Goal: Information Seeking & Learning: Check status

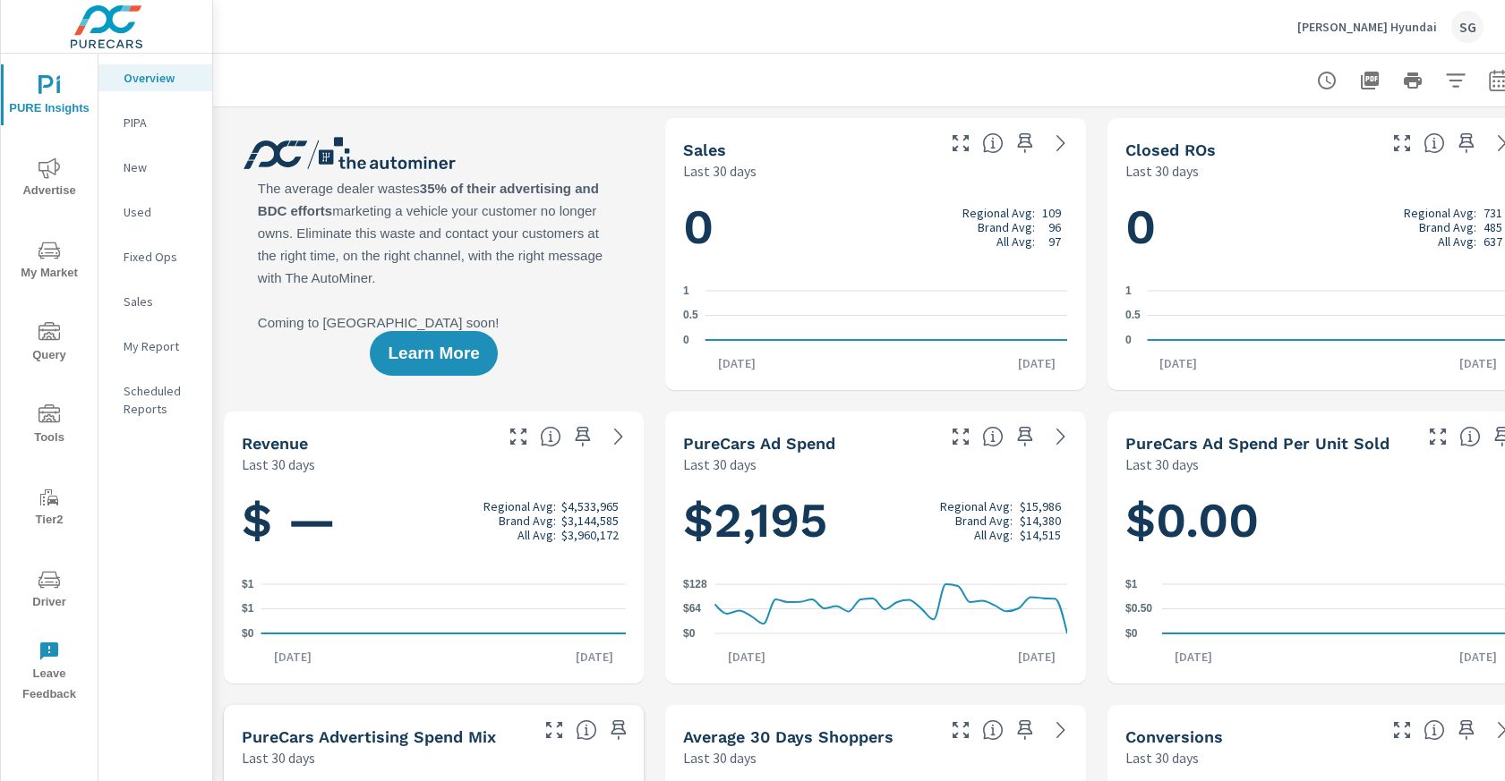
click at [56, 190] on span "Advertise" at bounding box center [49, 180] width 86 height 44
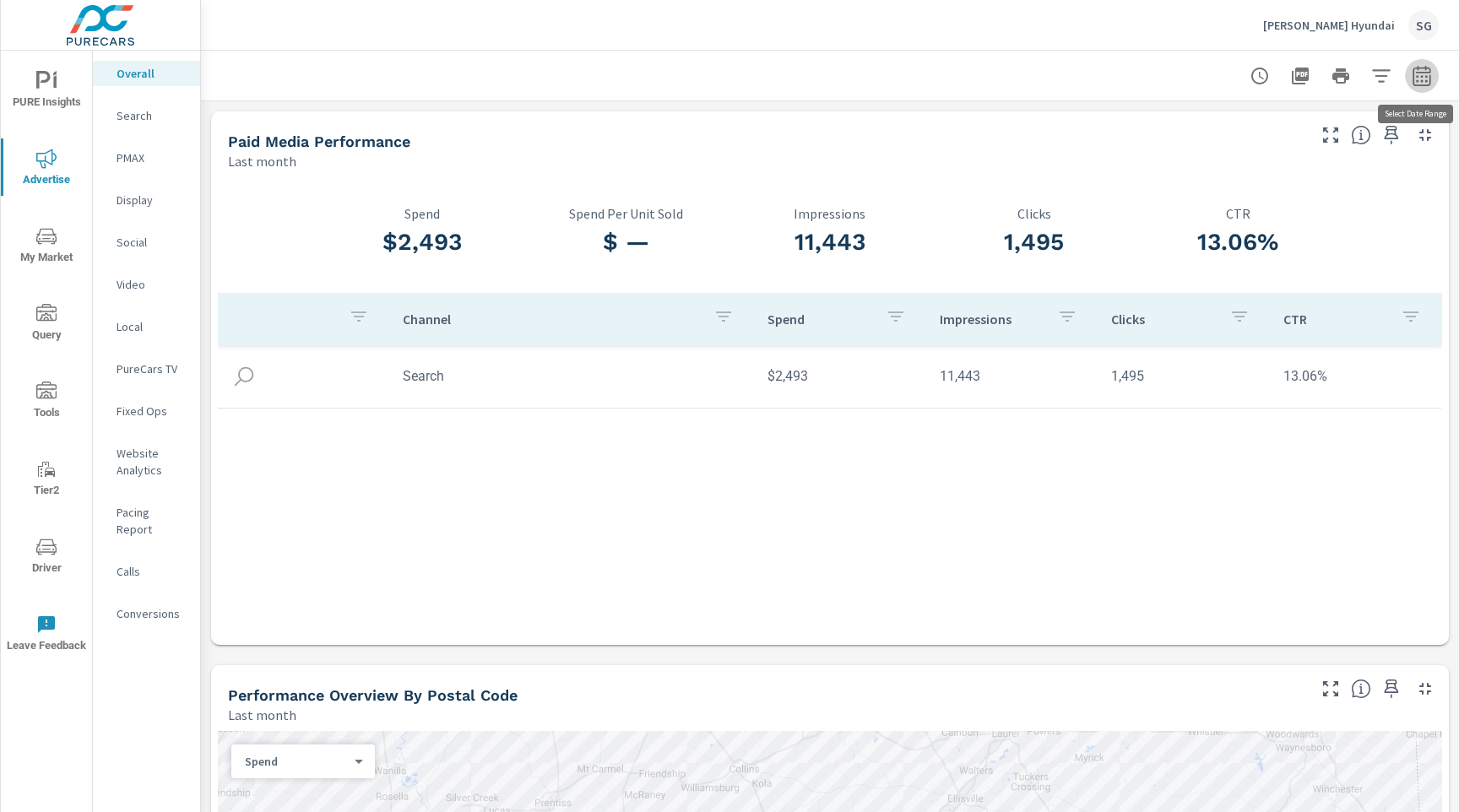
click at [1418, 85] on icon "button" at bounding box center [1420, 75] width 18 height 20
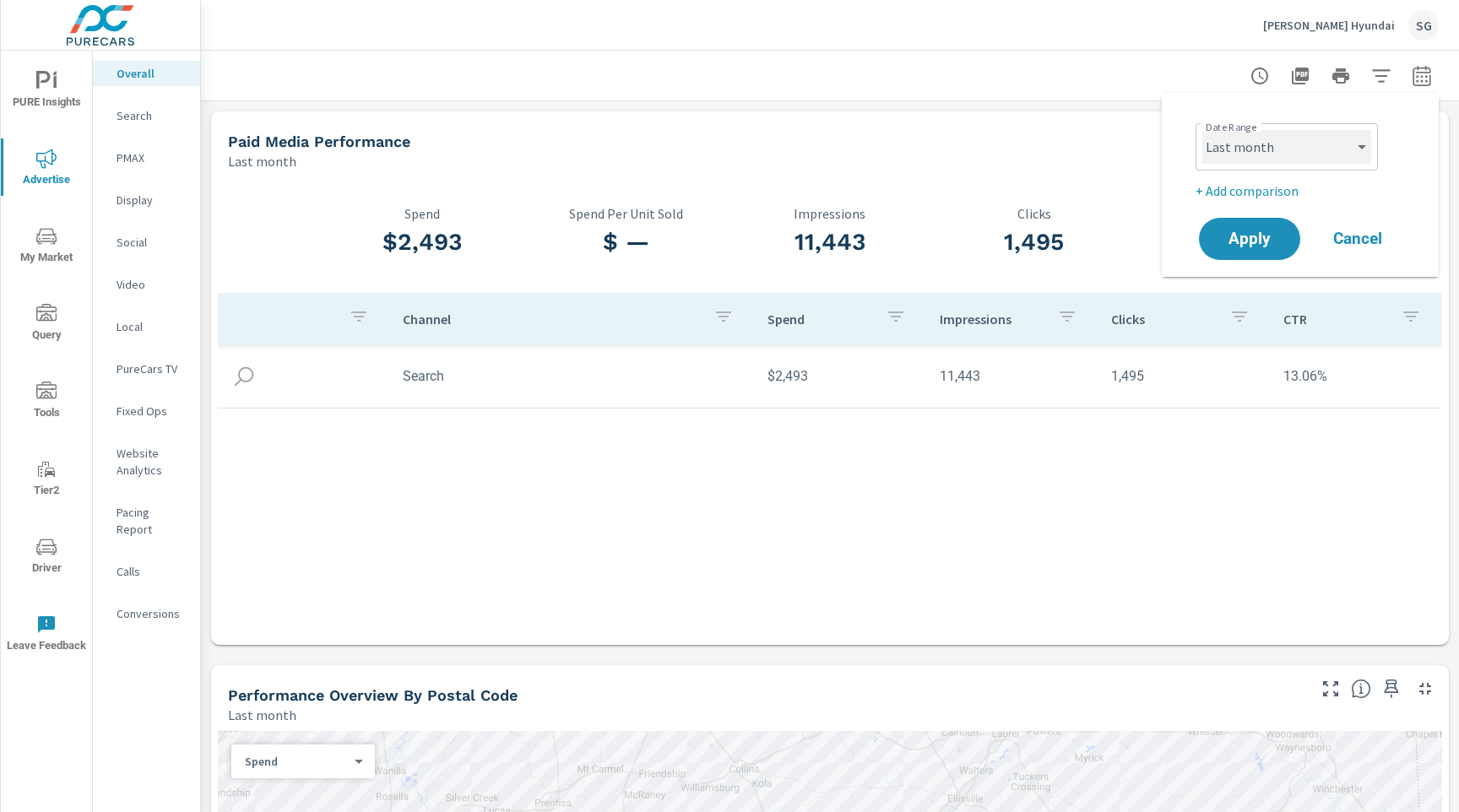
click at [1314, 140] on select "Custom [DATE] Last week Last 7 days Last 14 days Last 30 days Last 45 days Last…" at bounding box center [1286, 147] width 169 height 34
select select "Last 30 days"
click at [1202, 130] on select "Custom [DATE] Last week Last 7 days Last 14 days Last 30 days Last 45 days Last…" at bounding box center [1286, 147] width 169 height 34
click at [1222, 192] on p "+ Add comparison" at bounding box center [1302, 191] width 216 height 20
select select "Previous period"
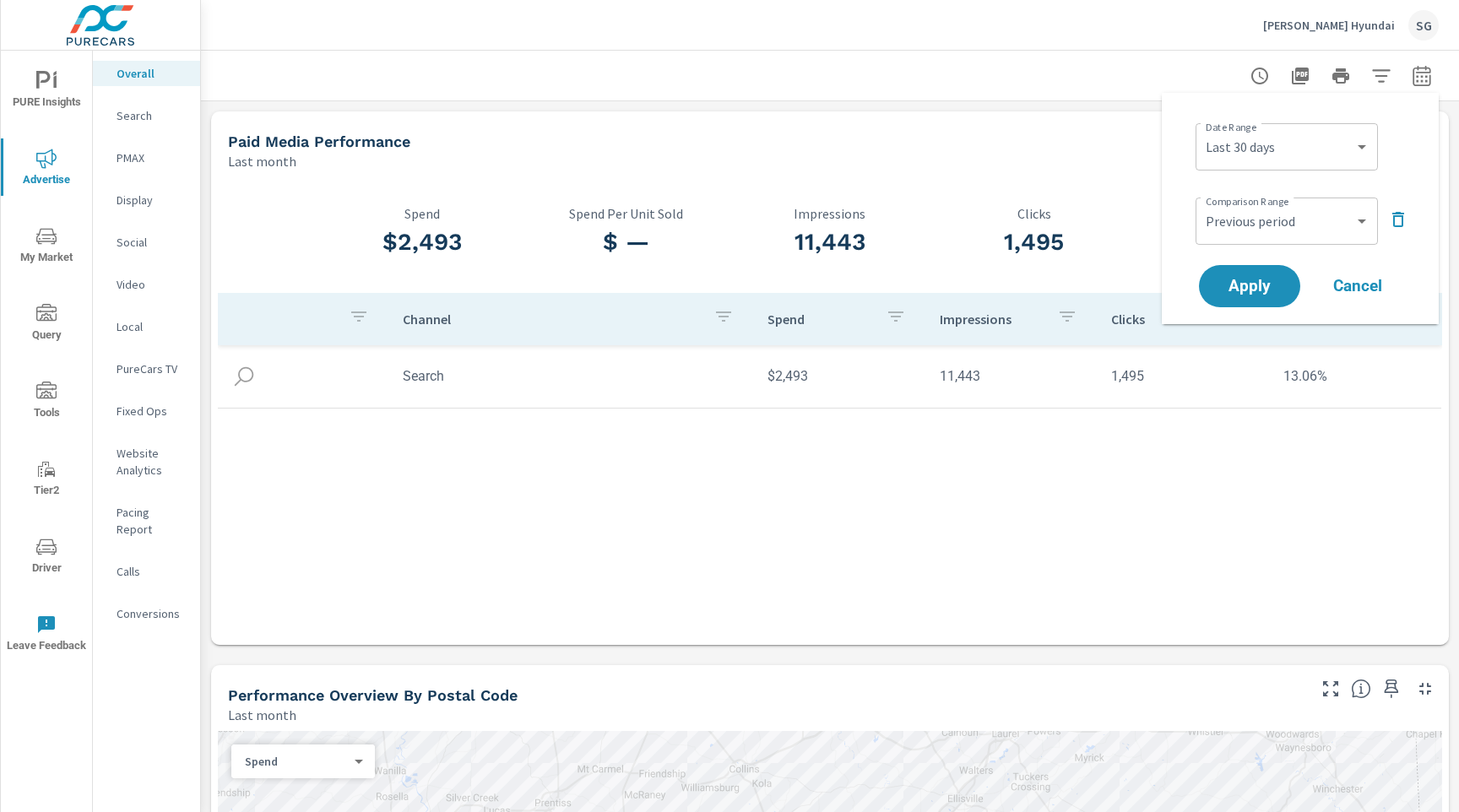
click at [1234, 308] on div "Apply Cancel" at bounding box center [1302, 286] width 216 height 49
click at [1235, 300] on button "Apply" at bounding box center [1249, 286] width 105 height 44
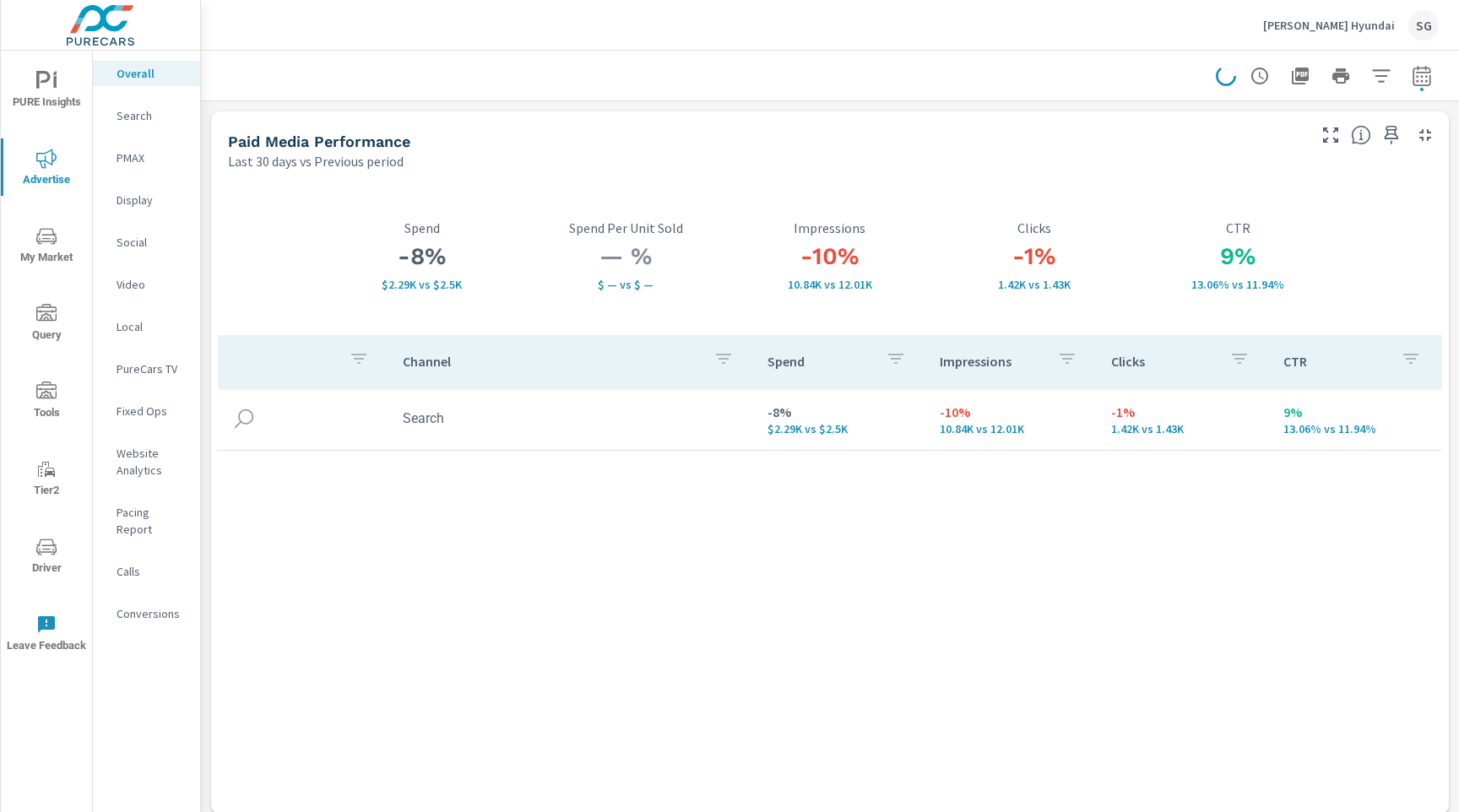
click at [117, 118] on p "Search" at bounding box center [152, 116] width 70 height 17
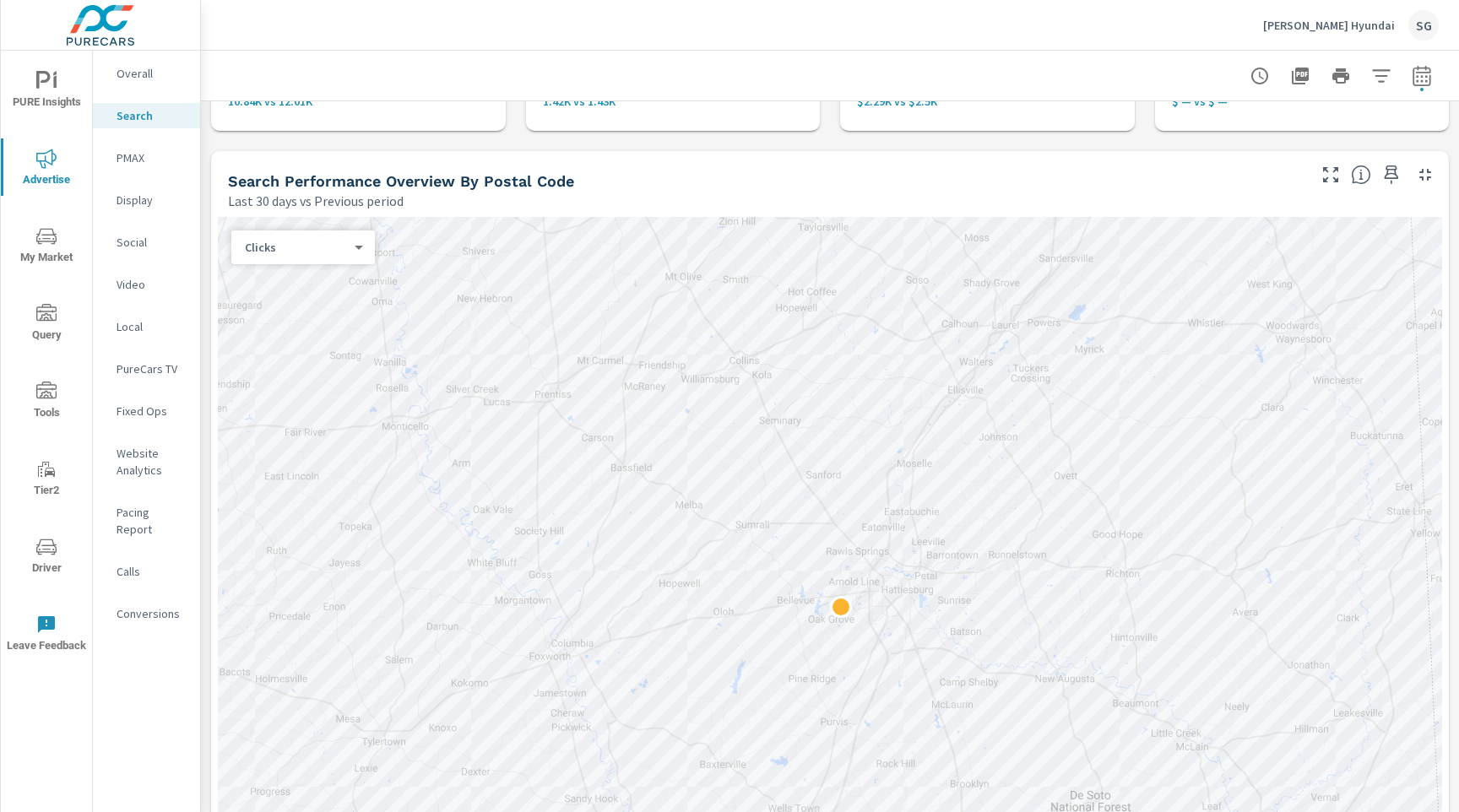
scroll to position [133, 0]
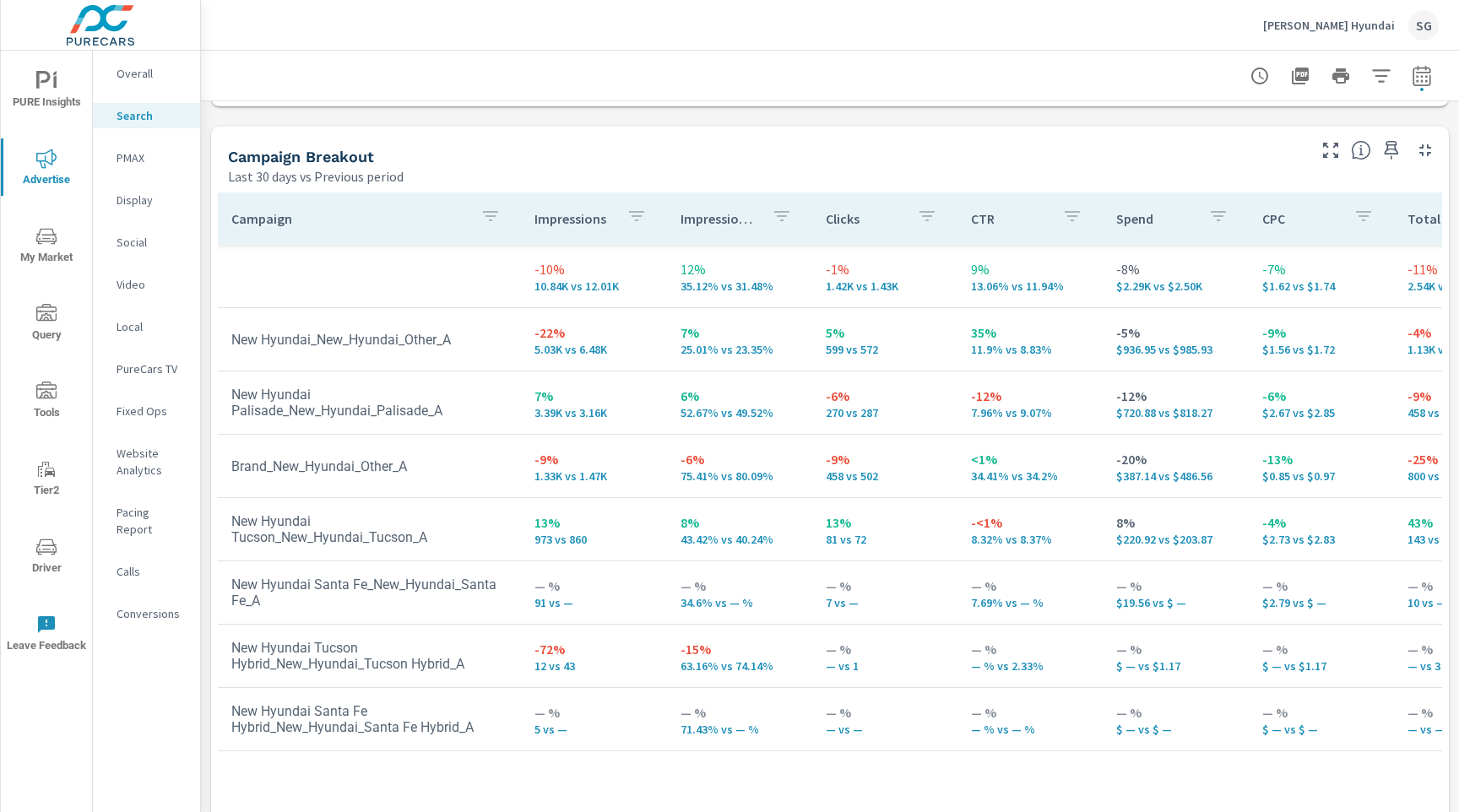
scroll to position [1612, 0]
click at [1306, 74] on icon "button" at bounding box center [1300, 75] width 20 height 20
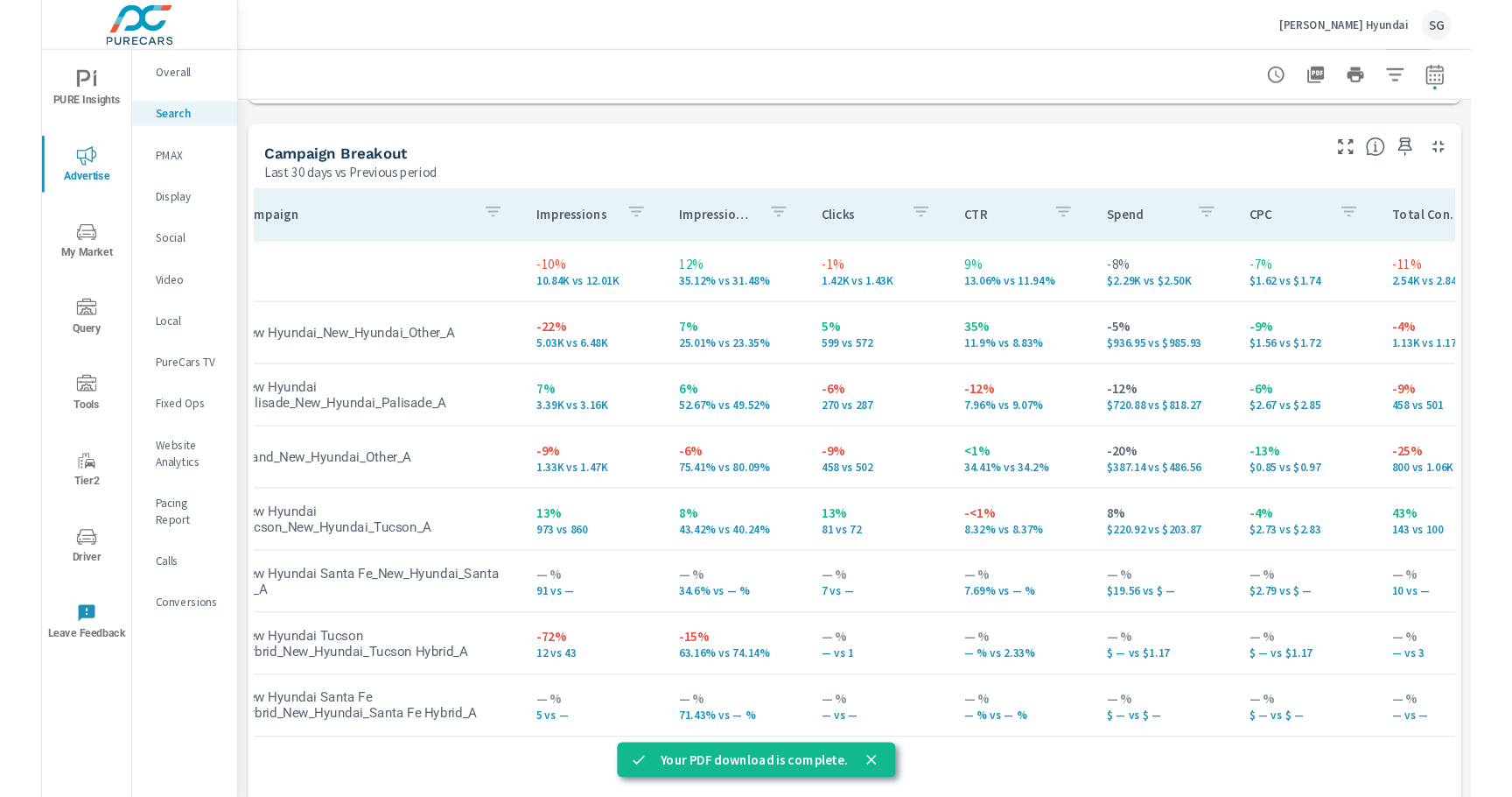
scroll to position [0, 0]
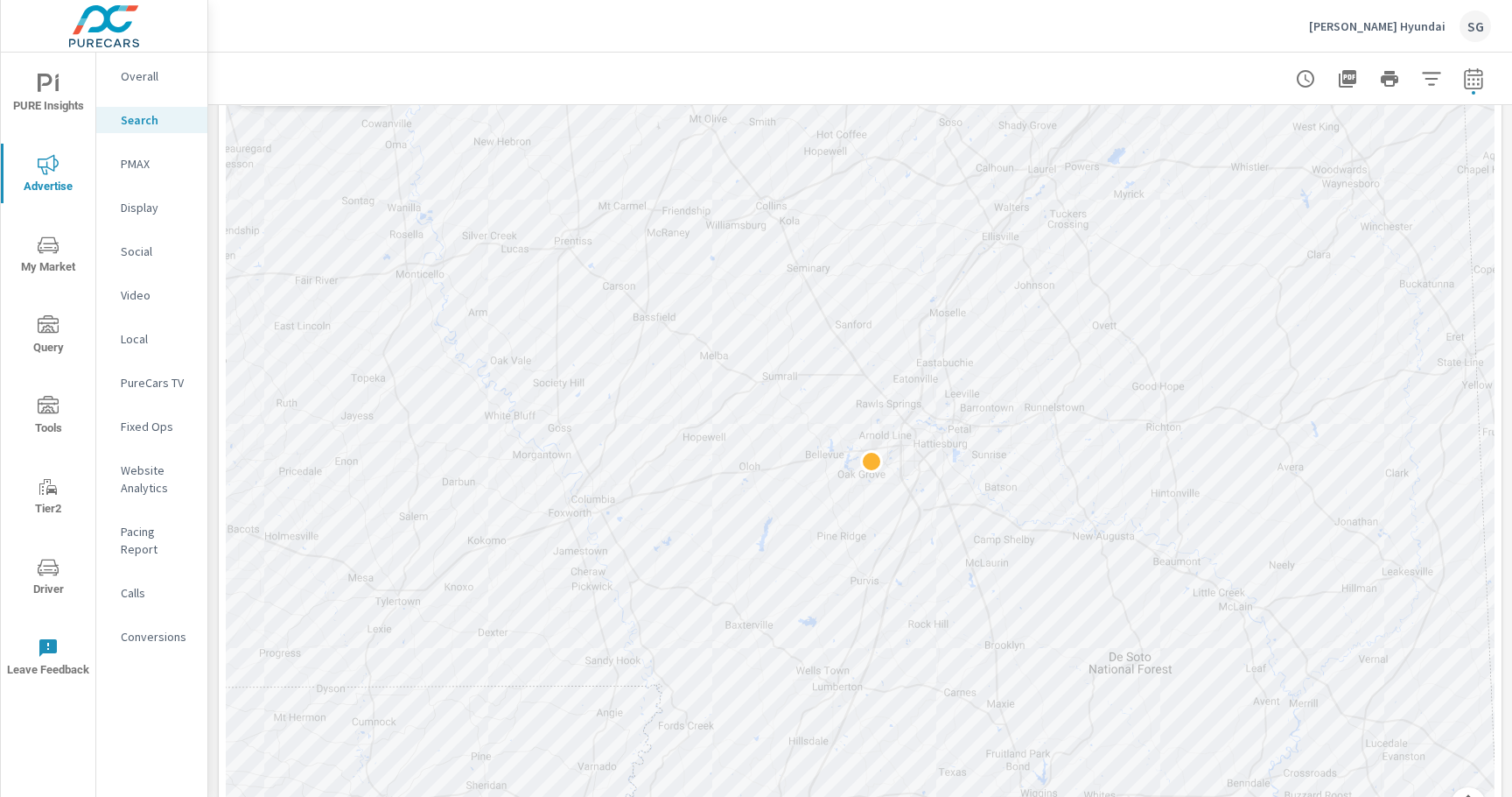
scroll to position [313, 0]
click at [60, 261] on span "My Market" at bounding box center [48, 256] width 84 height 43
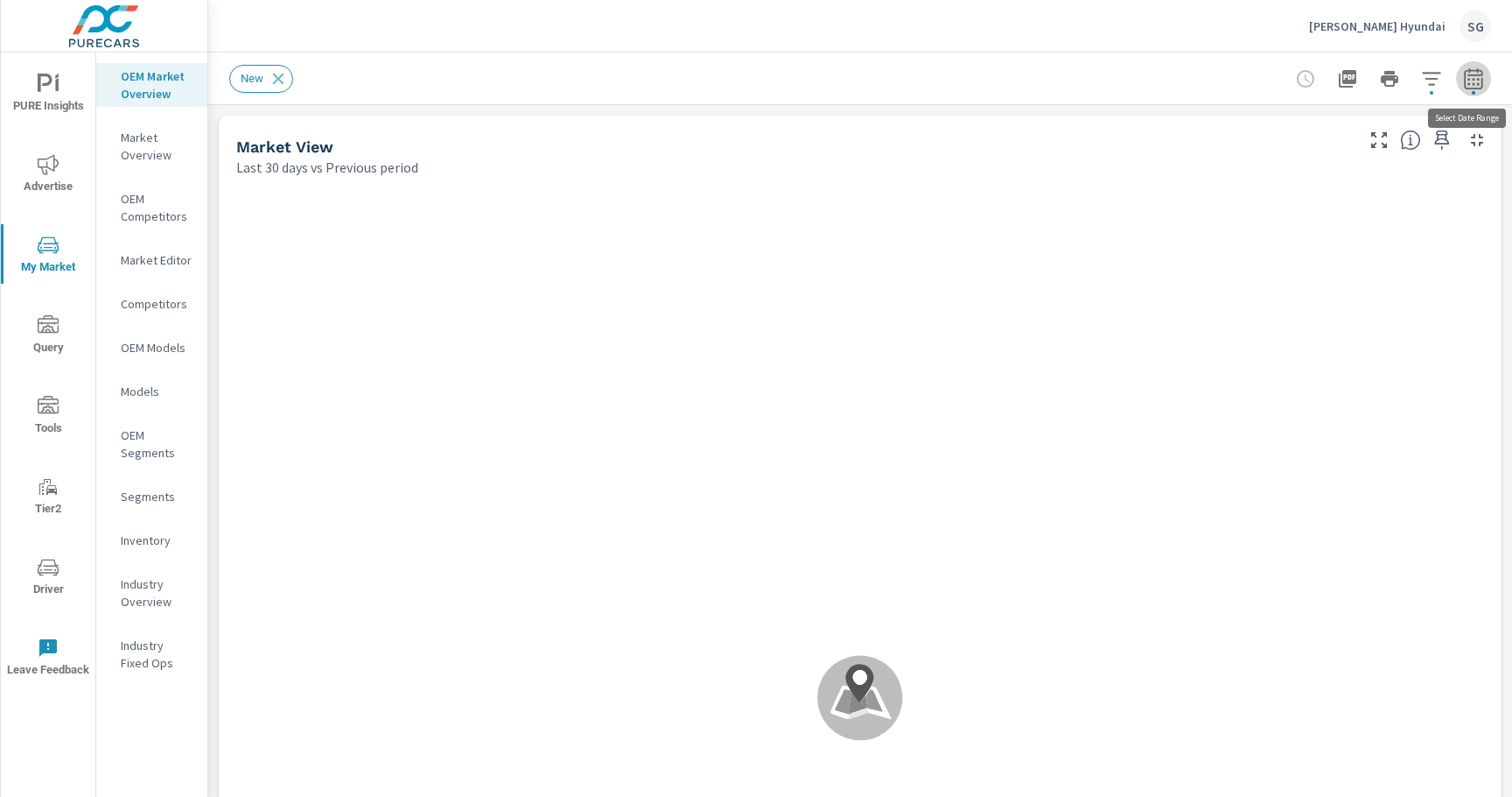
click at [1470, 79] on icon "button" at bounding box center [1473, 78] width 21 height 21
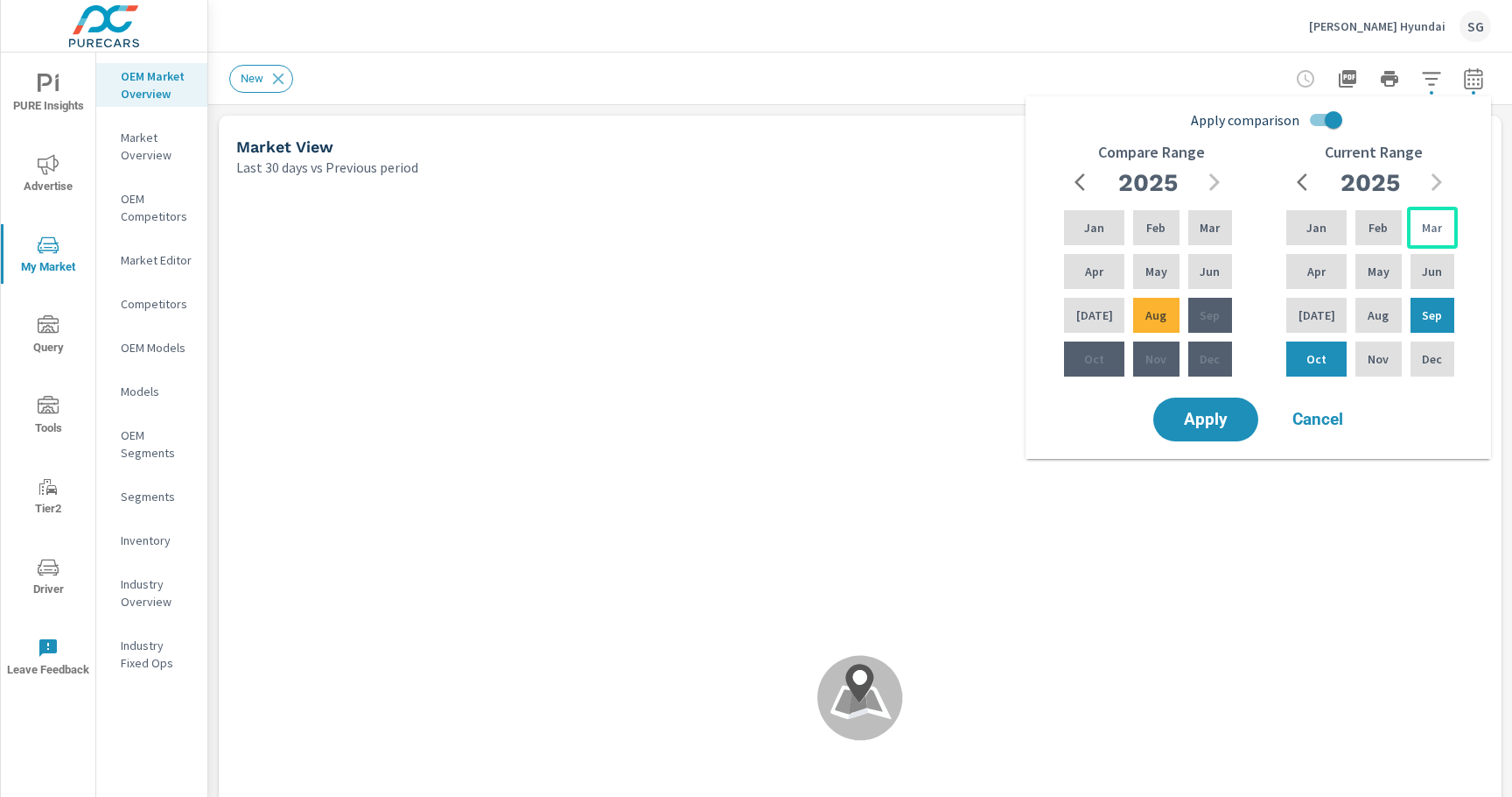
click at [1421, 222] on p "Mar" at bounding box center [1431, 228] width 21 height 18
click at [1426, 238] on div "Mar" at bounding box center [1432, 227] width 51 height 42
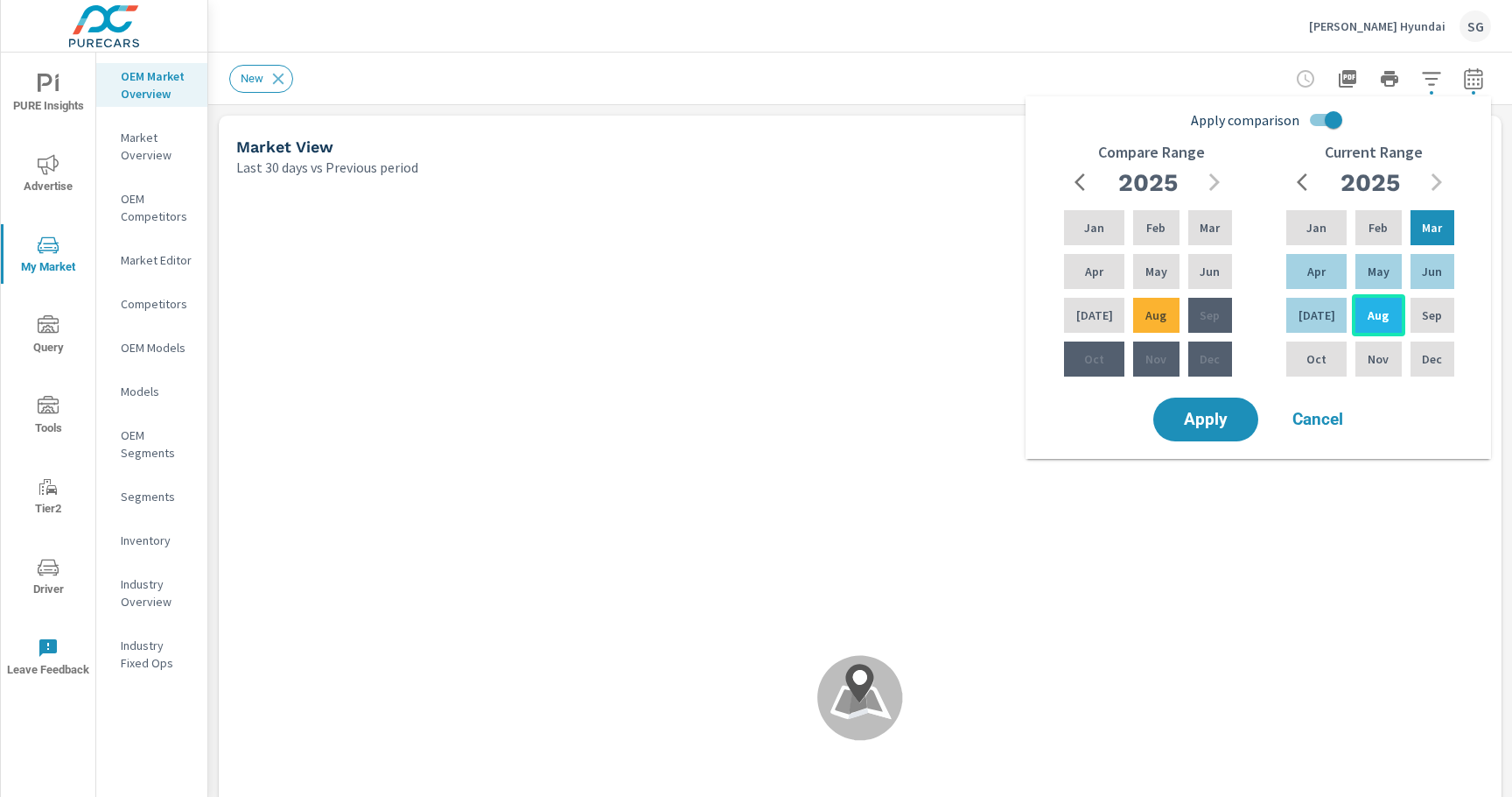
click at [1396, 304] on div "Aug" at bounding box center [1378, 315] width 53 height 42
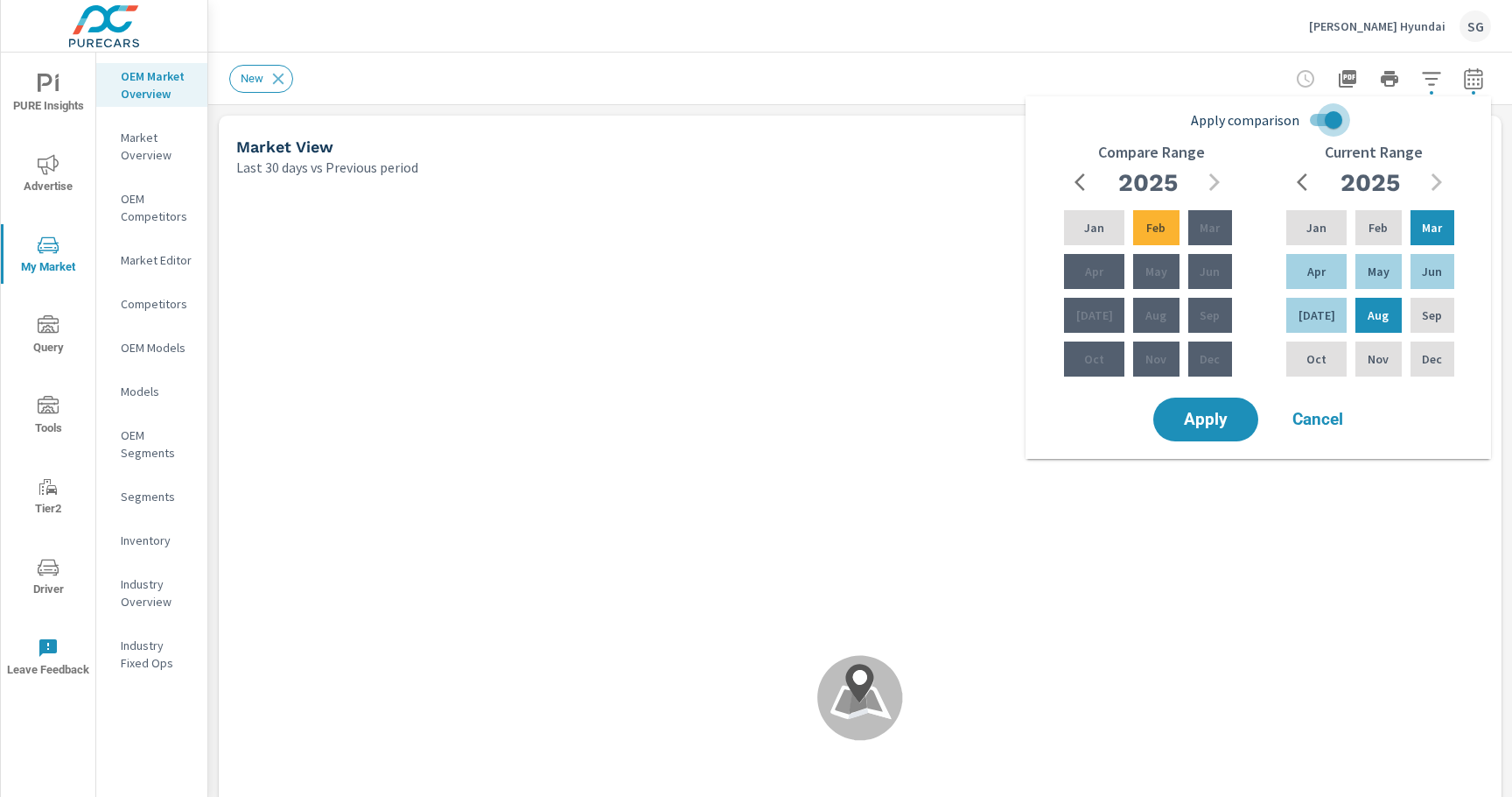
click at [1310, 115] on input "Apply comparison" at bounding box center [1333, 120] width 100 height 33
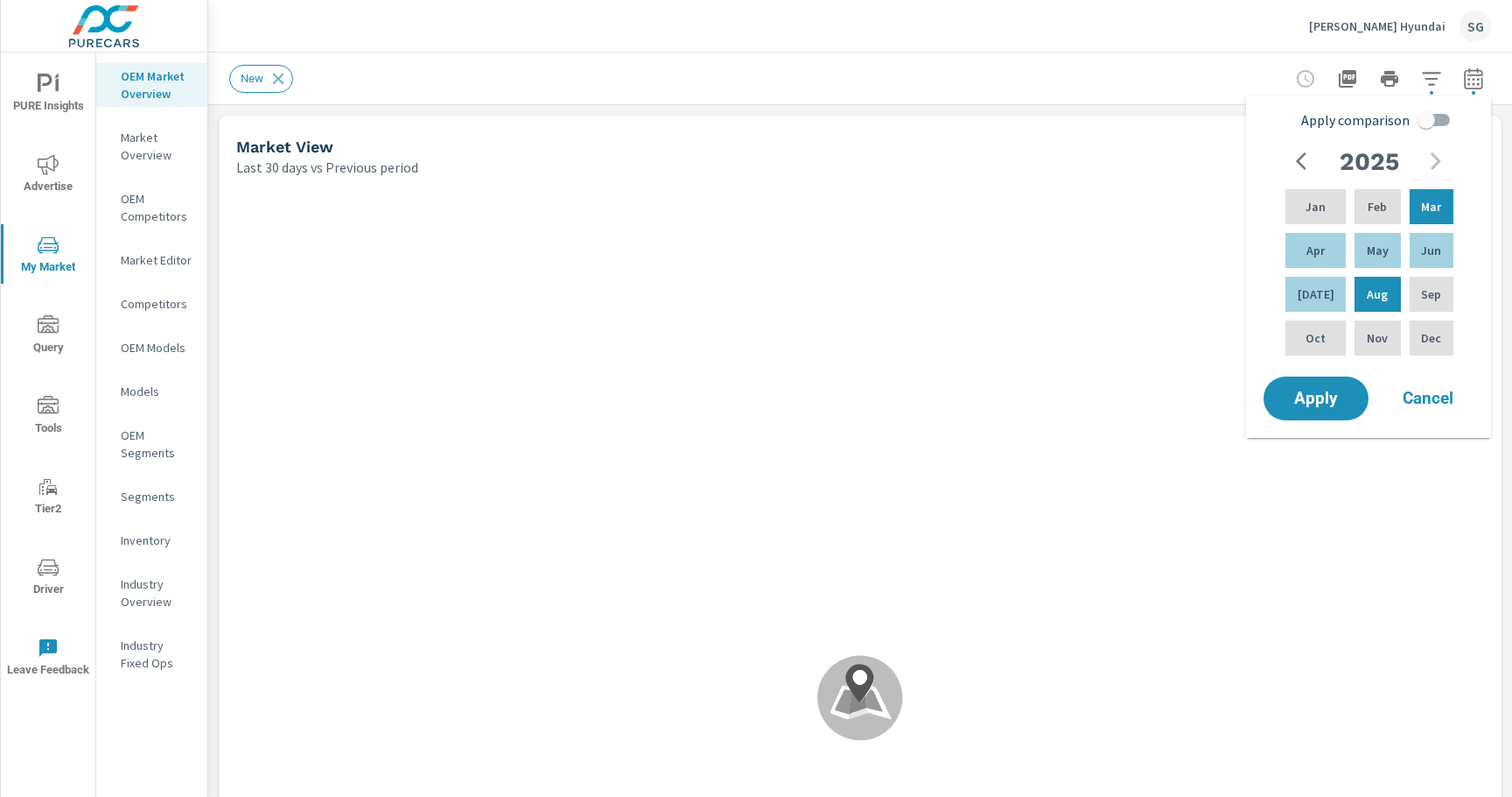
click at [1411, 121] on input "Apply comparison" at bounding box center [1426, 120] width 100 height 33
checkbox input "true"
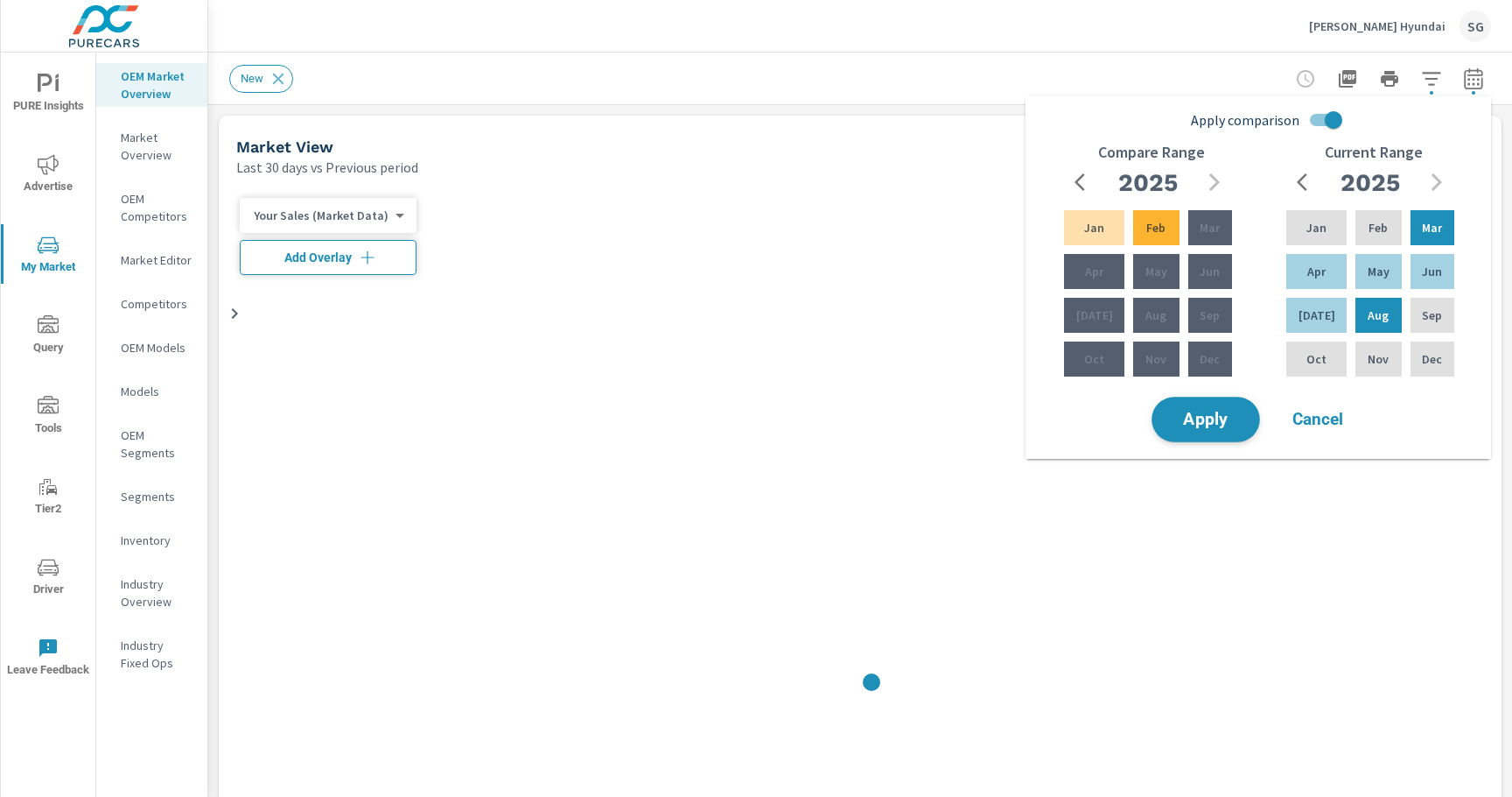
click at [1220, 414] on span "Apply" at bounding box center [1205, 420] width 71 height 17
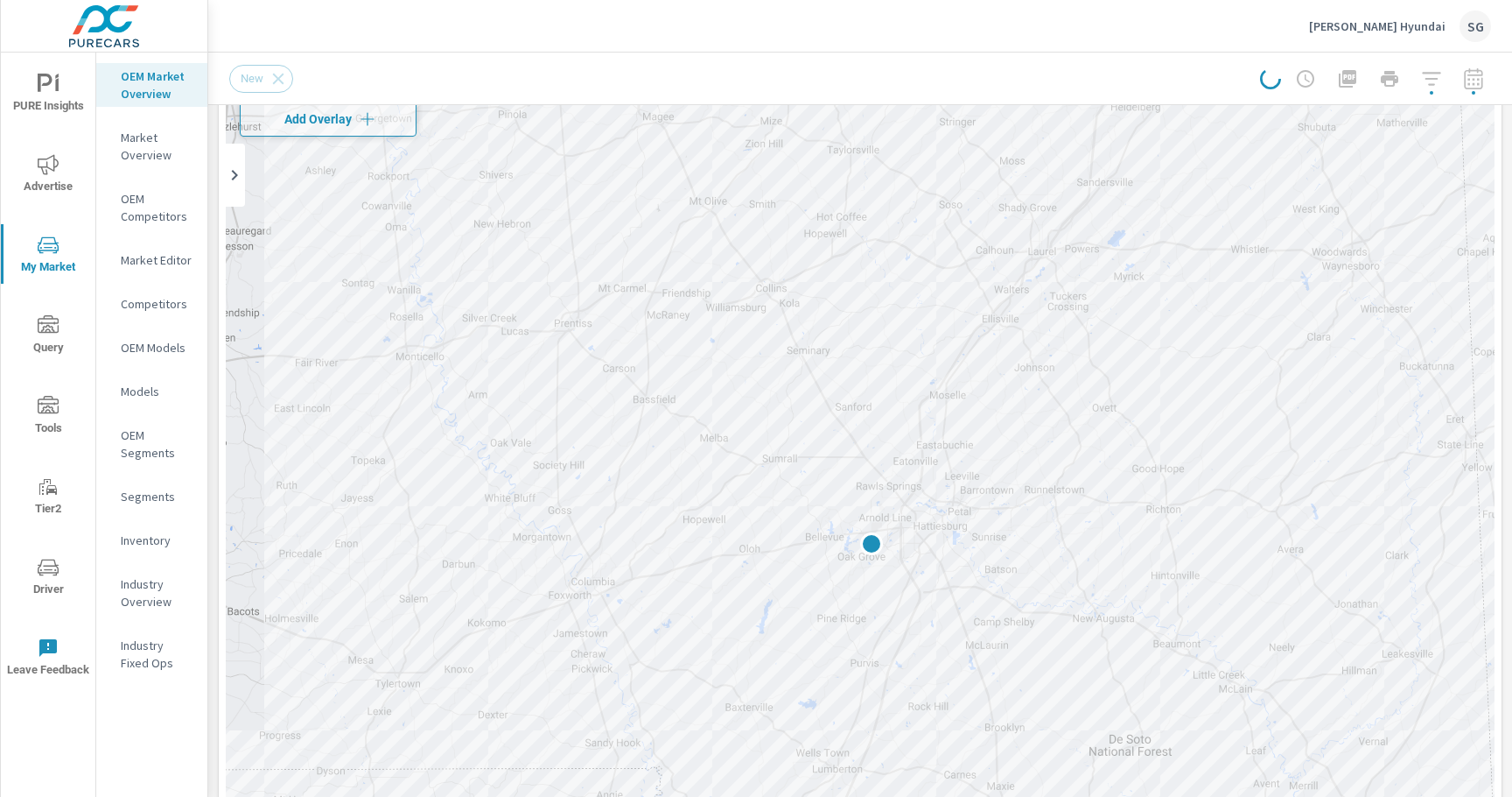
scroll to position [321, 0]
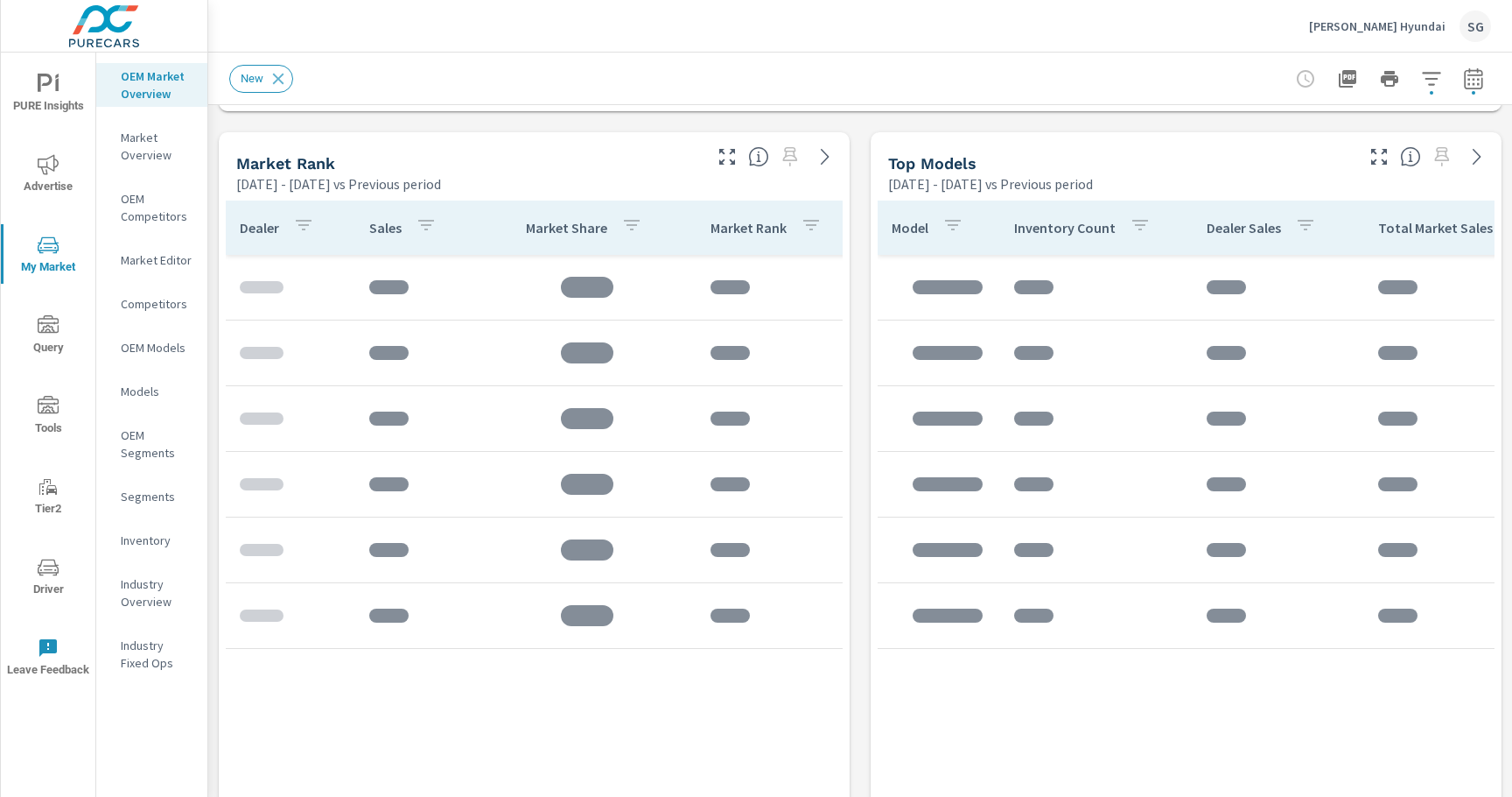
scroll to position [1109, 0]
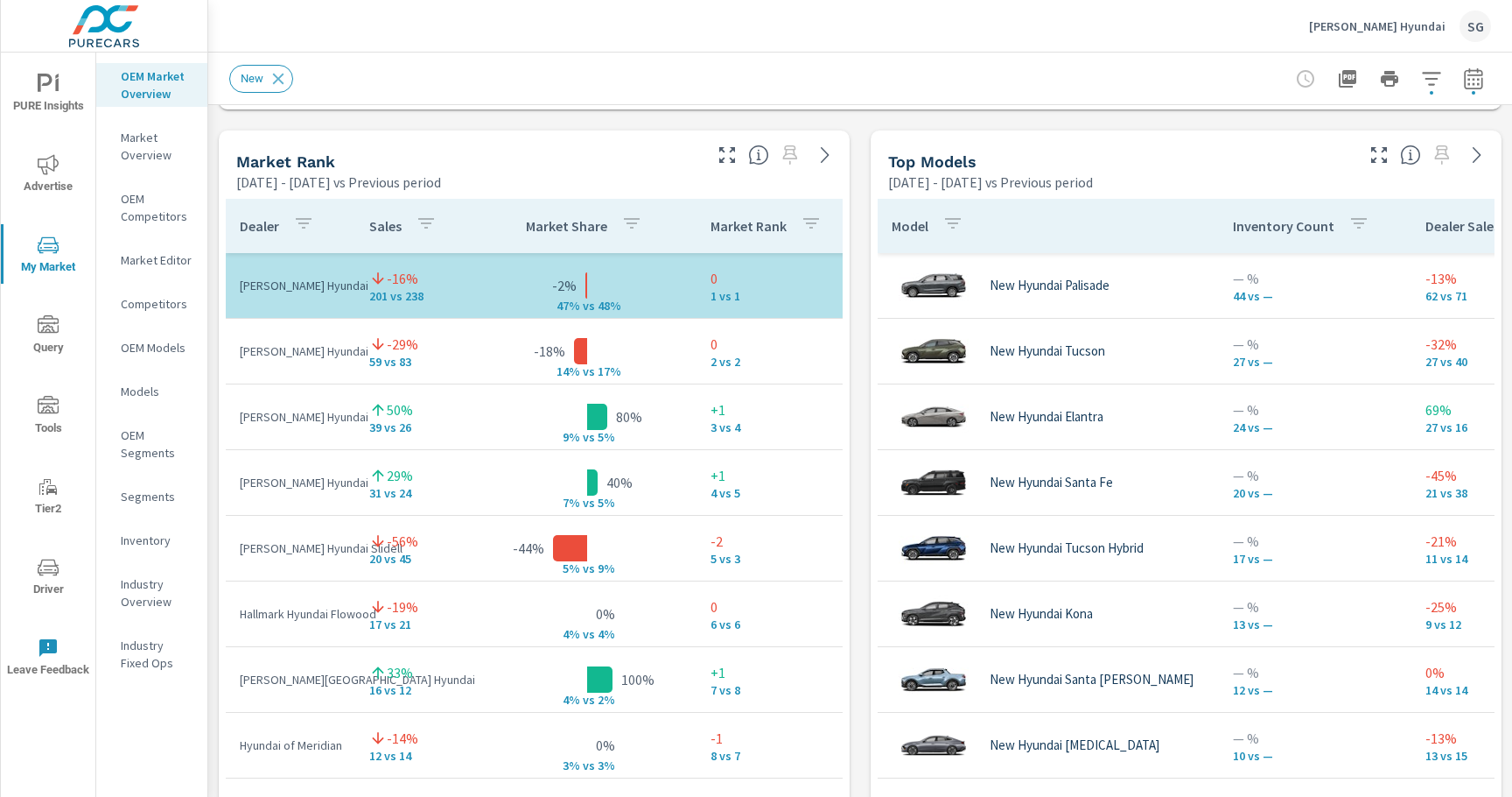
click at [863, 449] on div "Market View [DATE] - [DATE] vs Previous period .map-bw_svg__st2{fill:#fdfefe}.m…" at bounding box center [860, 494] width 1304 height 2997
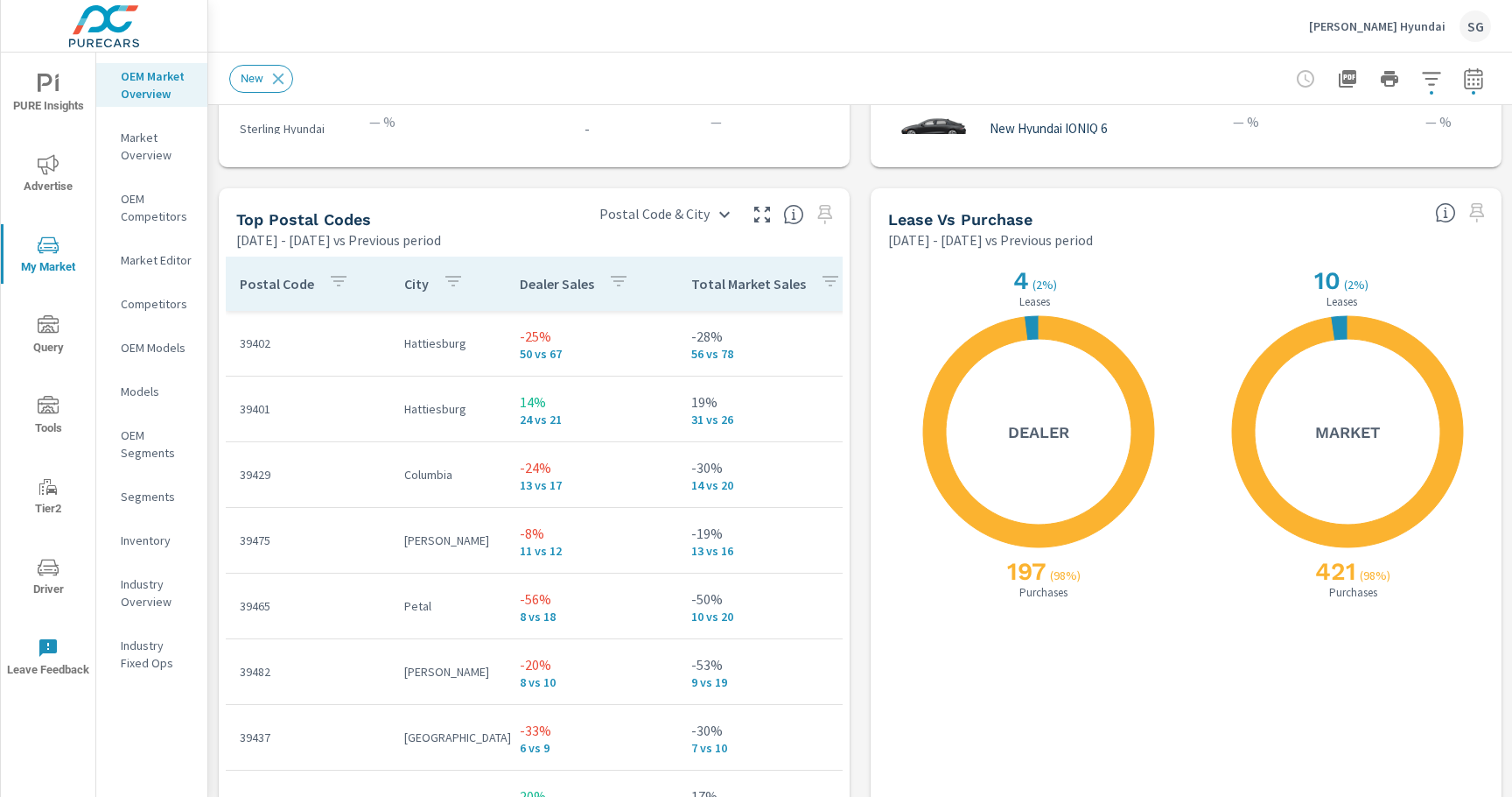
scroll to position [1991, 0]
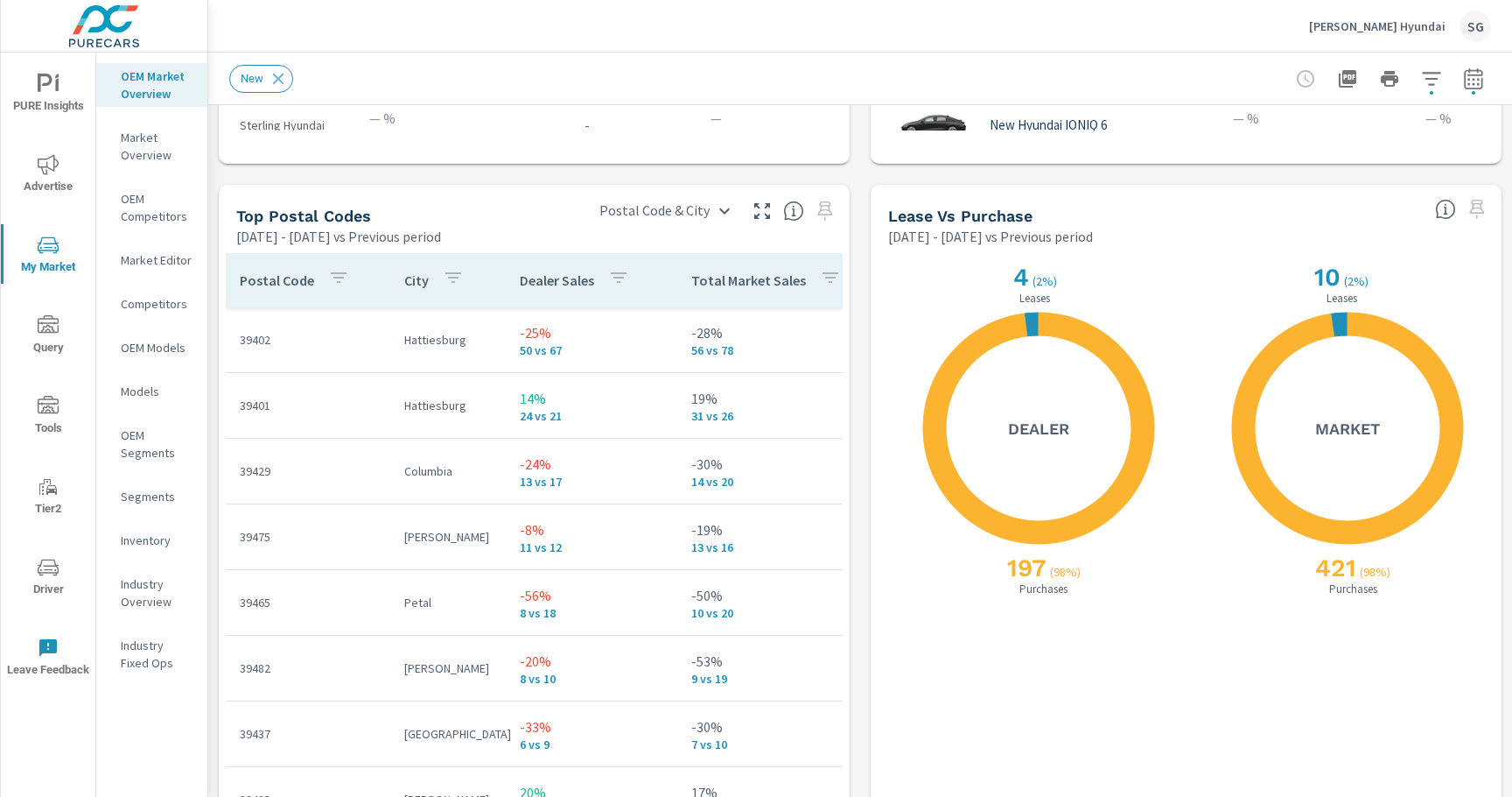
click at [756, 219] on icon "button" at bounding box center [761, 210] width 21 height 21
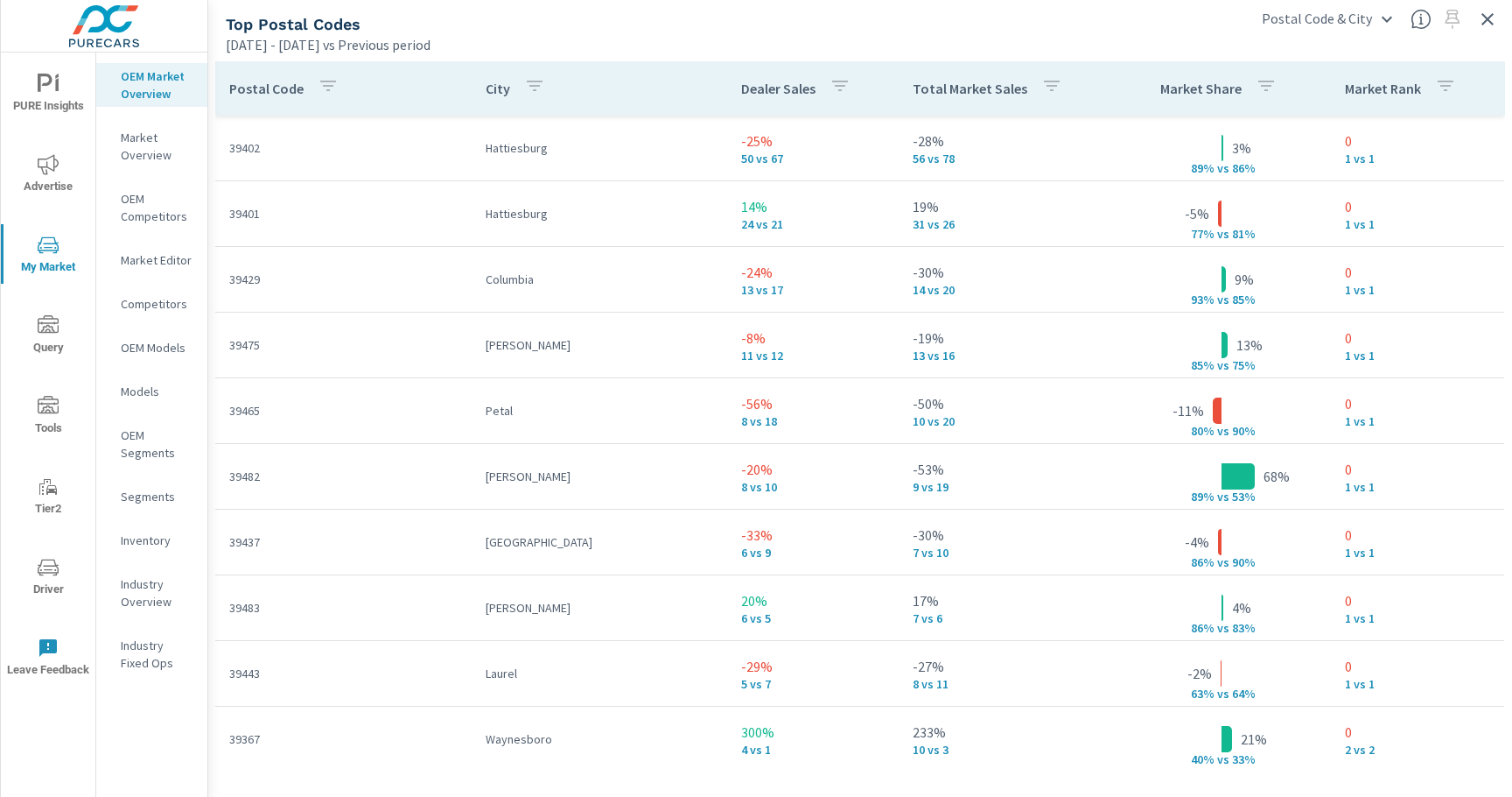
click at [542, 85] on icon "button" at bounding box center [534, 85] width 21 height 21
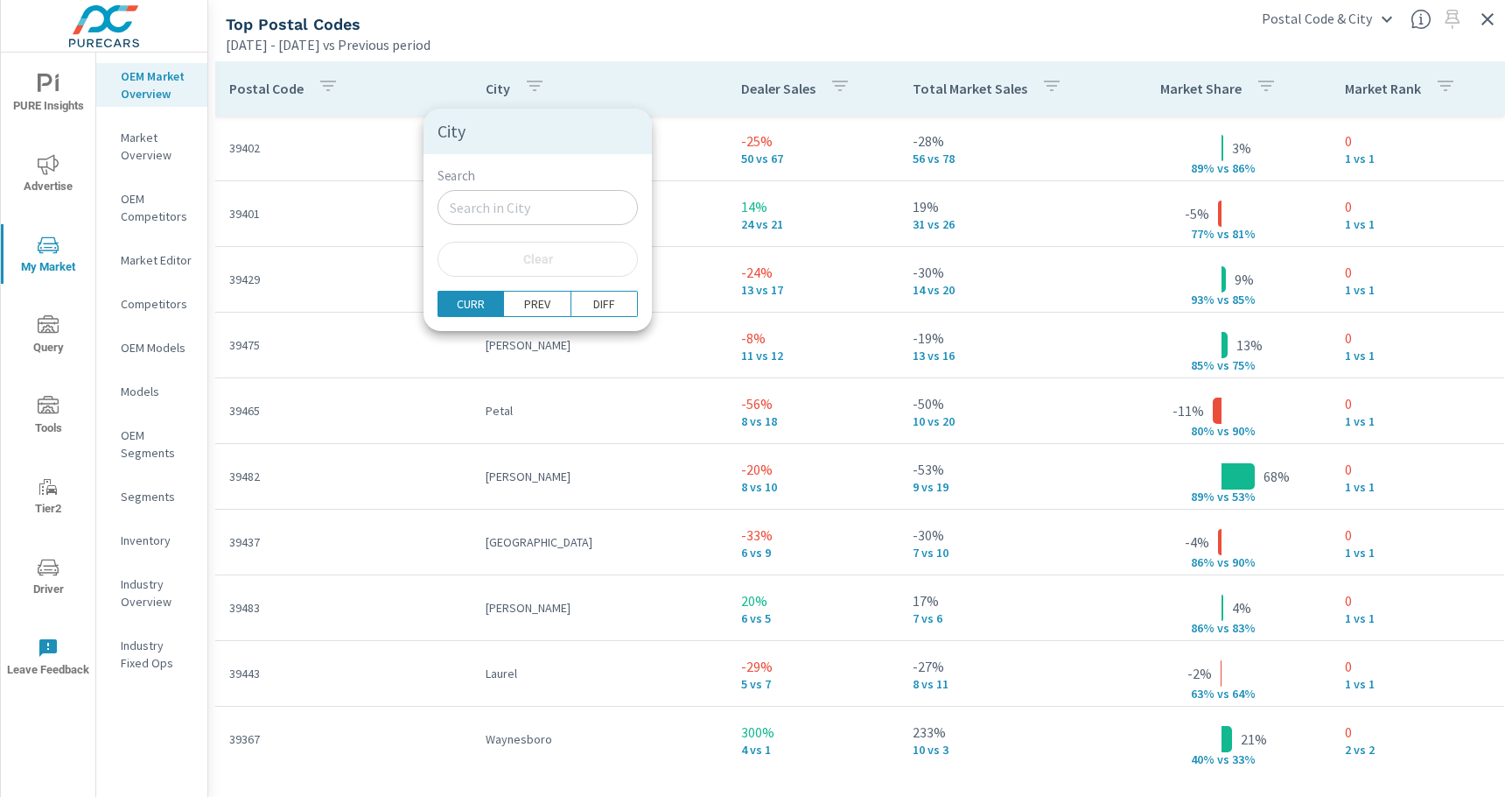
click at [512, 204] on input "Search" at bounding box center [538, 207] width 200 height 35
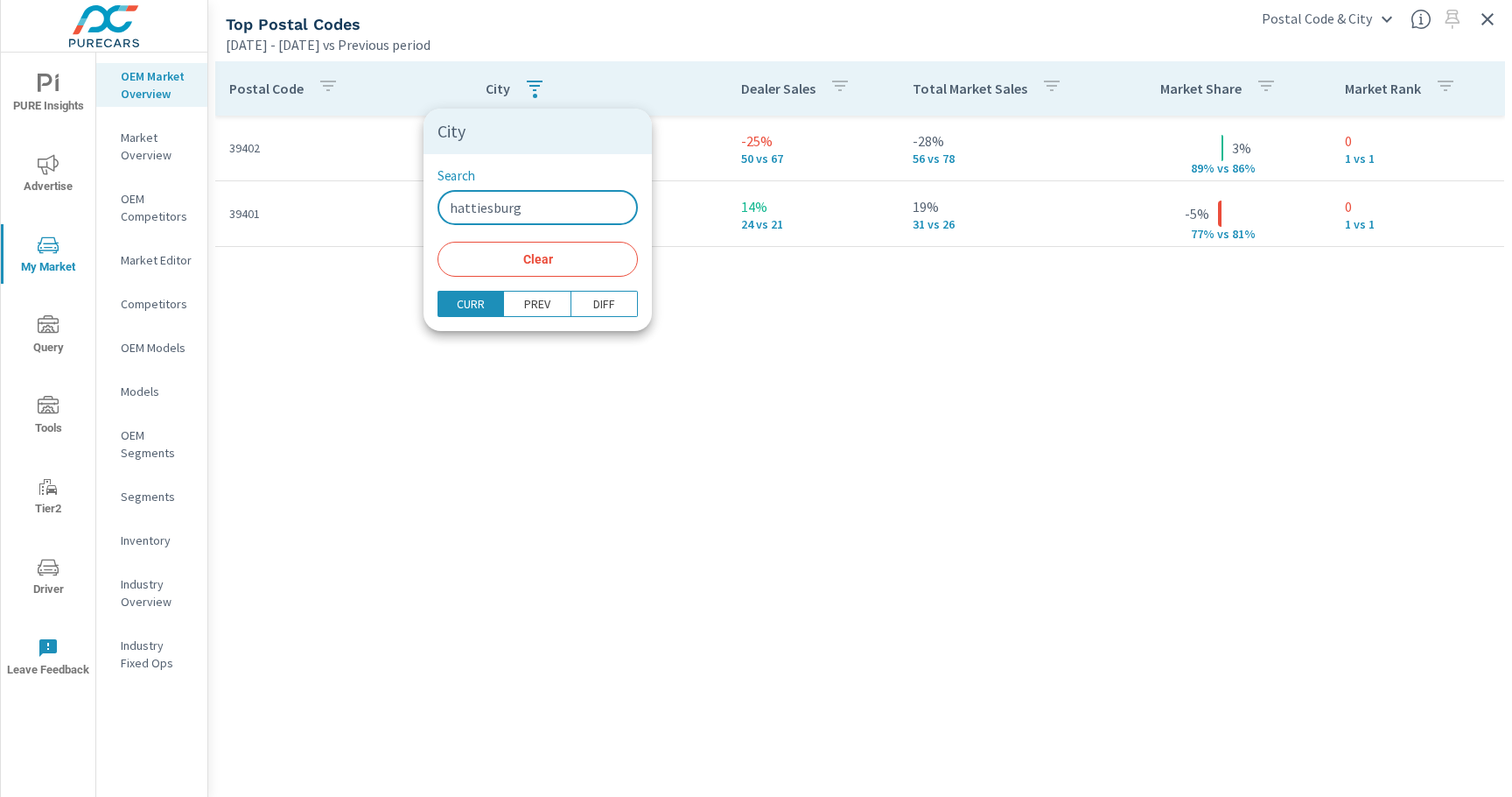
type input "hattiesburg"
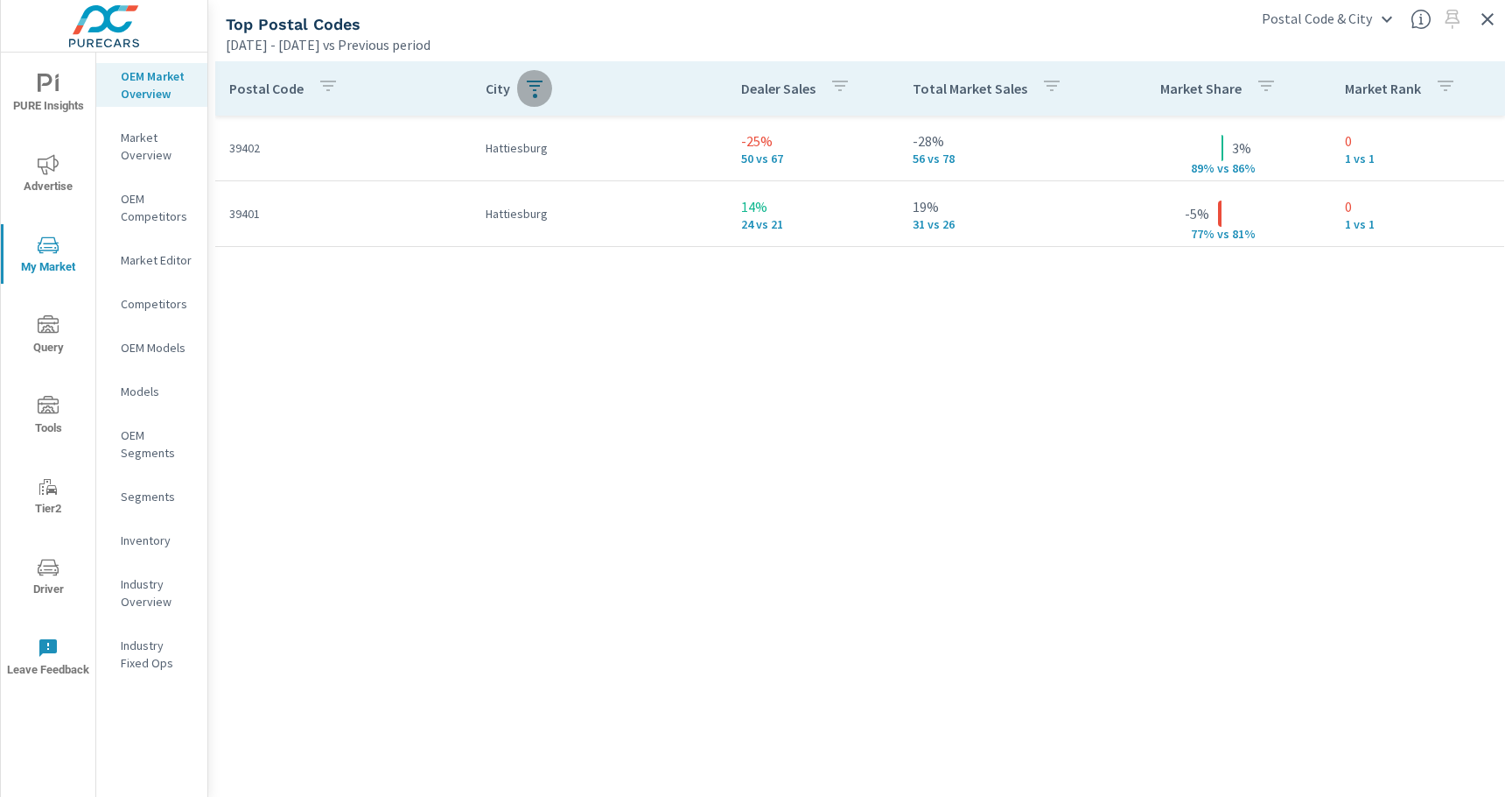
click at [531, 93] on icon "button" at bounding box center [534, 85] width 21 height 21
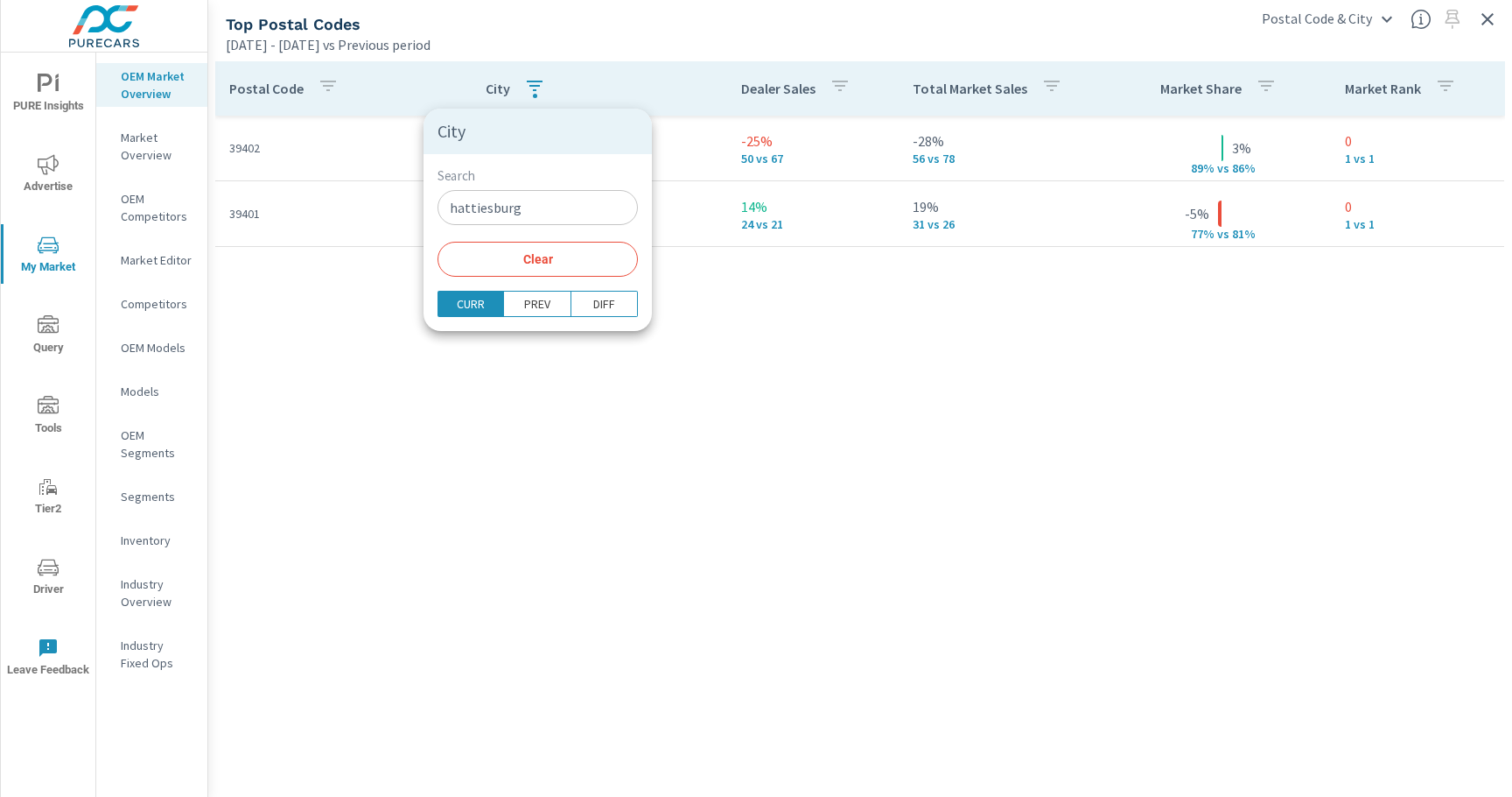
click at [528, 253] on span "Clear" at bounding box center [537, 259] width 179 height 16
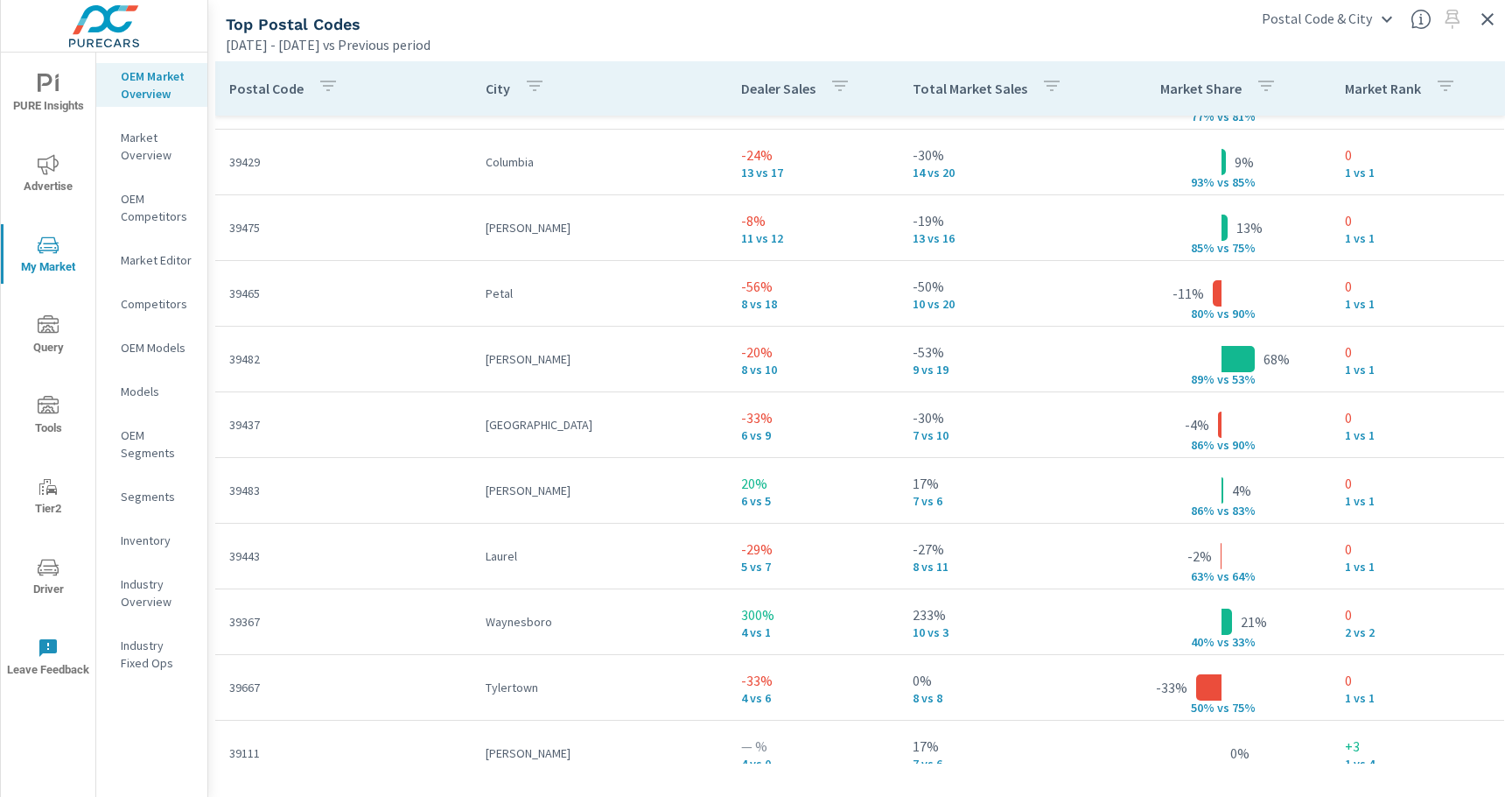
scroll to position [122, 0]
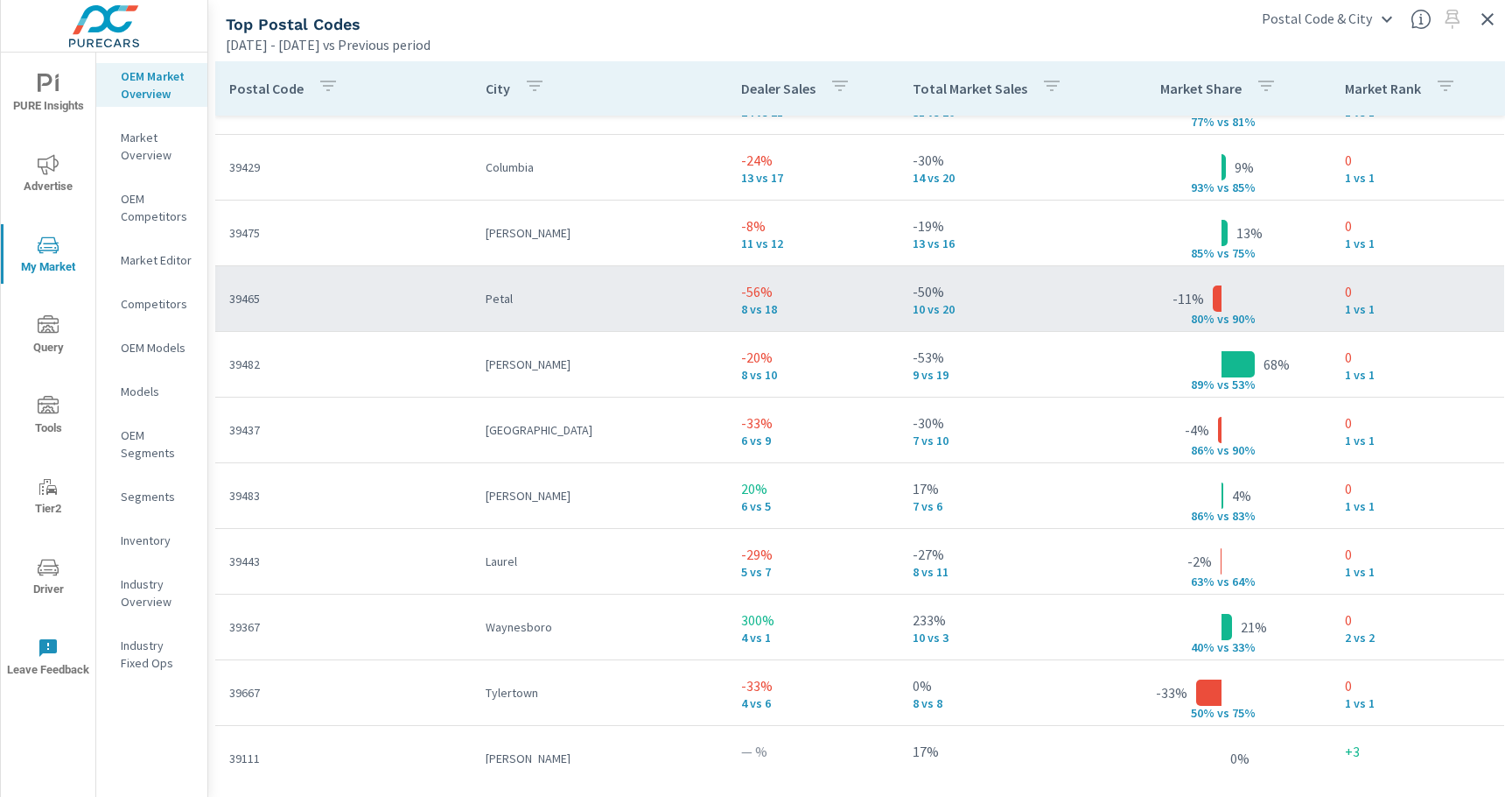
scroll to position [125, 0]
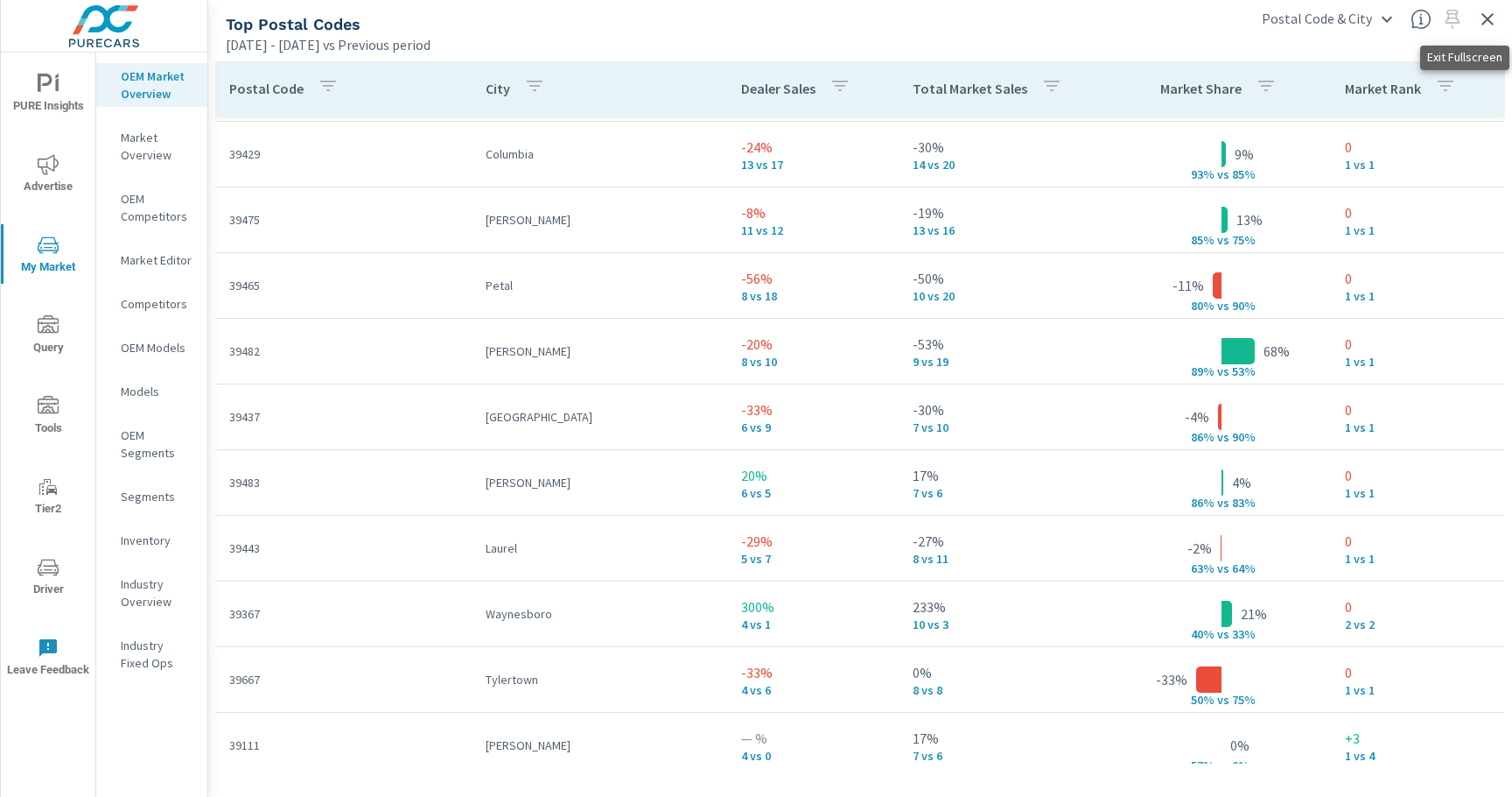
click at [1470, 23] on icon "button" at bounding box center [1487, 19] width 21 height 21
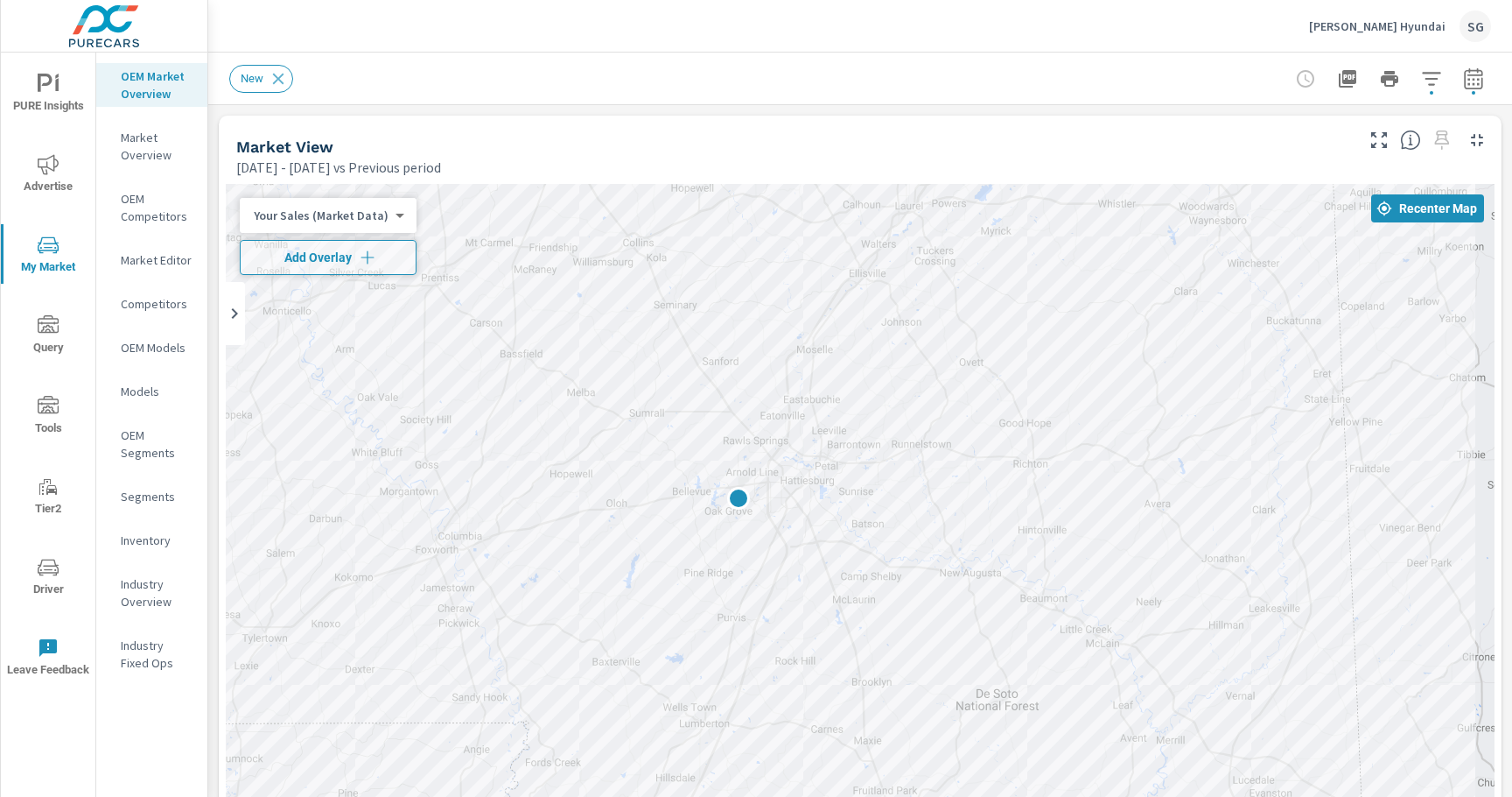
drag, startPoint x: 558, startPoint y: 479, endPoint x: 425, endPoint y: 289, distance: 231.9
click at [424, 290] on div at bounding box center [860, 670] width 1269 height 973
click at [352, 265] on span "Add Overlay" at bounding box center [327, 257] width 161 height 18
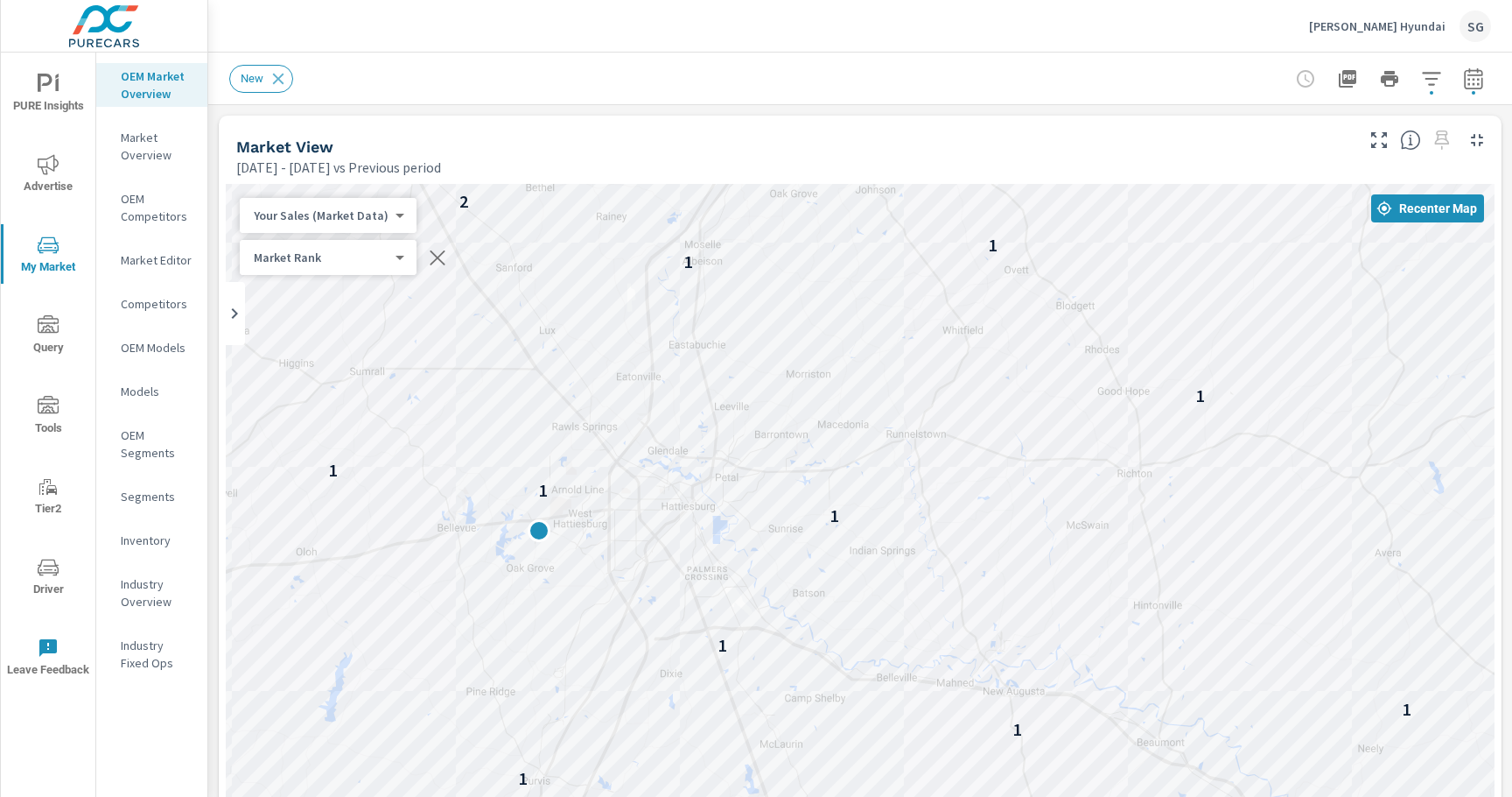
click at [1284, 132] on div "Market View [DATE] - [DATE] vs Previous period" at bounding box center [788, 147] width 1139 height 63
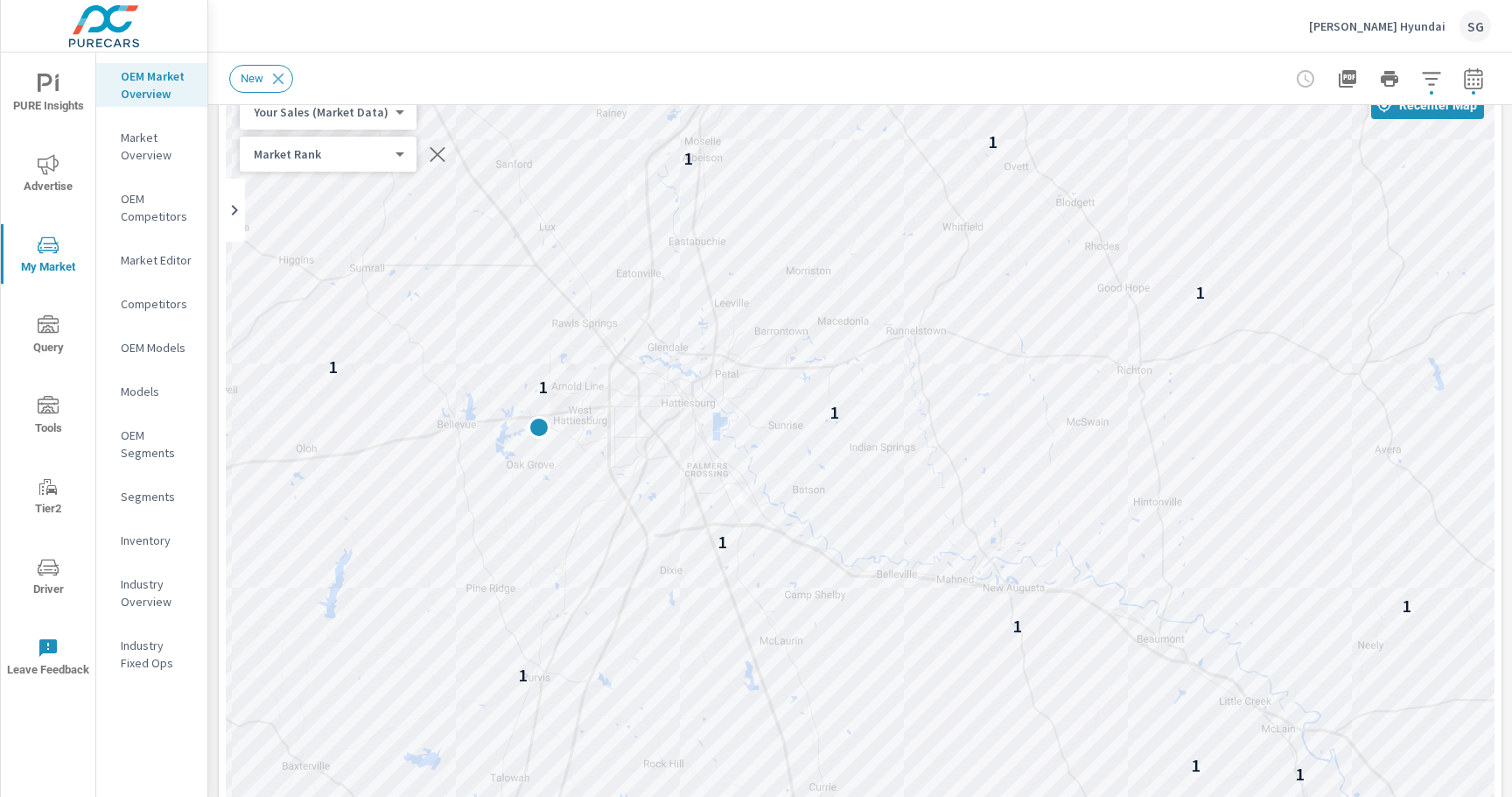
scroll to position [116, 0]
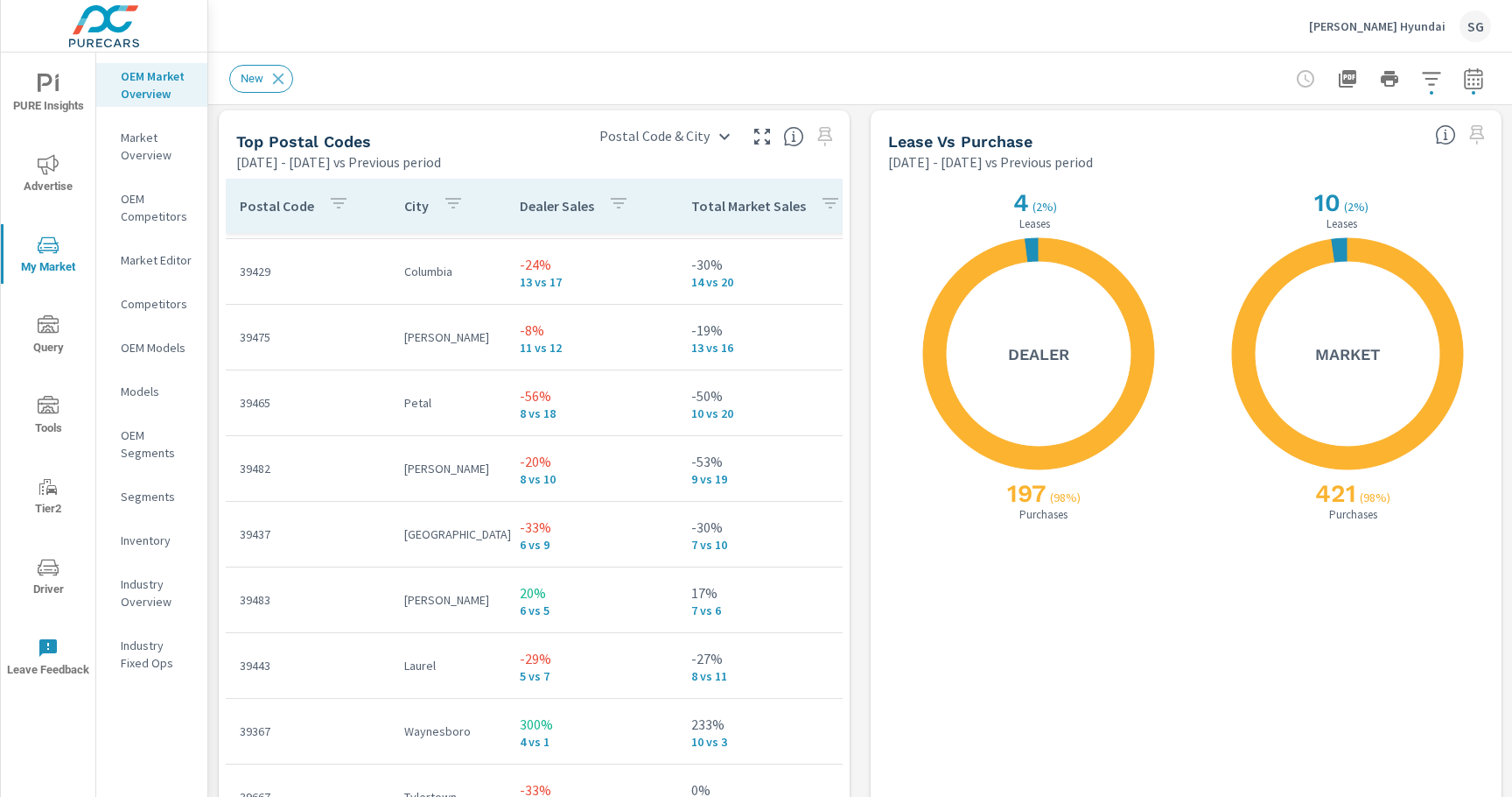
scroll to position [2072, 0]
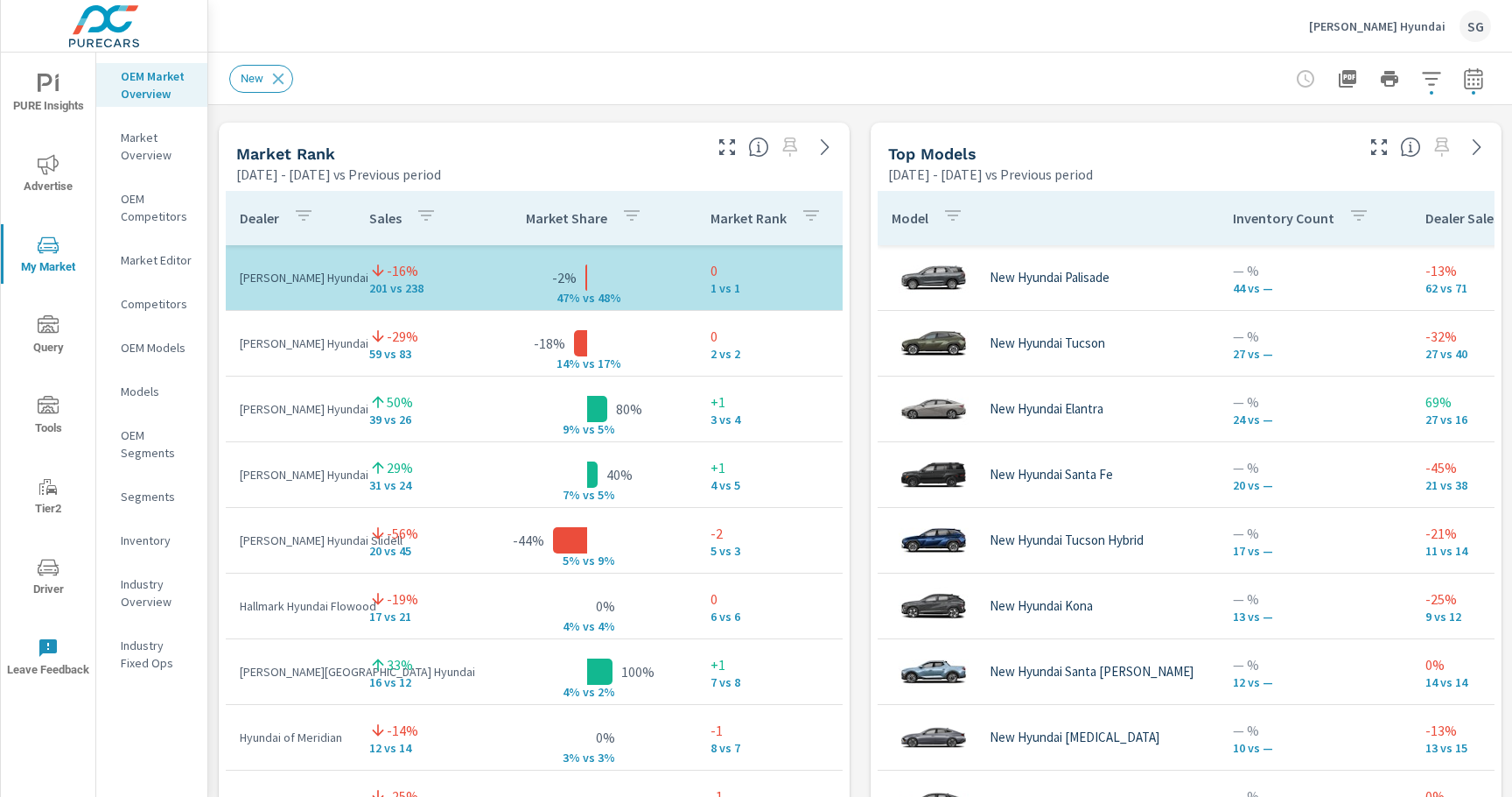
scroll to position [1107, 0]
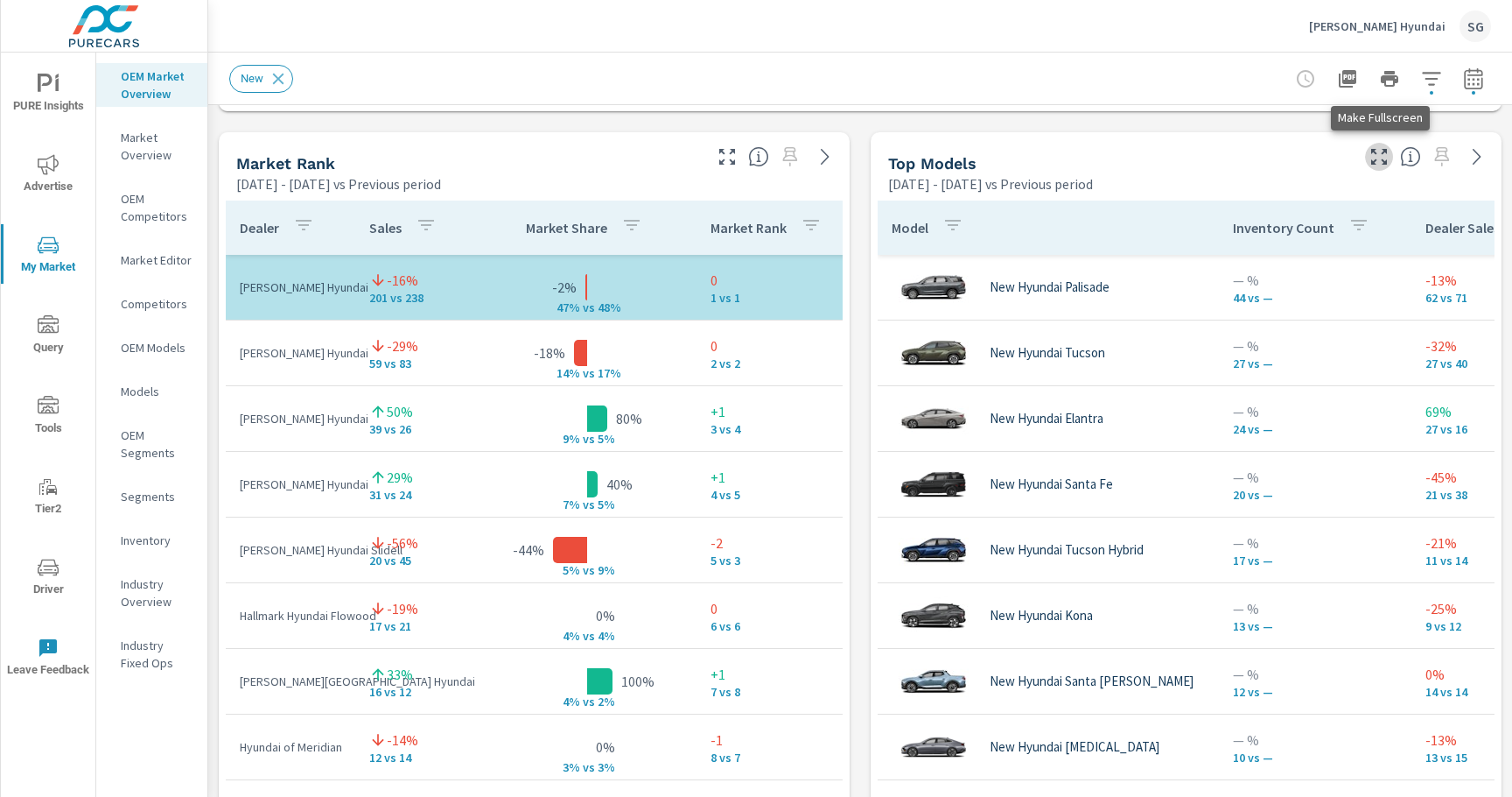
click at [1384, 155] on icon "button" at bounding box center [1378, 155] width 21 height 21
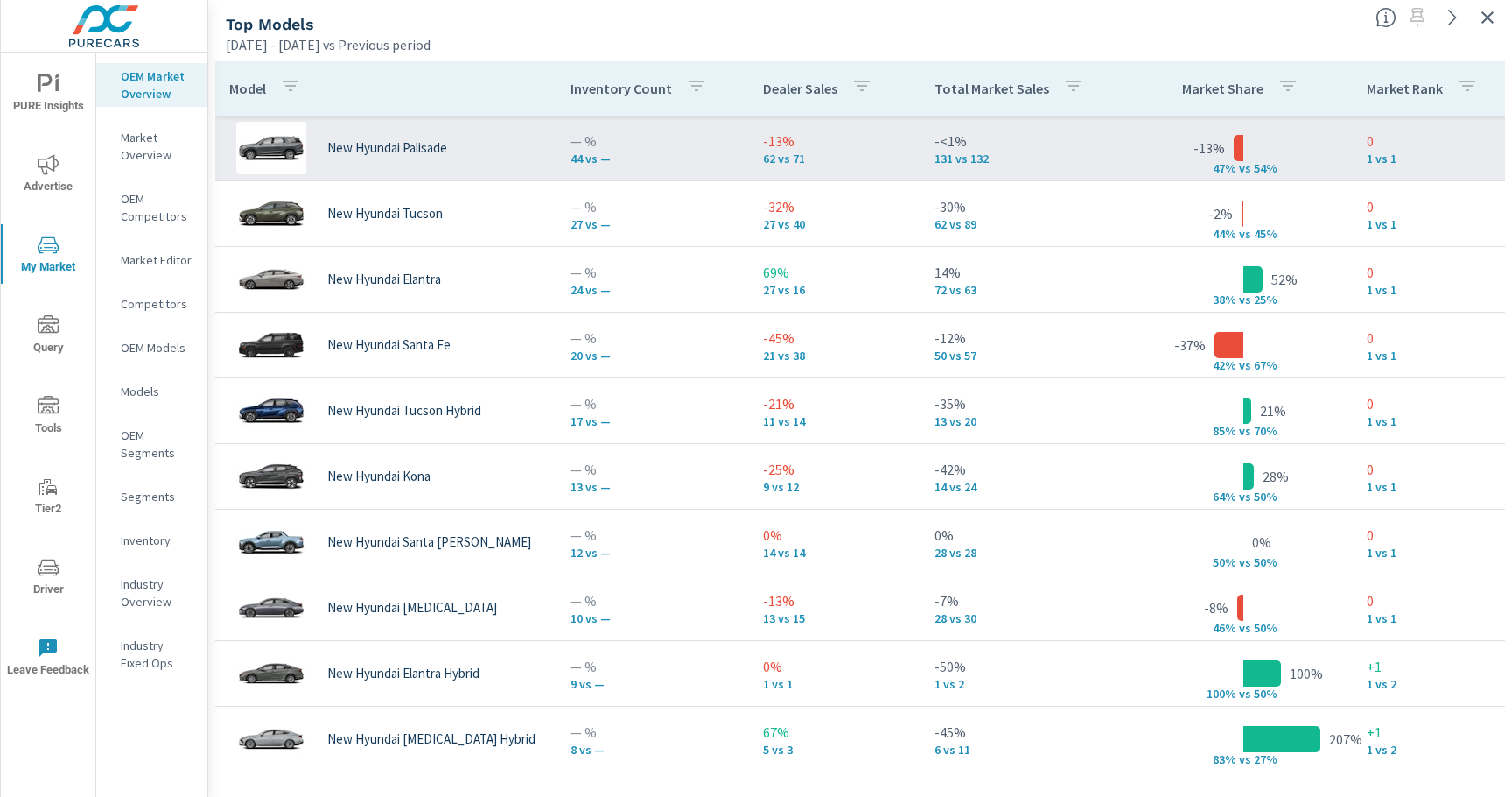
click at [725, 141] on p "— %" at bounding box center [653, 140] width 164 height 21
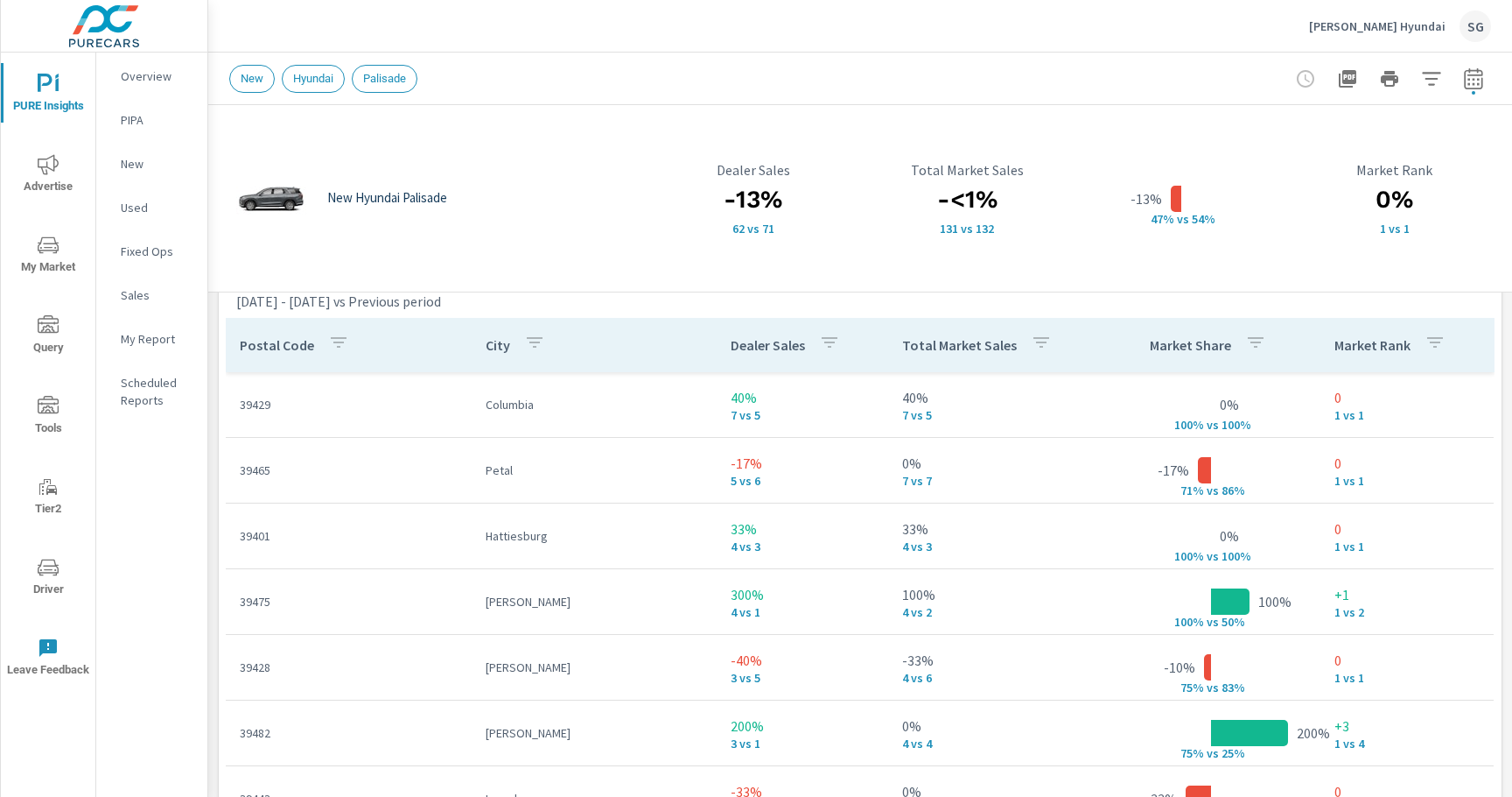
scroll to position [1187, 0]
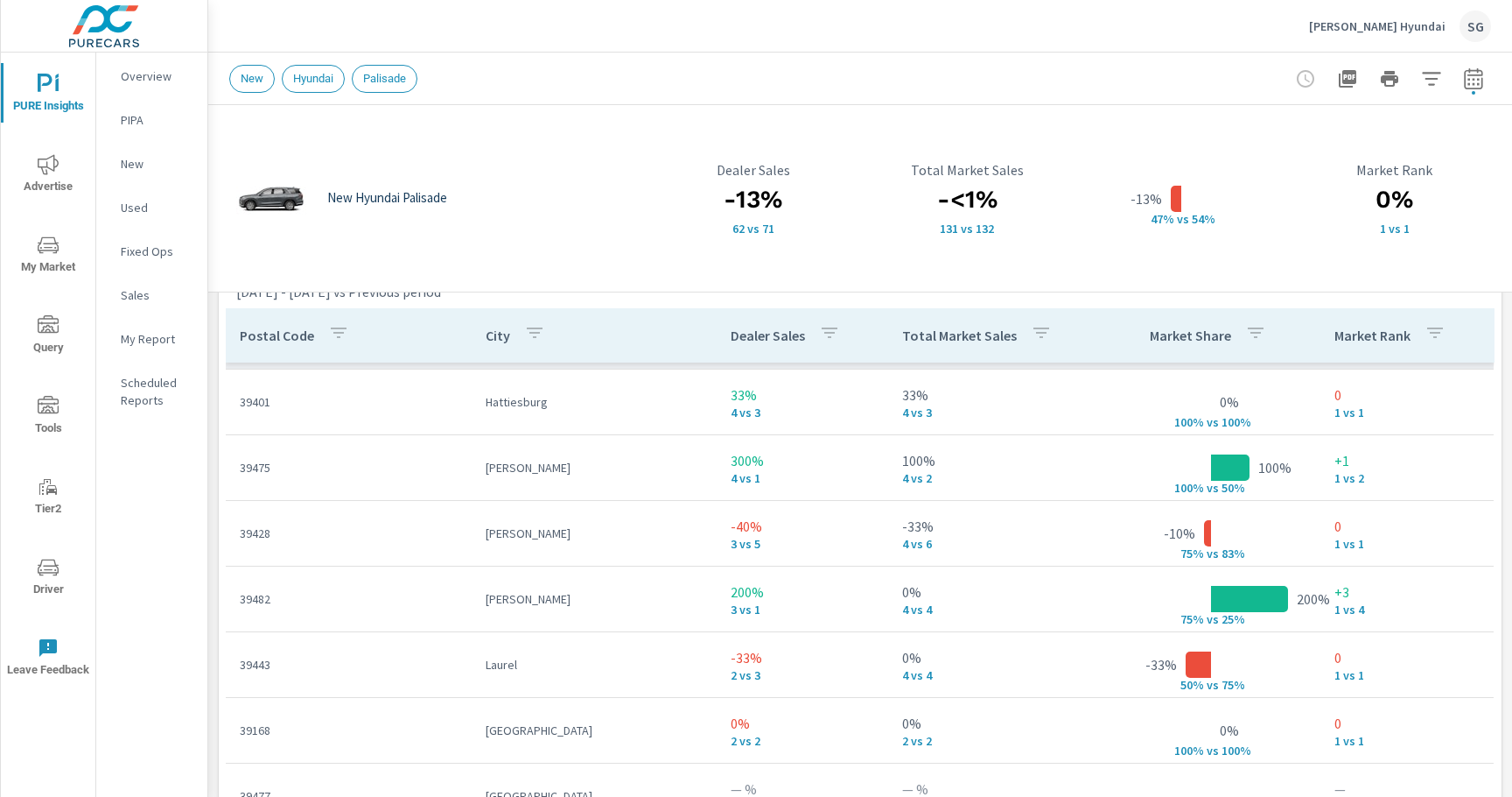
scroll to position [196, 0]
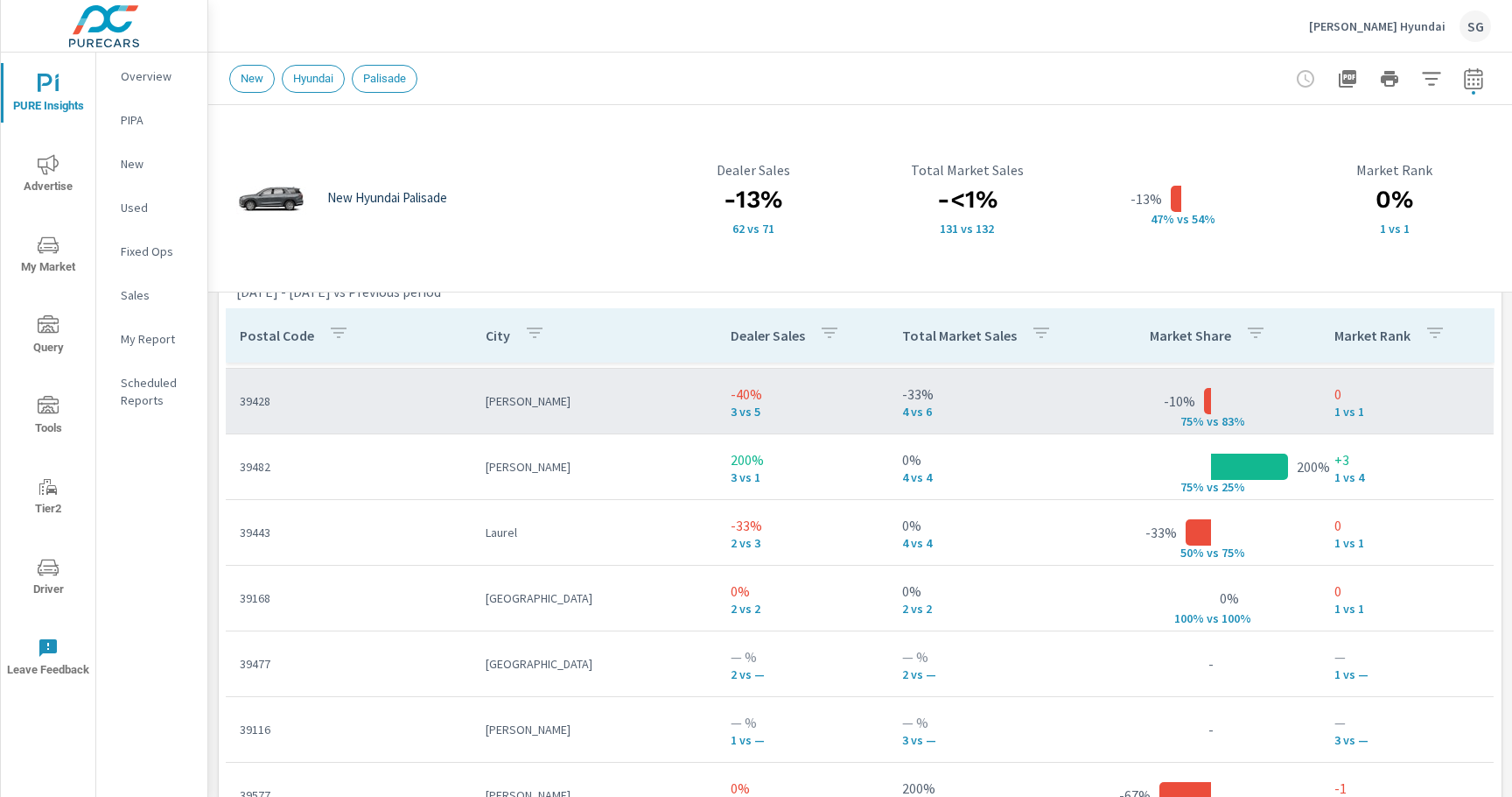
scroll to position [337, 0]
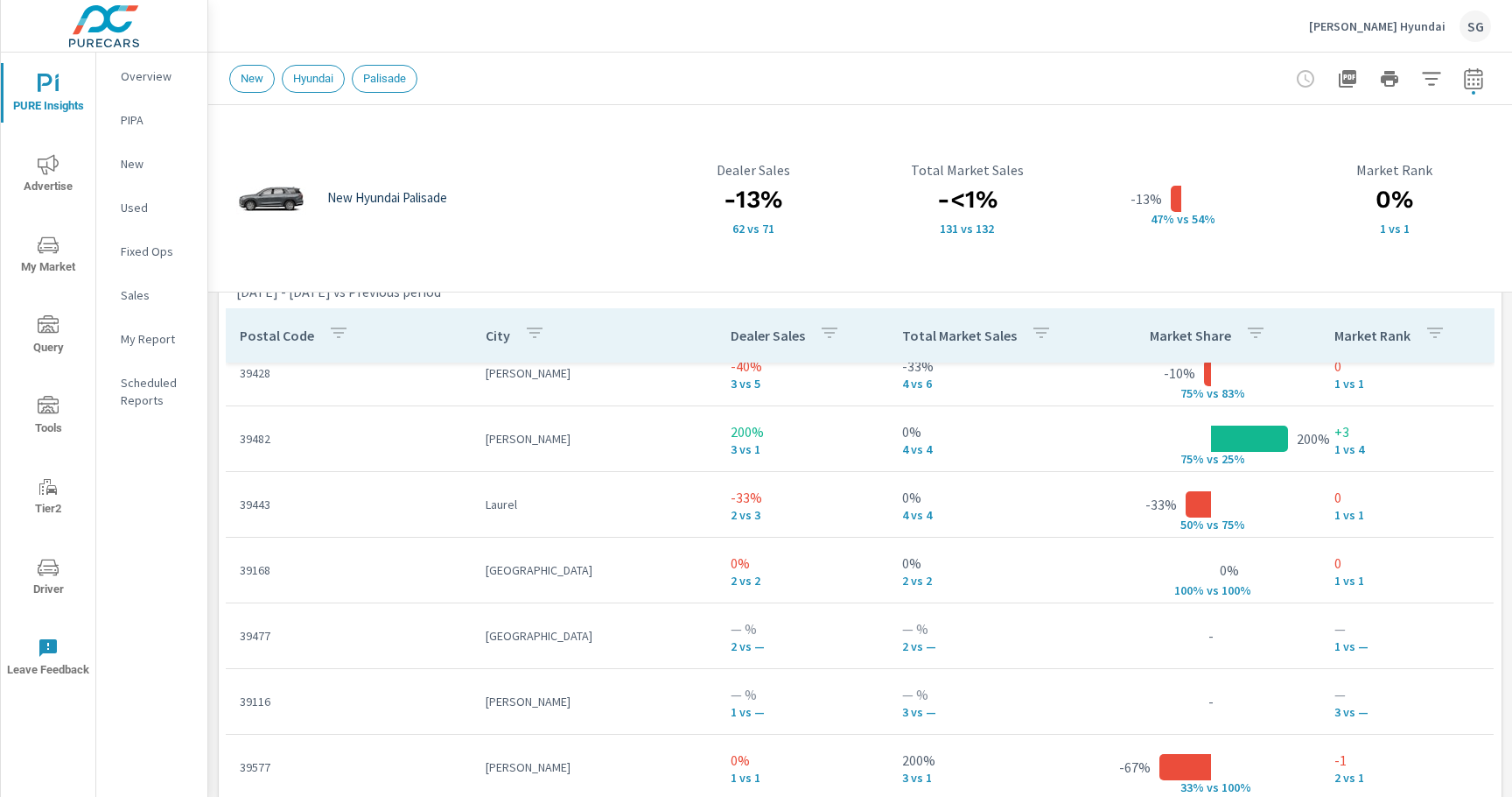
scroll to position [35, 0]
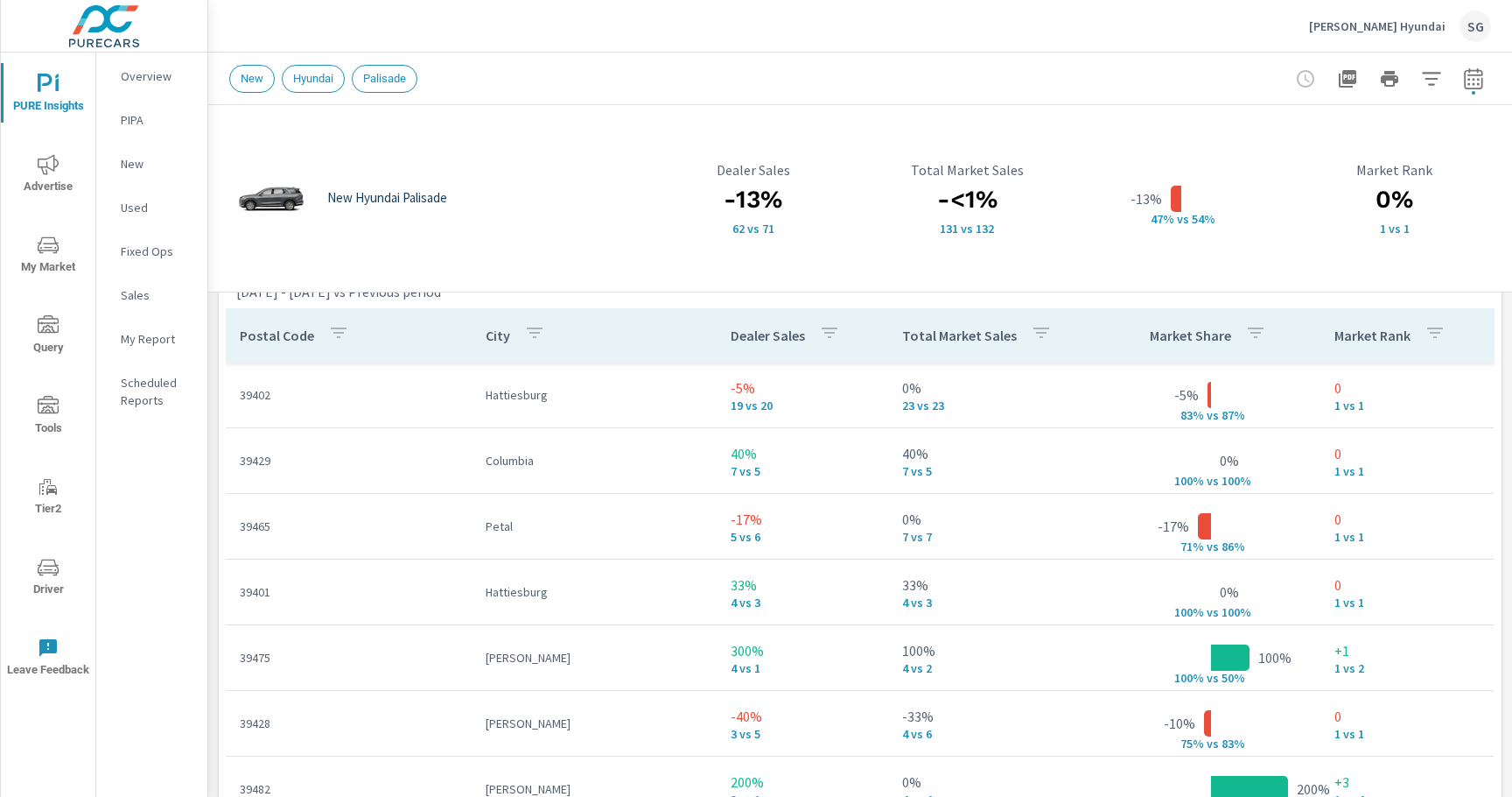
click at [54, 255] on span "My Market" at bounding box center [48, 256] width 84 height 43
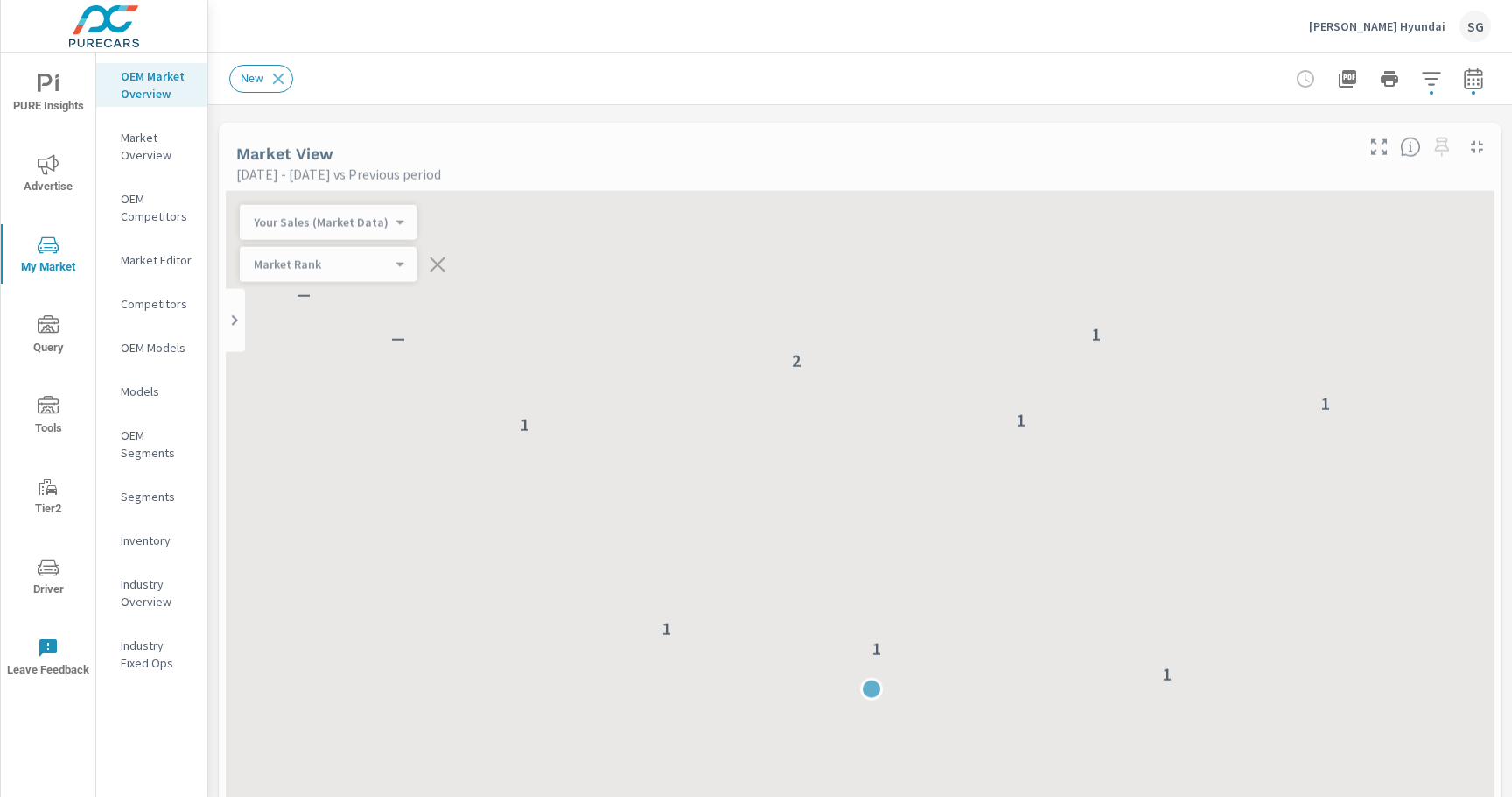
scroll to position [66, 0]
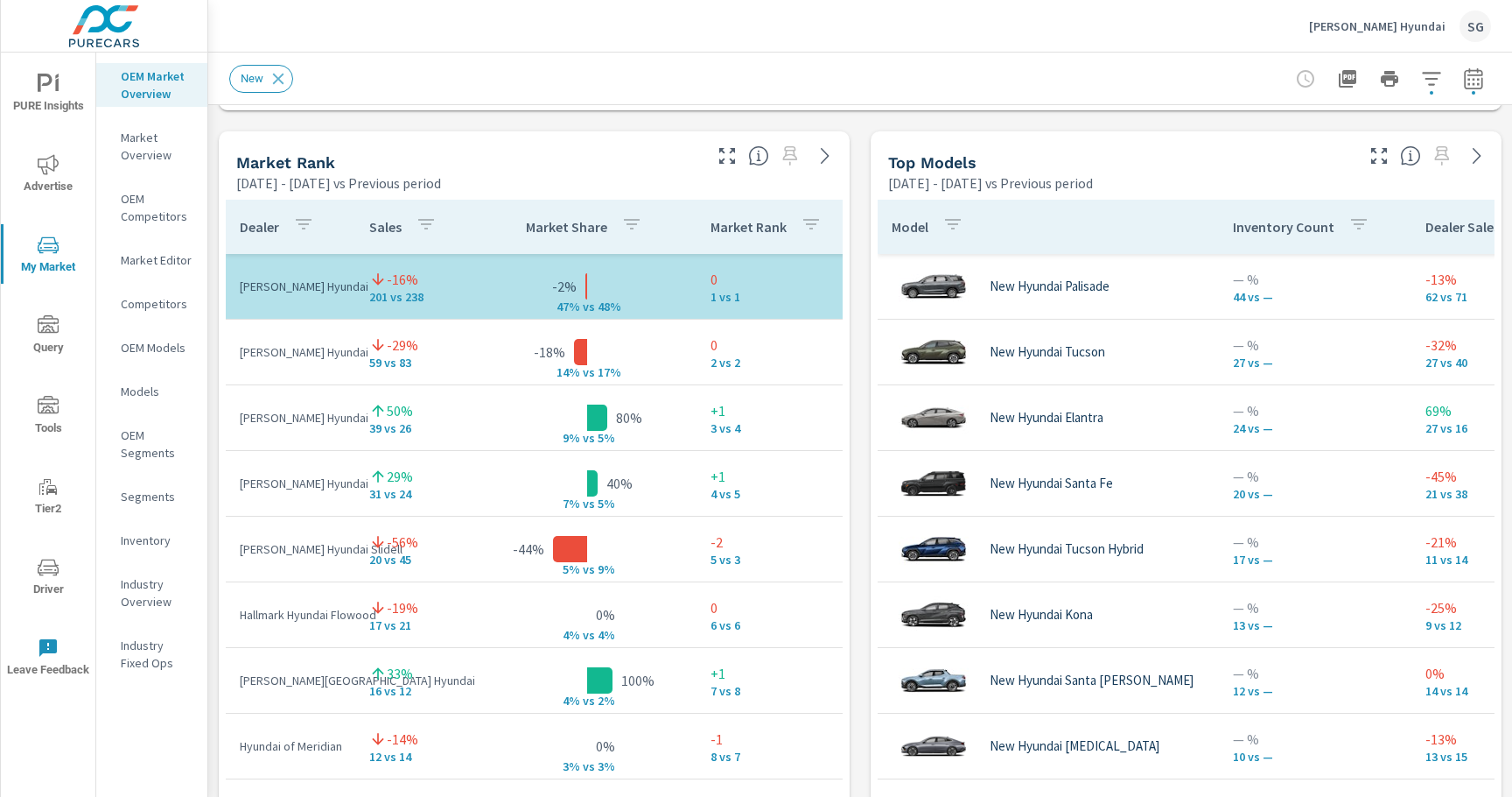
scroll to position [1111, 0]
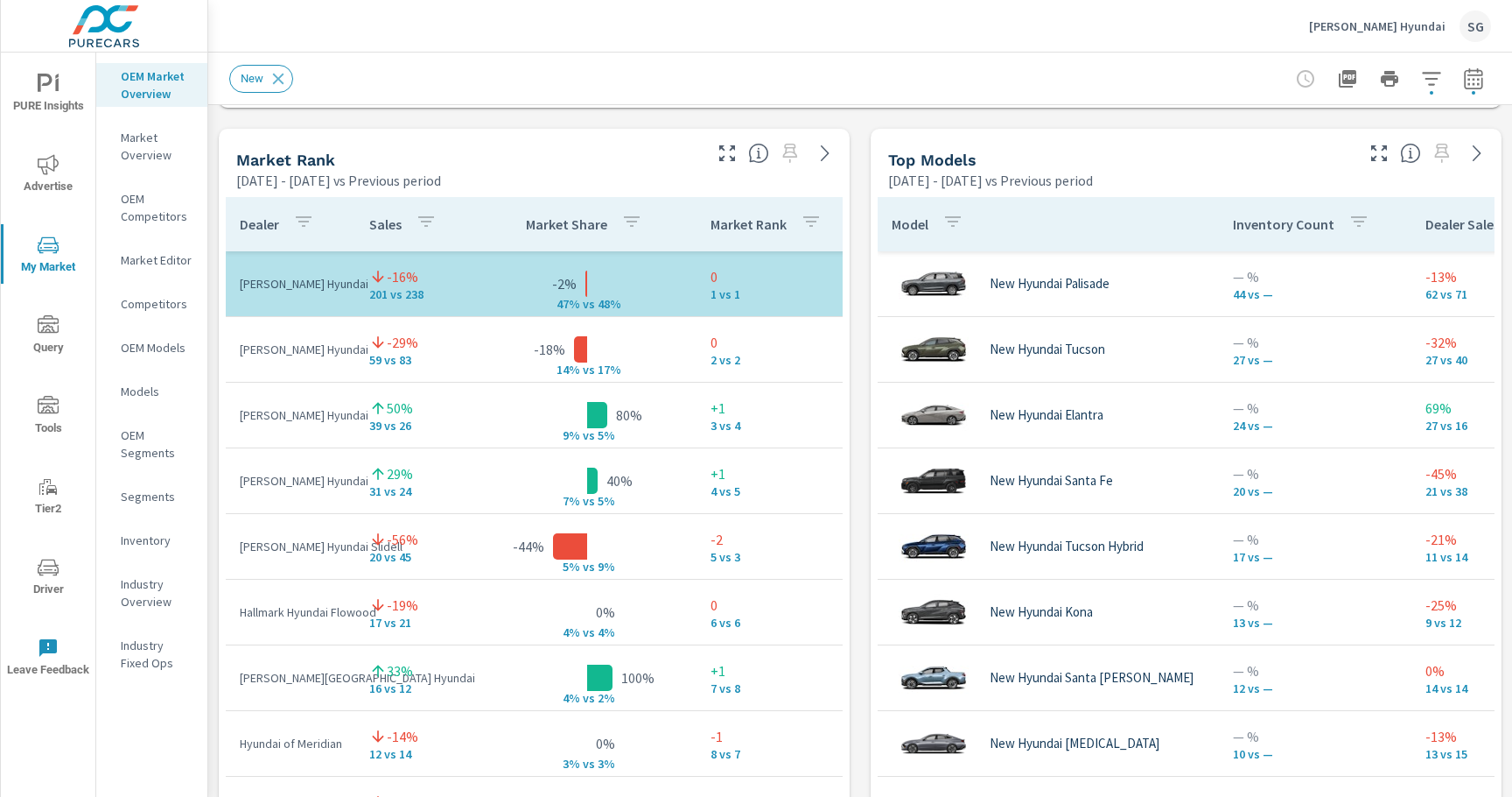
click at [60, 107] on span "PURE Insights" at bounding box center [48, 95] width 84 height 43
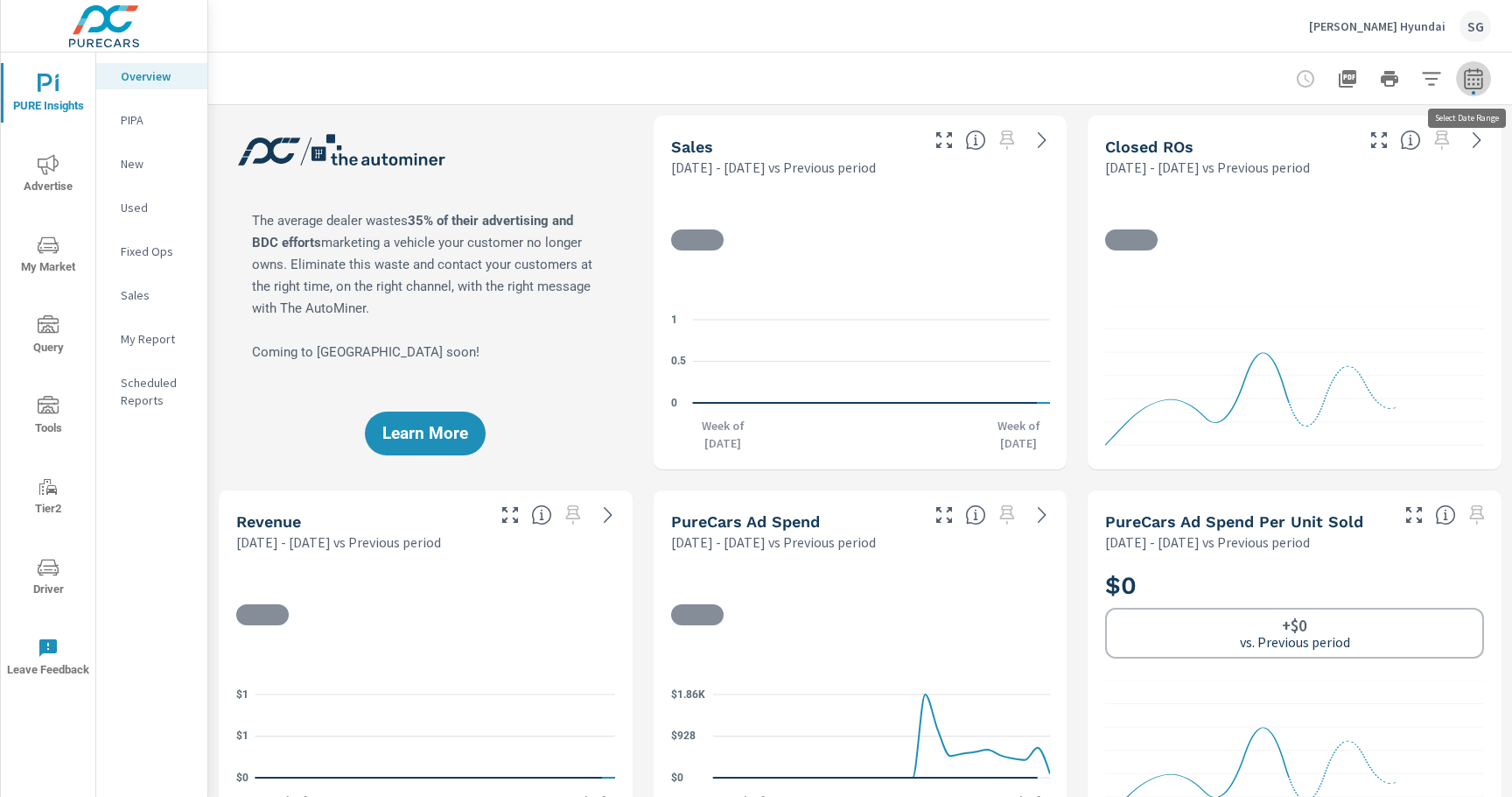
click at [1470, 83] on icon "button" at bounding box center [1473, 81] width 12 height 7
select select "Previous period"
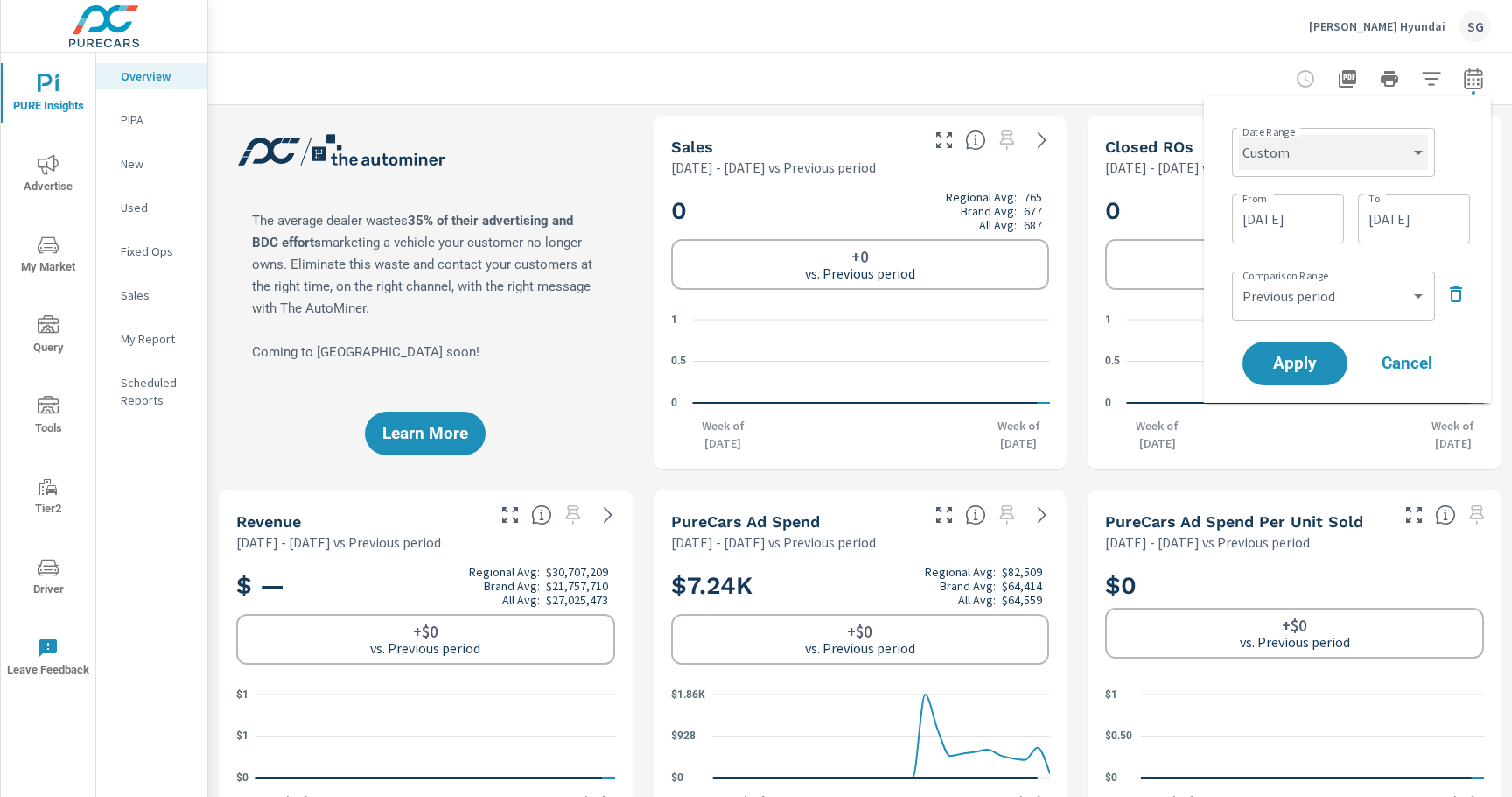
click at [1388, 165] on select "Custom [DATE] Last week Last 7 days Last 14 days Last 30 days Last 45 days Last…" at bounding box center [1332, 153] width 189 height 35
select select "Last 30 days"
click at [1246, 135] on select "Custom [DATE] Last week Last 7 days Last 14 days Last 30 days Last 45 days Last…" at bounding box center [1332, 153] width 189 height 35
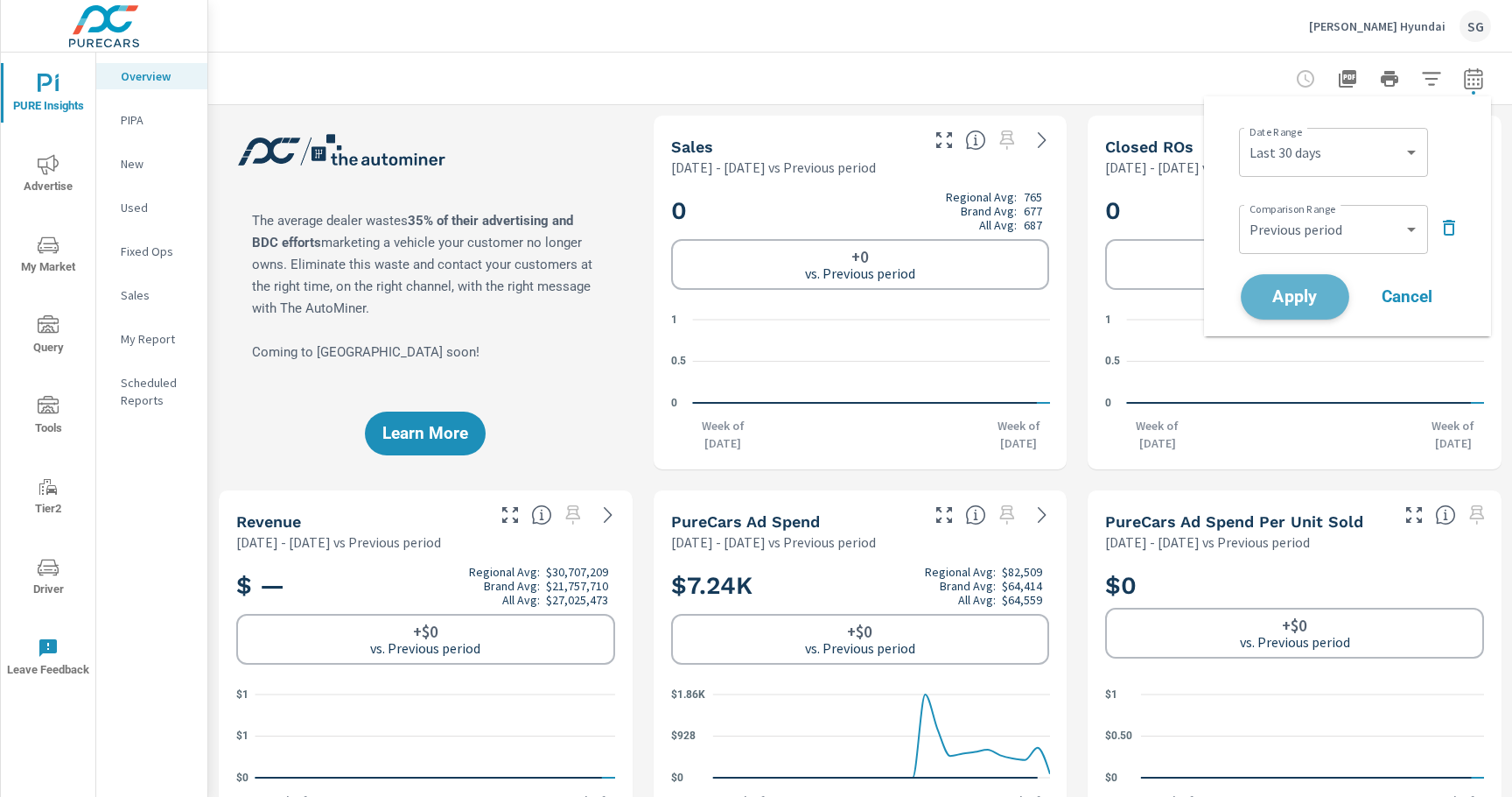
click at [1313, 304] on span "Apply" at bounding box center [1294, 296] width 71 height 17
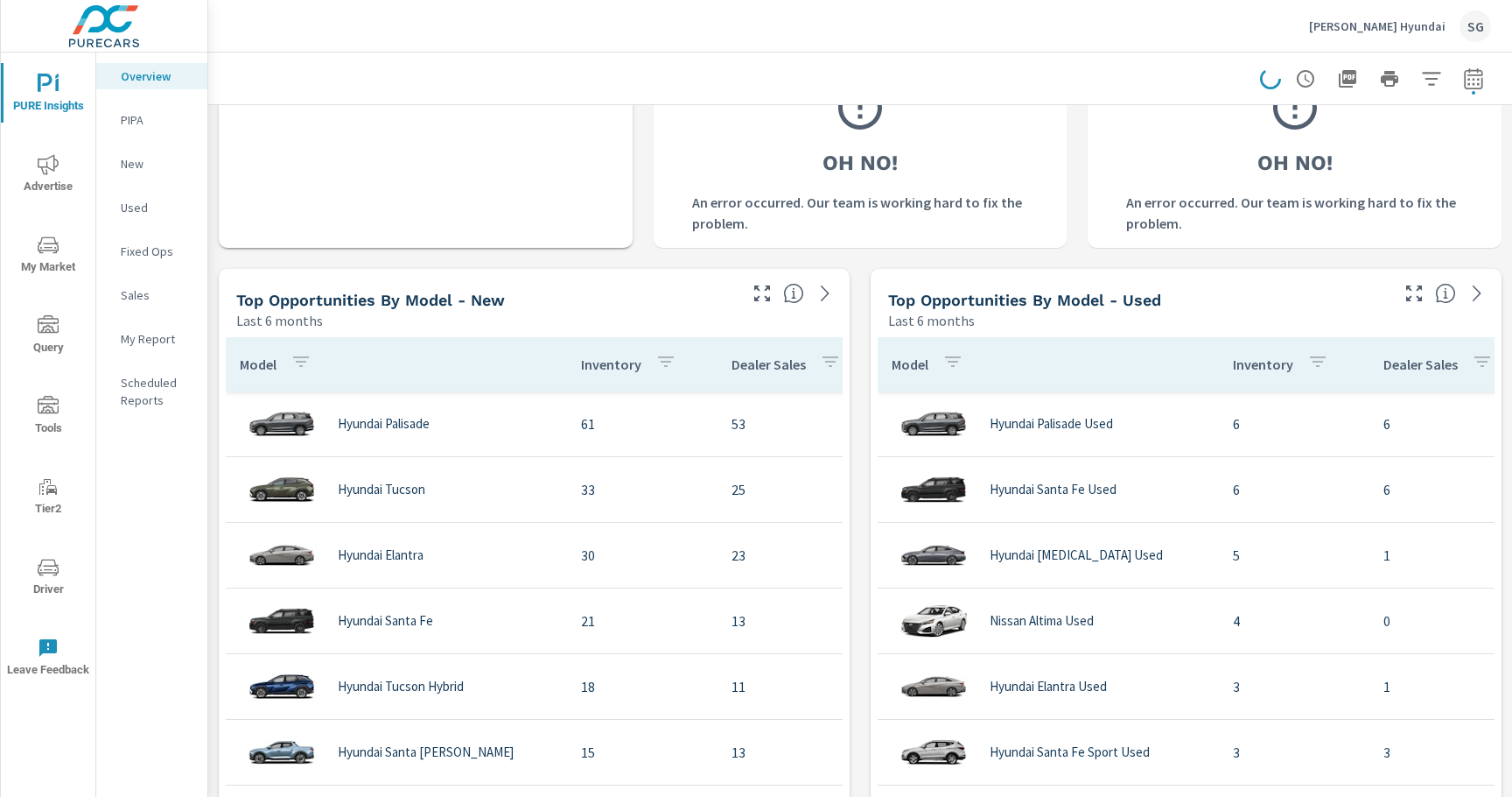
click at [220, 320] on div "Top Opportunities by Model - New Last 6 months" at bounding box center [480, 300] width 522 height 63
click at [650, 257] on div "Learn More The average dealer wastes 35% of their advertising and BDC efforts m…" at bounding box center [860, 633] width 1304 height 3746
click at [211, 266] on div "Learn More The average dealer wastes 35% of their advertising and BDC efforts m…" at bounding box center [860, 633] width 1304 height 3746
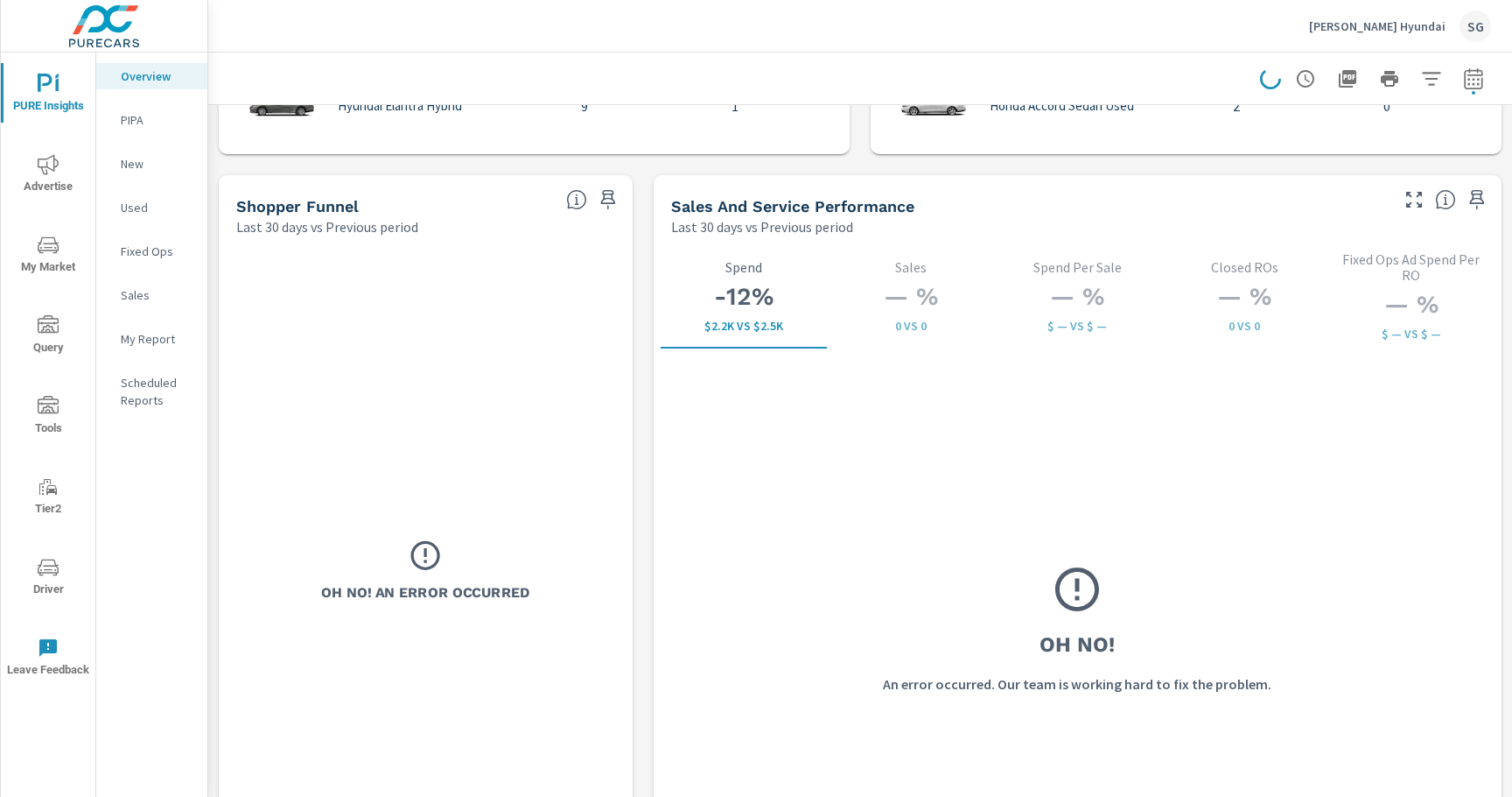
scroll to position [2213, 0]
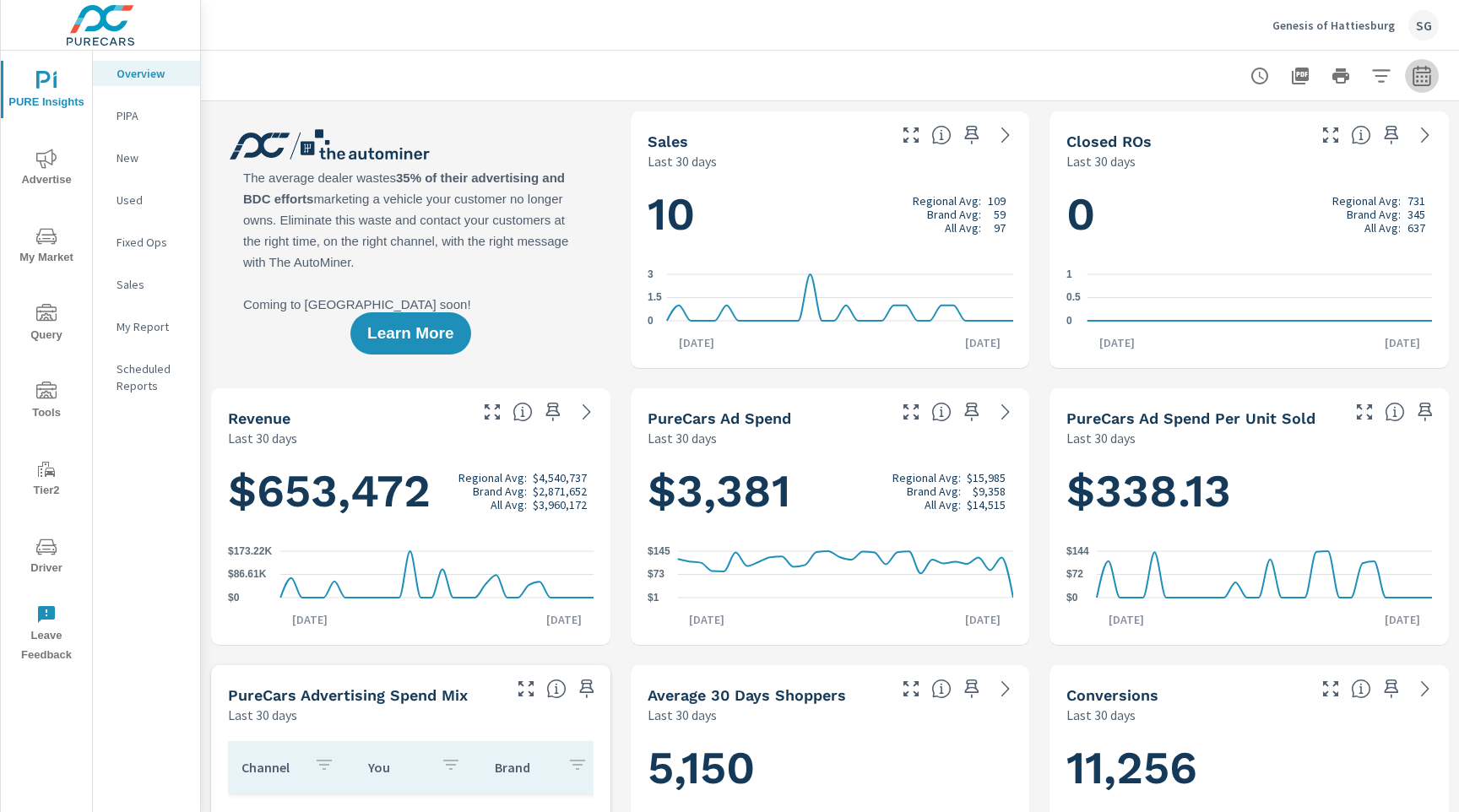
click at [1421, 77] on icon "button" at bounding box center [1421, 75] width 20 height 20
select select "Last 30 days"
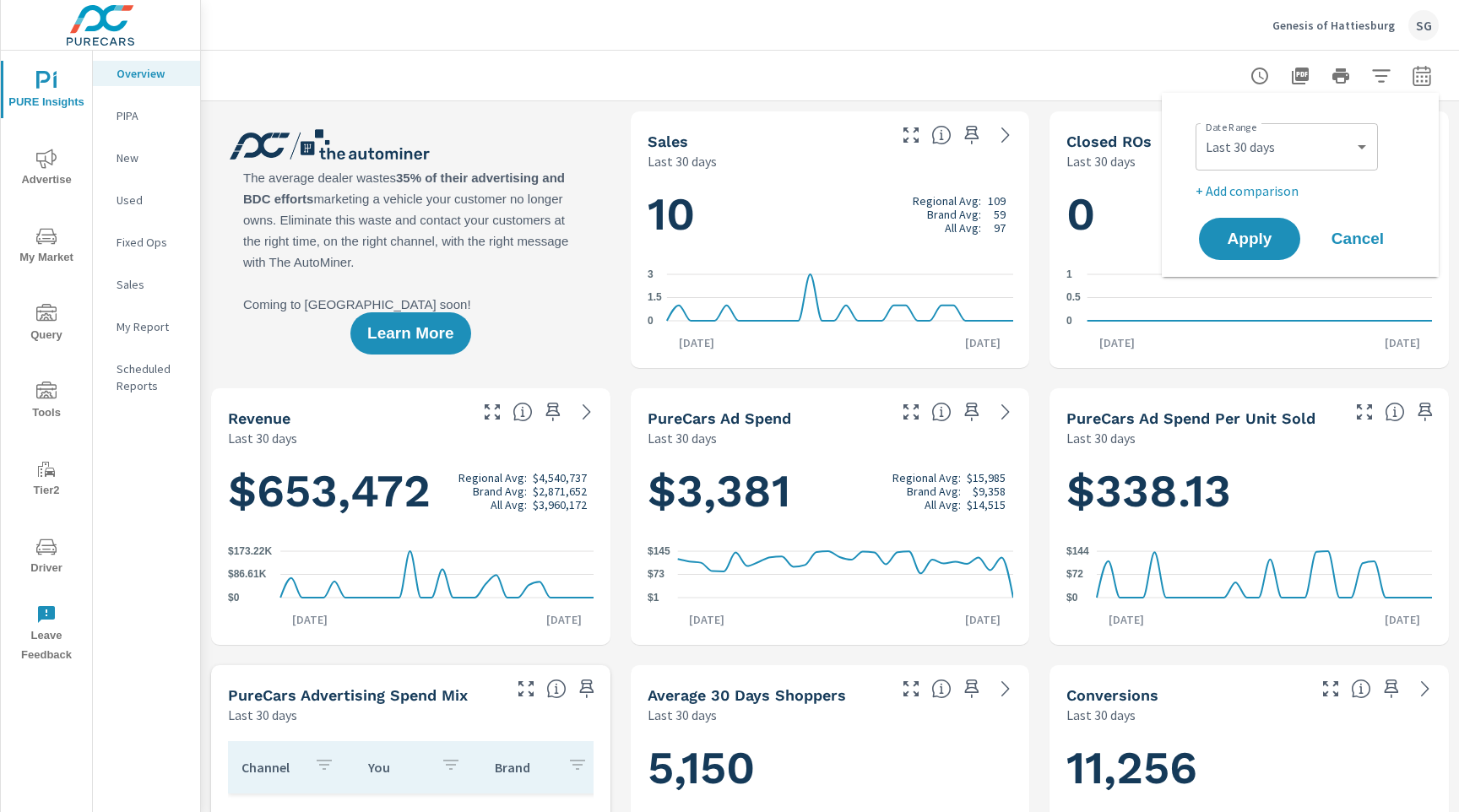
click at [1261, 202] on div "Date Range Custom Yesterday Last week Last 7 days Last 14 days Last 30 days Las…" at bounding box center [1300, 185] width 237 height 157
click at [1261, 192] on p "+ Add comparison" at bounding box center [1302, 191] width 216 height 20
select select "Previous period"
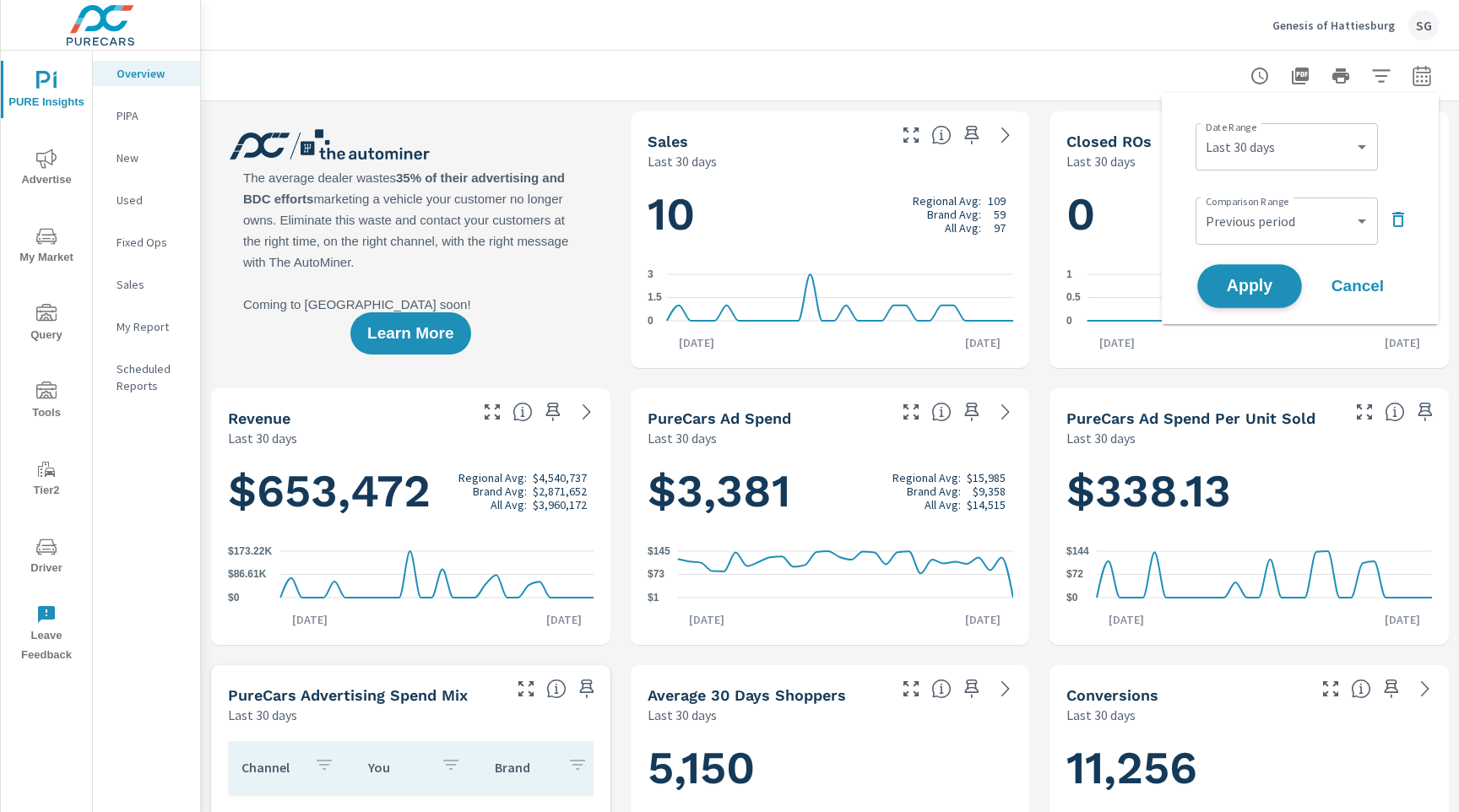
click at [1255, 278] on span "Apply" at bounding box center [1249, 286] width 69 height 16
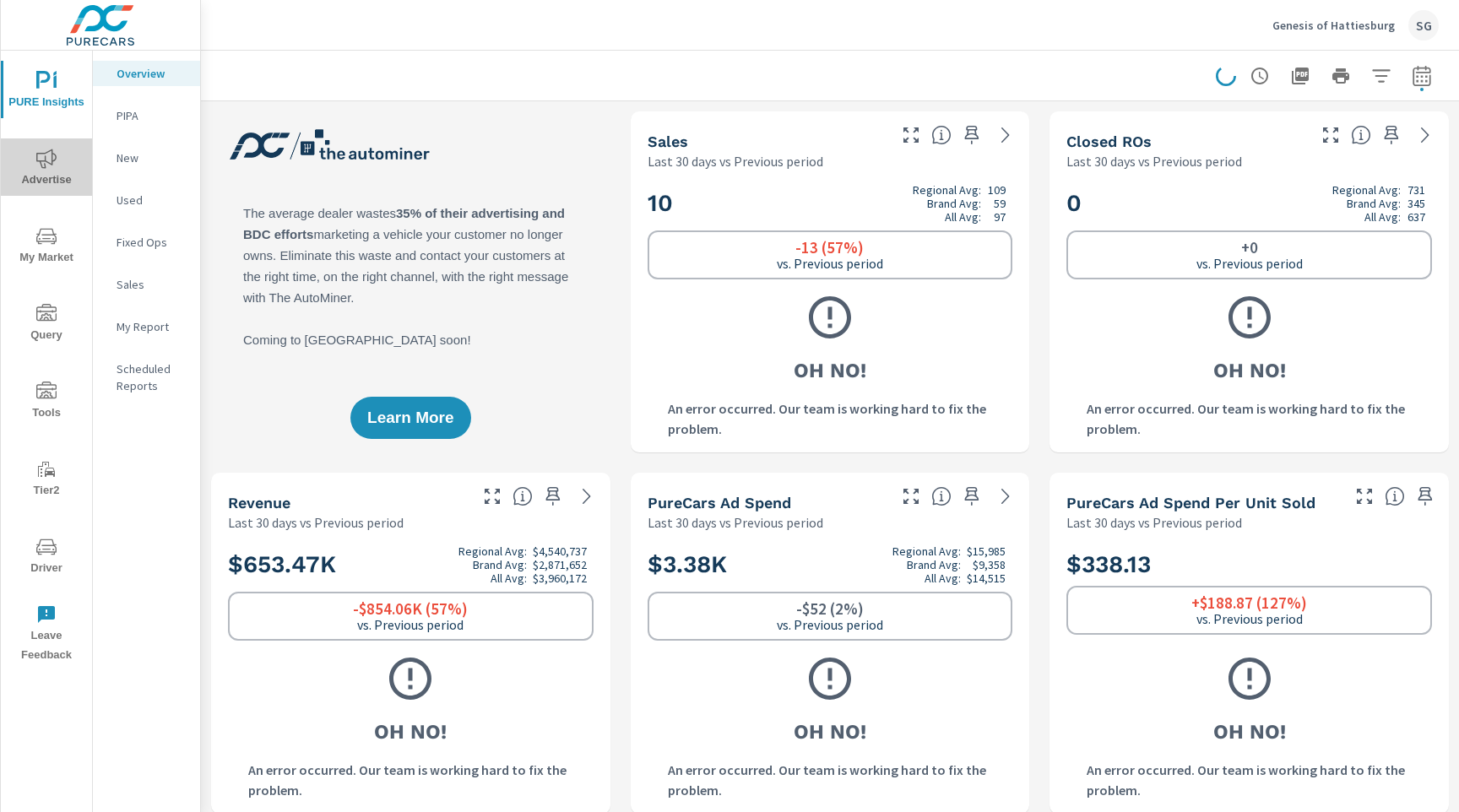
click at [79, 168] on span "Advertise" at bounding box center [46, 170] width 81 height 41
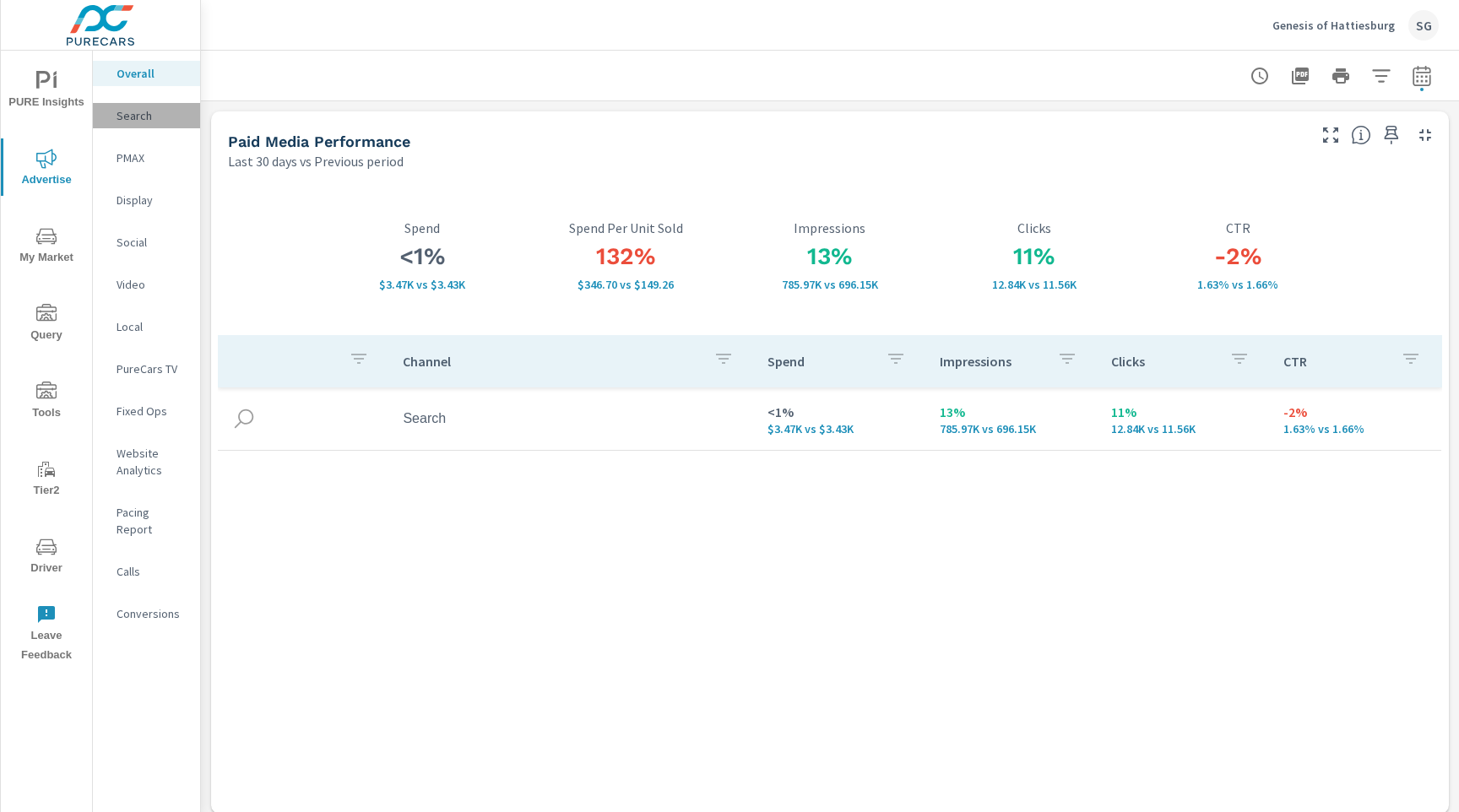
click at [125, 117] on p "Search" at bounding box center [152, 116] width 70 height 17
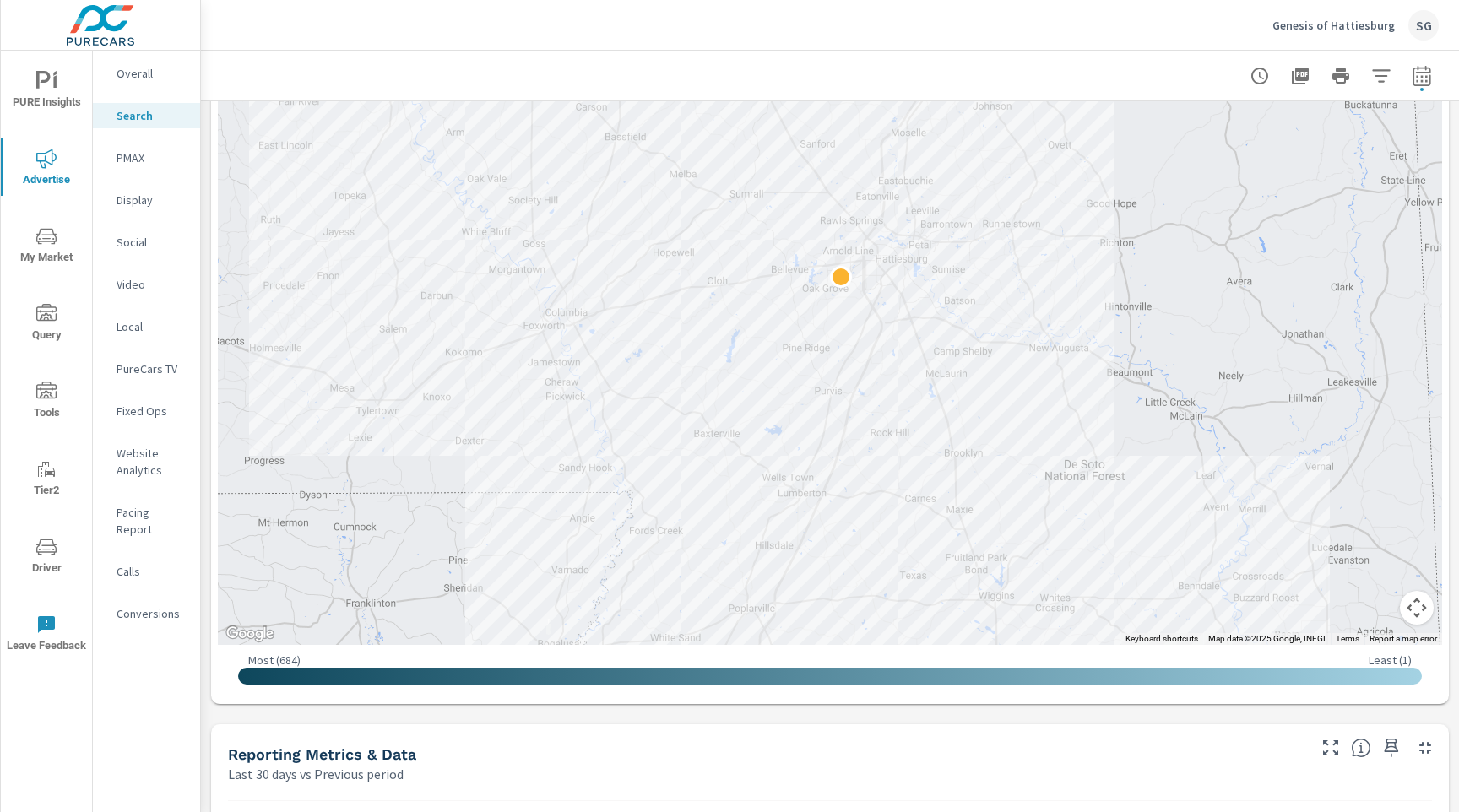
scroll to position [472, 0]
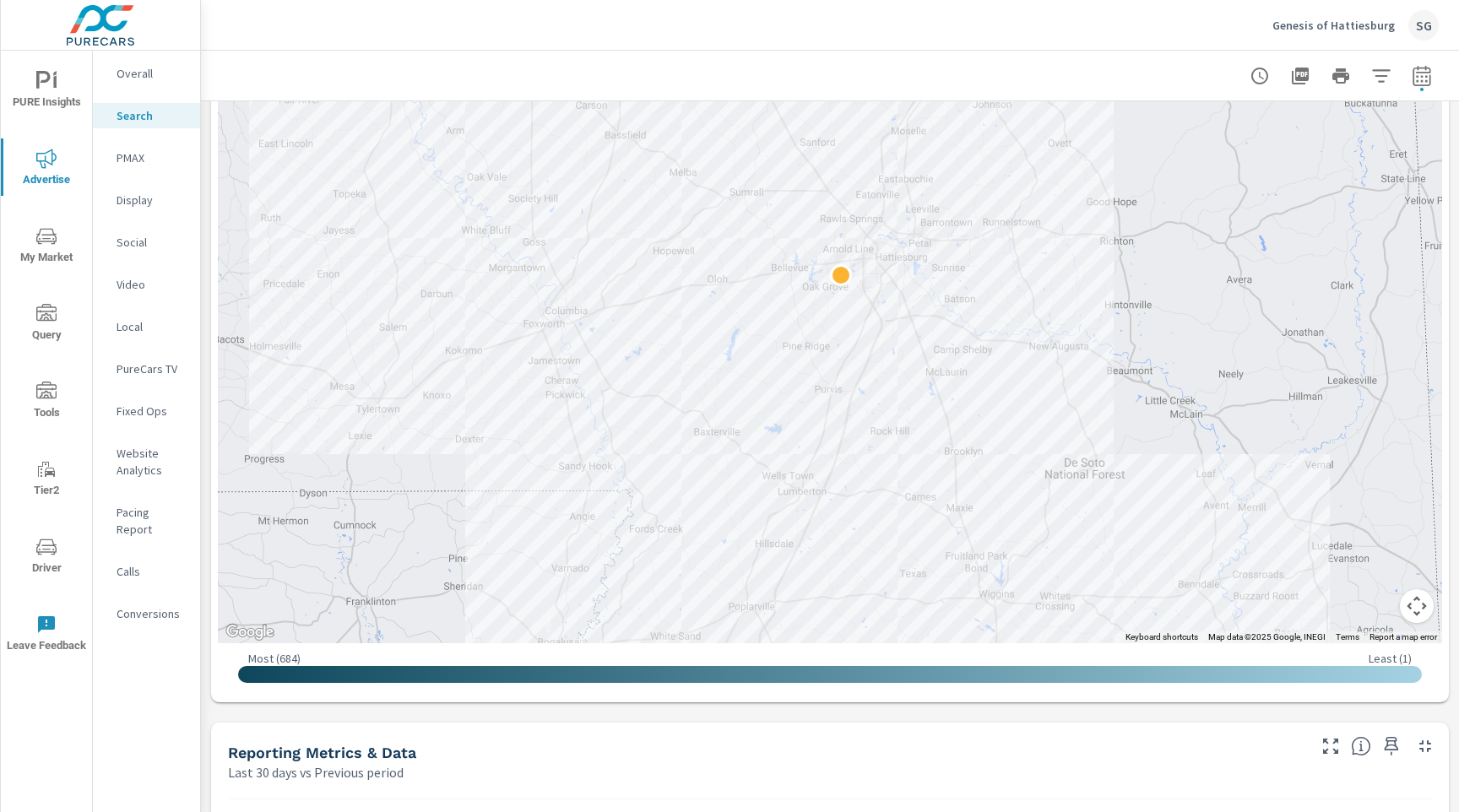
click at [200, 527] on div "PURE Insights Advertise My Market Query Tools Tier2 Driver Leave Feedback Overa…" at bounding box center [100, 406] width 201 height 812
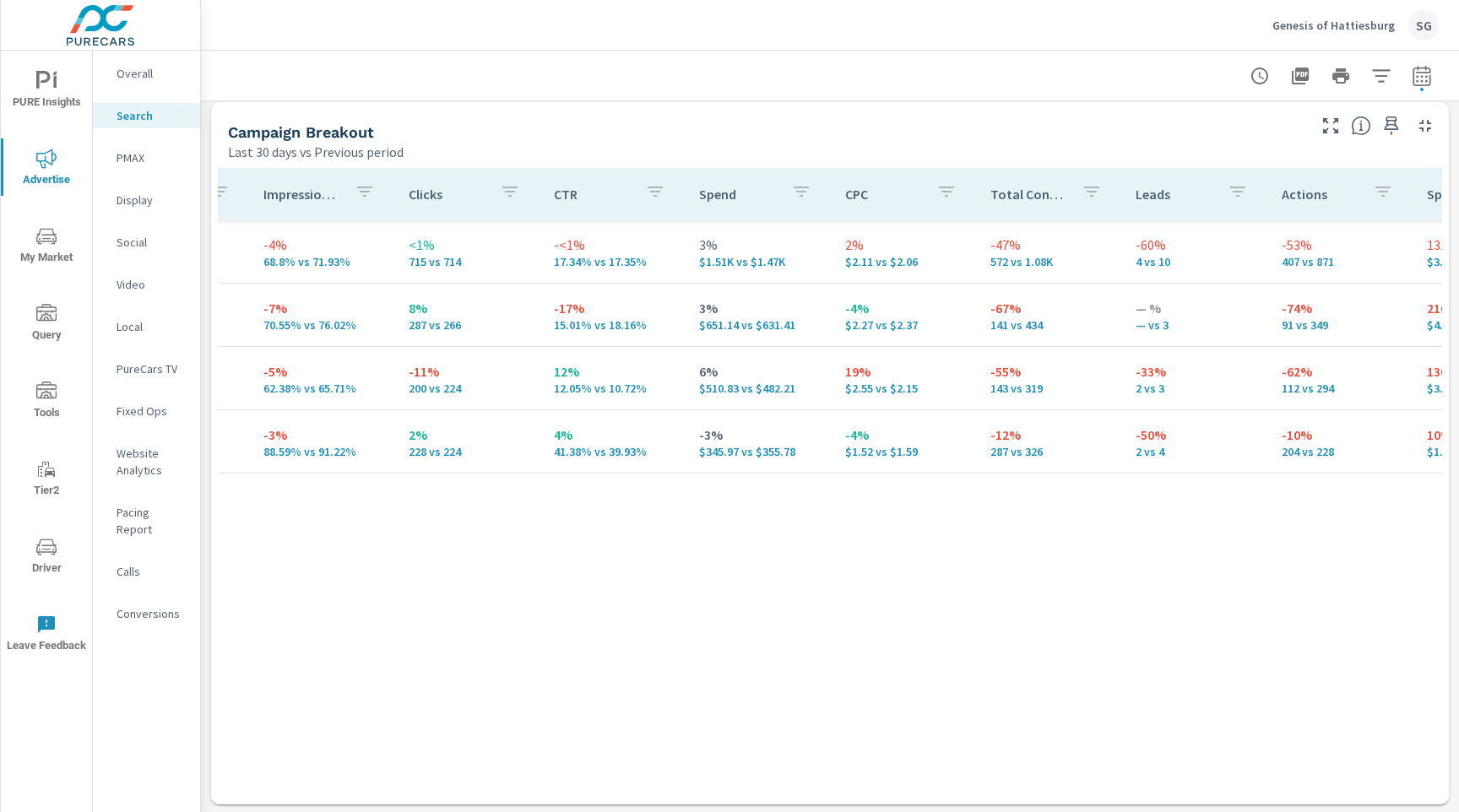
scroll to position [0, 426]
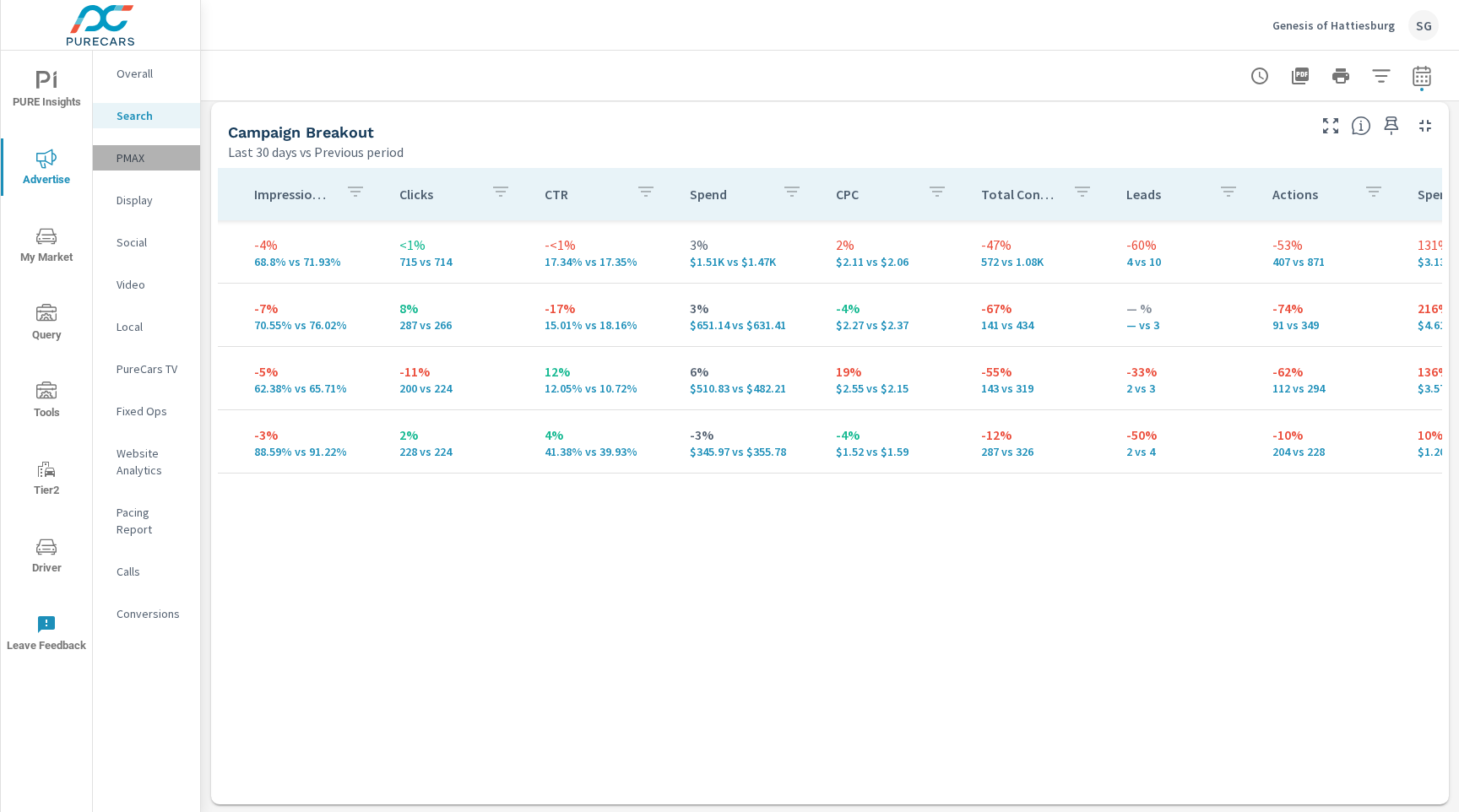
click at [141, 161] on p "PMAX" at bounding box center [152, 157] width 70 height 17
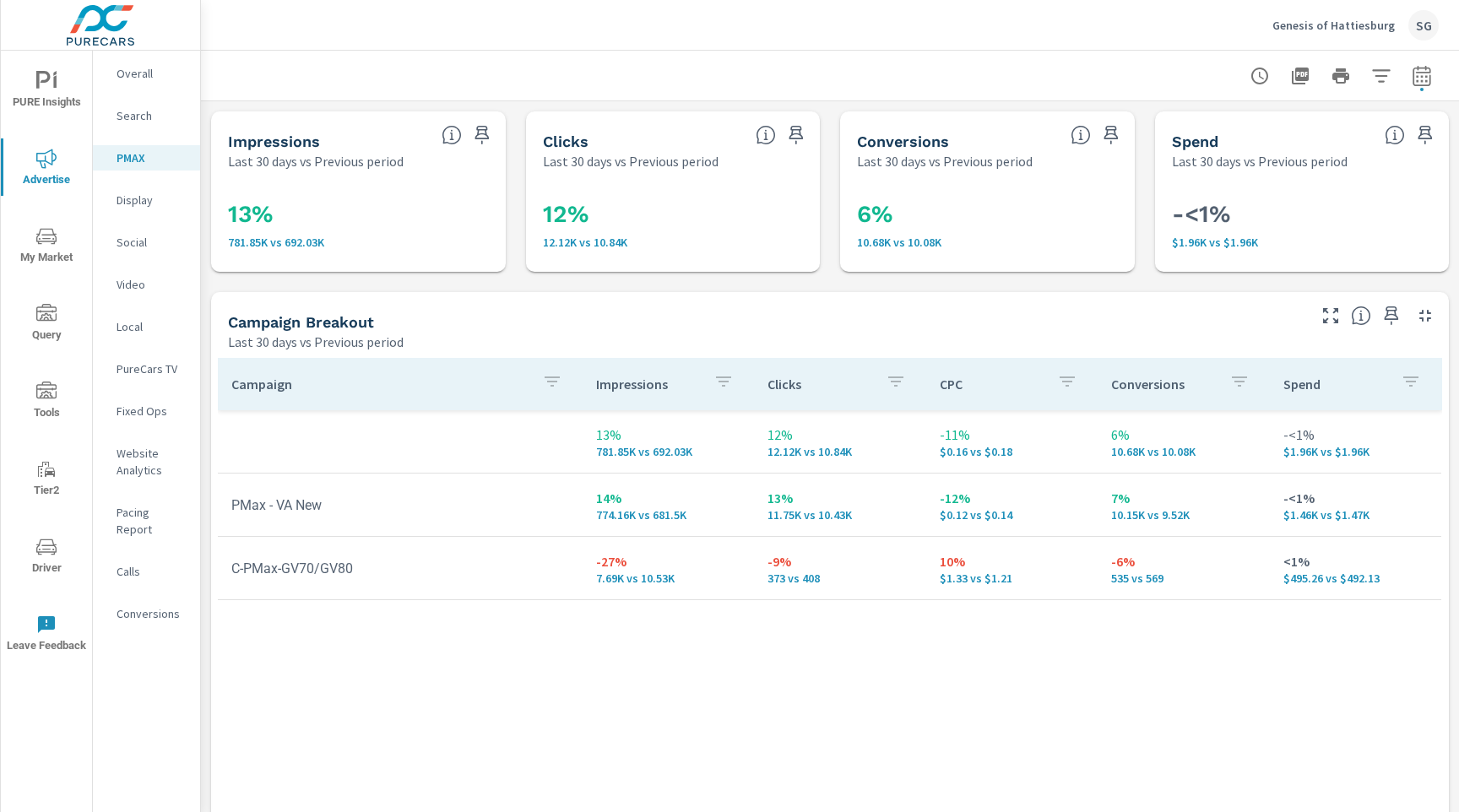
click at [124, 563] on p "Calls" at bounding box center [152, 572] width 70 height 17
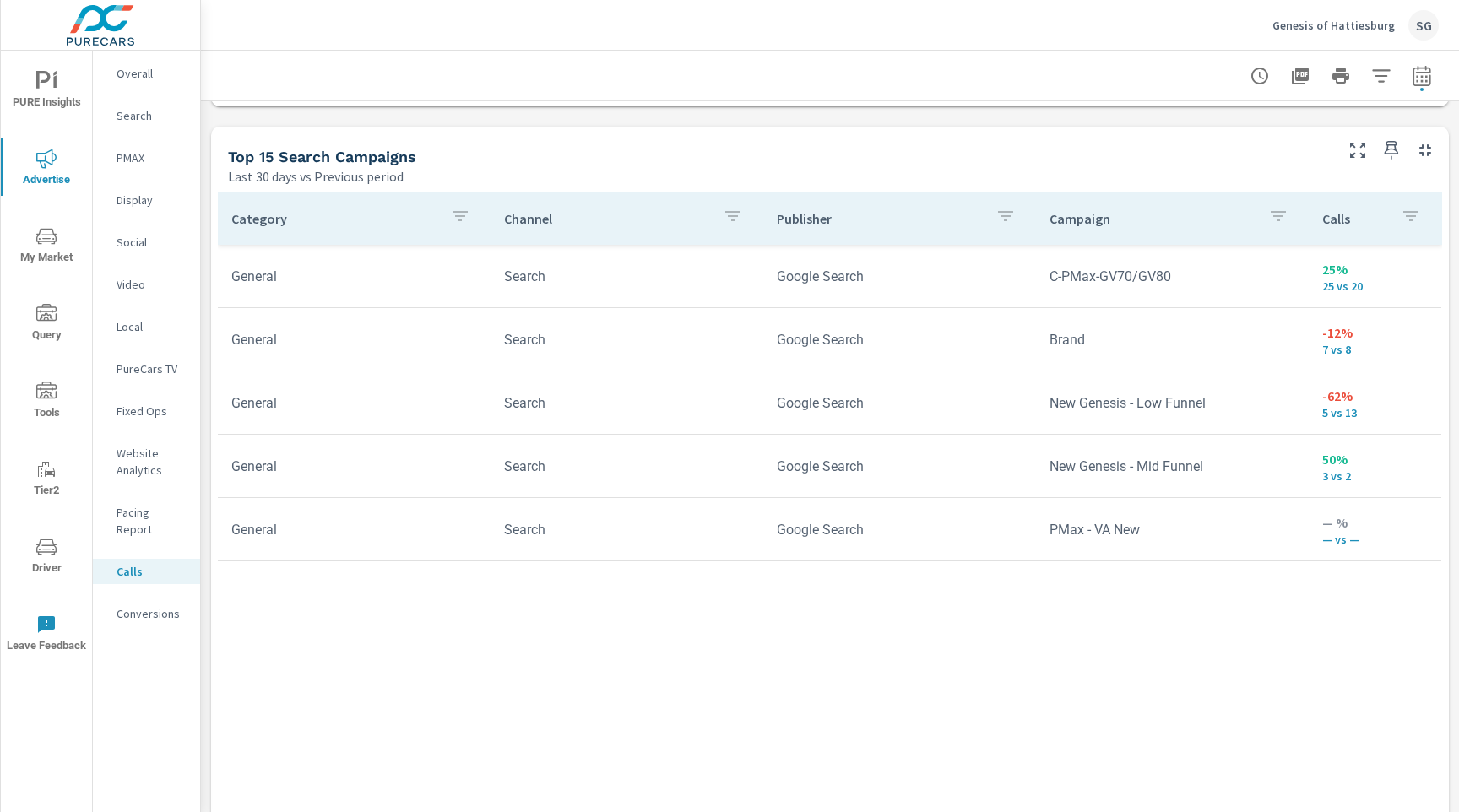
scroll to position [1073, 0]
click at [144, 605] on p "Conversions" at bounding box center [152, 614] width 70 height 17
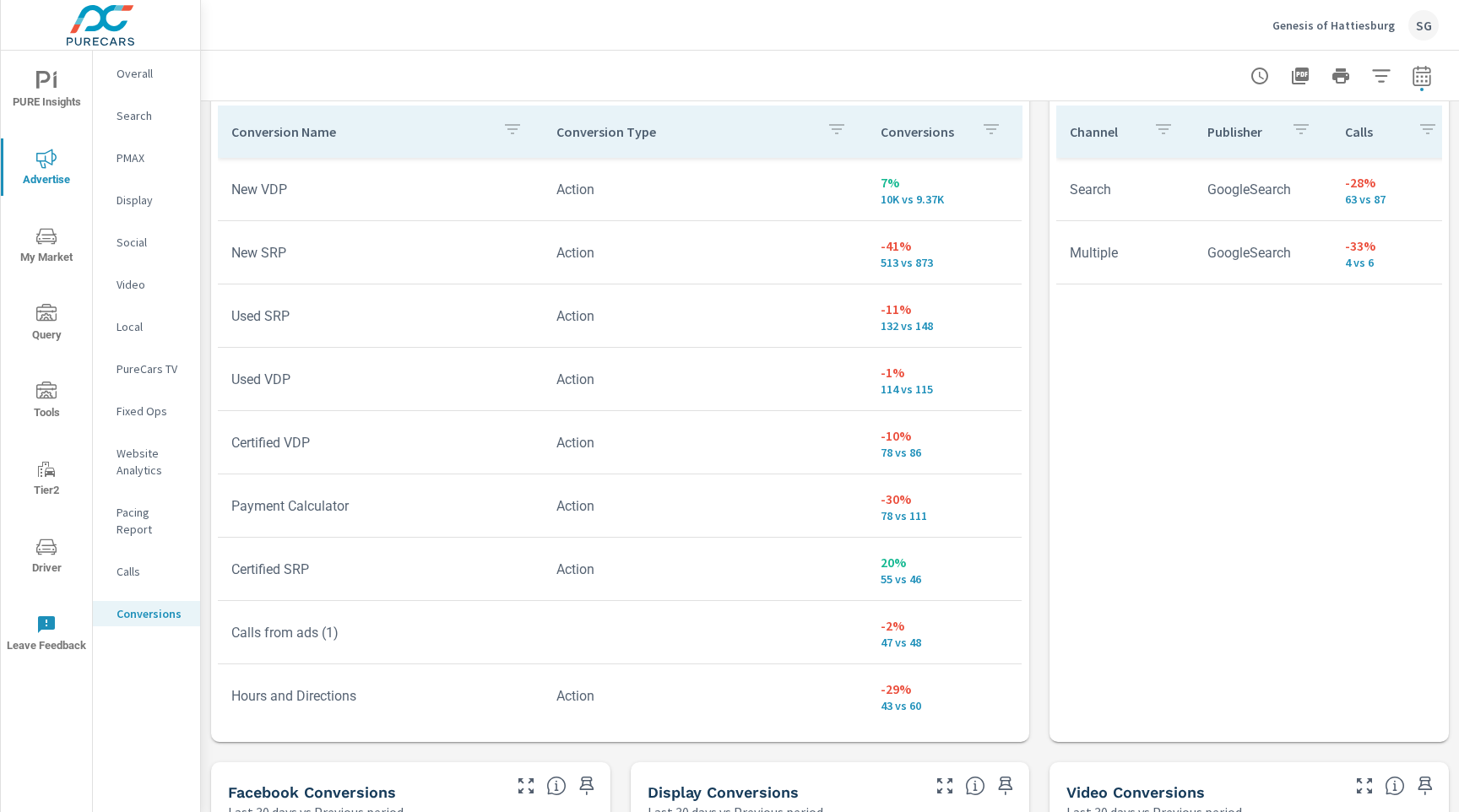
scroll to position [946, 0]
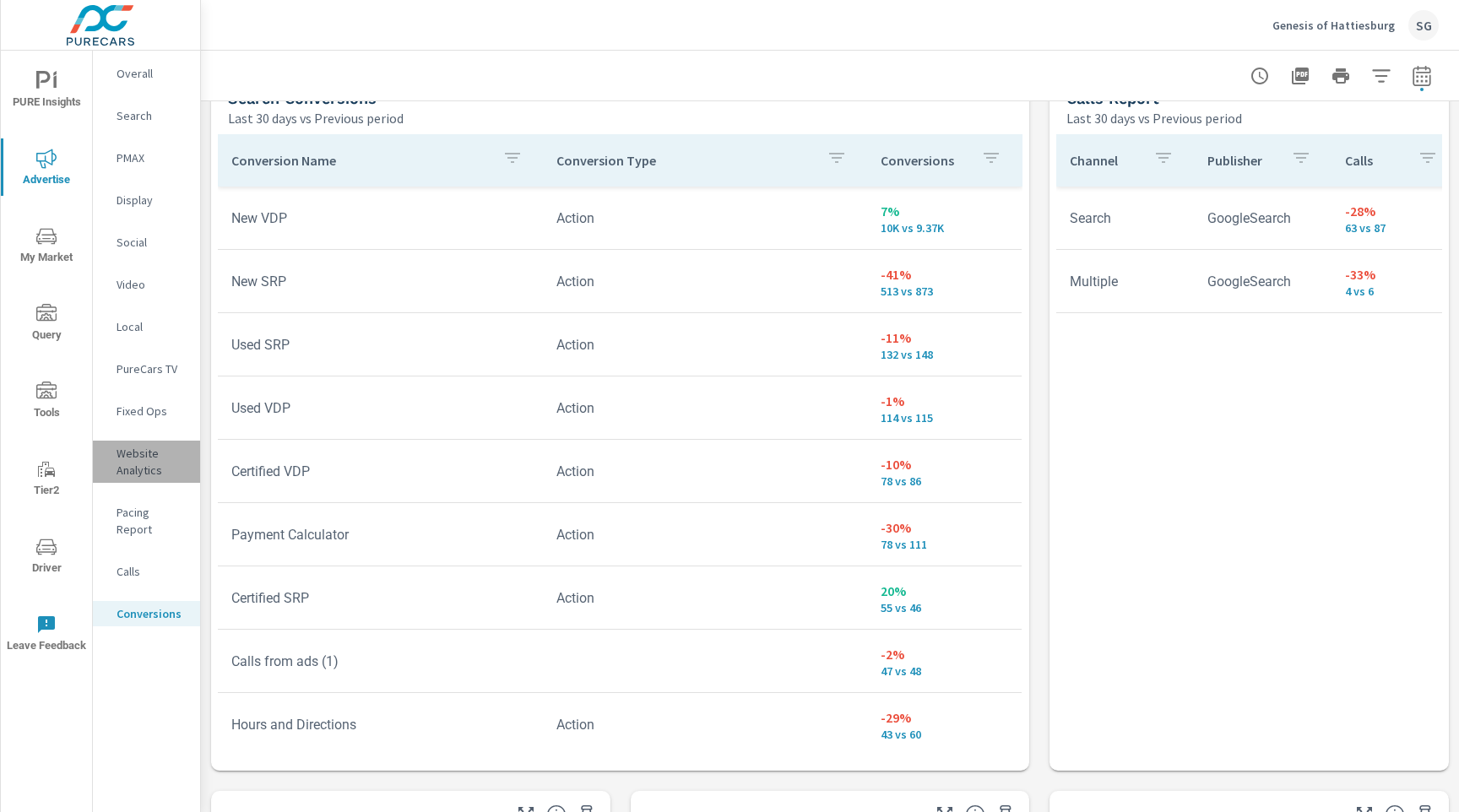
click at [137, 466] on p "Website Analytics" at bounding box center [152, 462] width 70 height 34
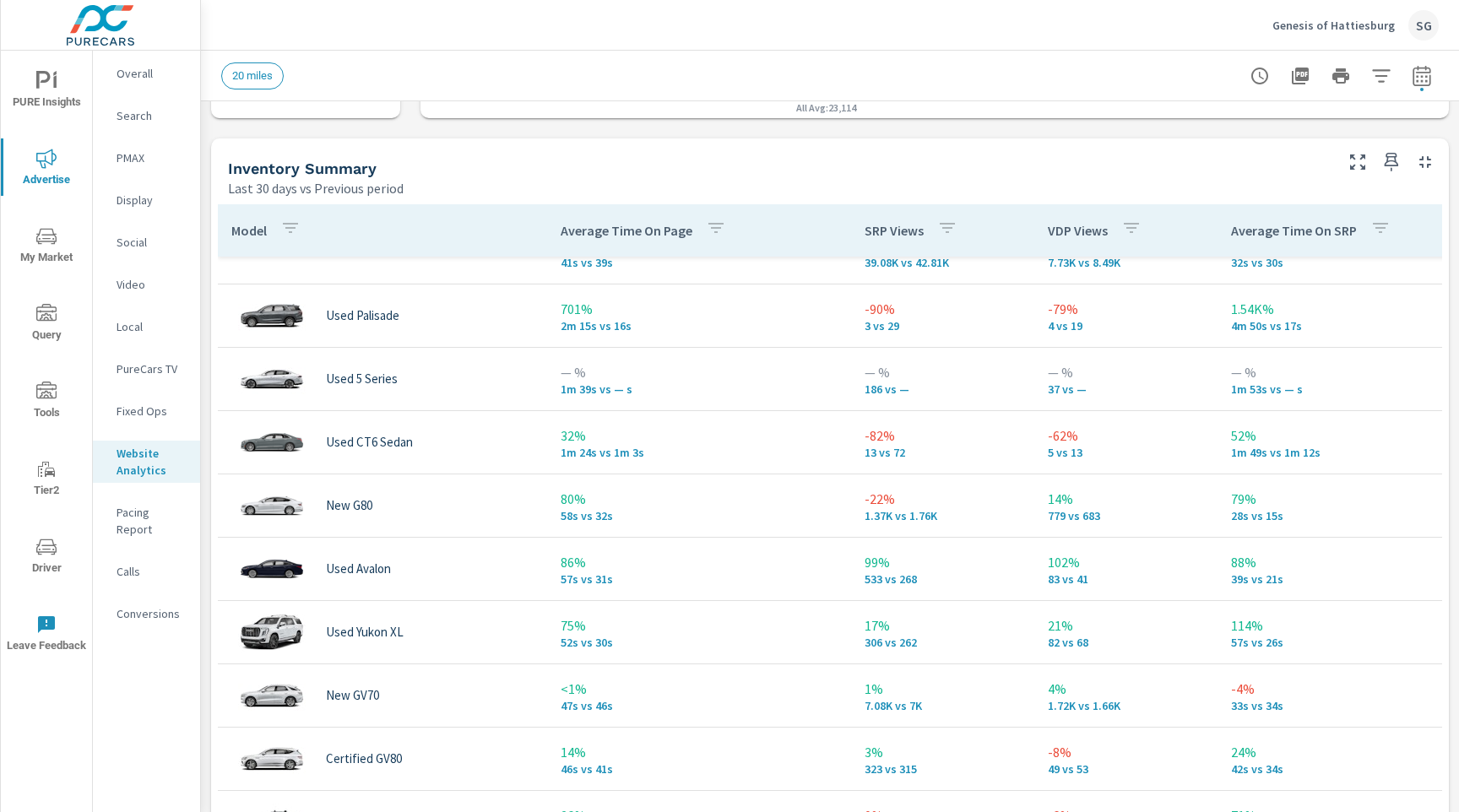
scroll to position [60, 0]
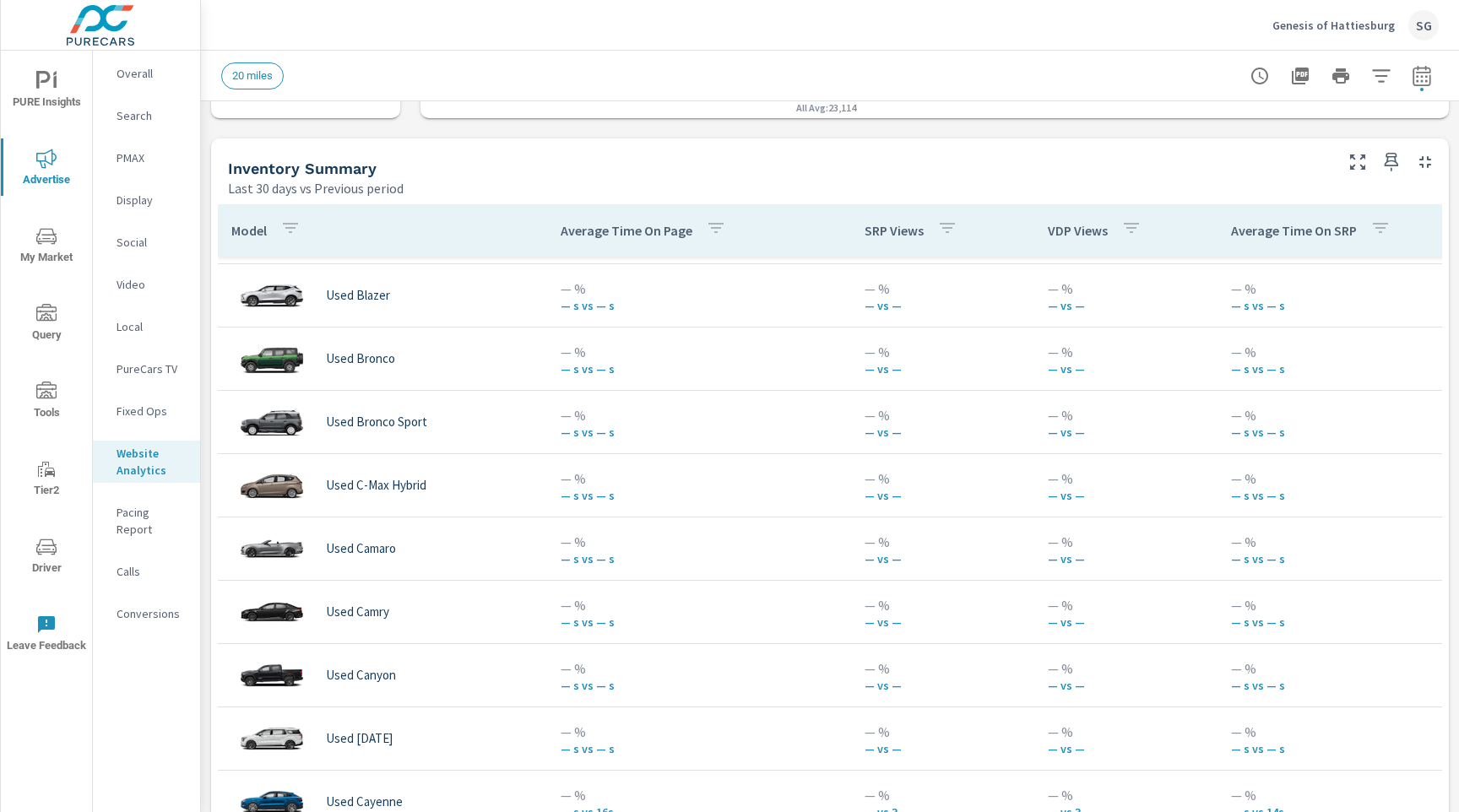
scroll to position [3032, 0]
click at [1387, 70] on icon "button" at bounding box center [1380, 75] width 18 height 12
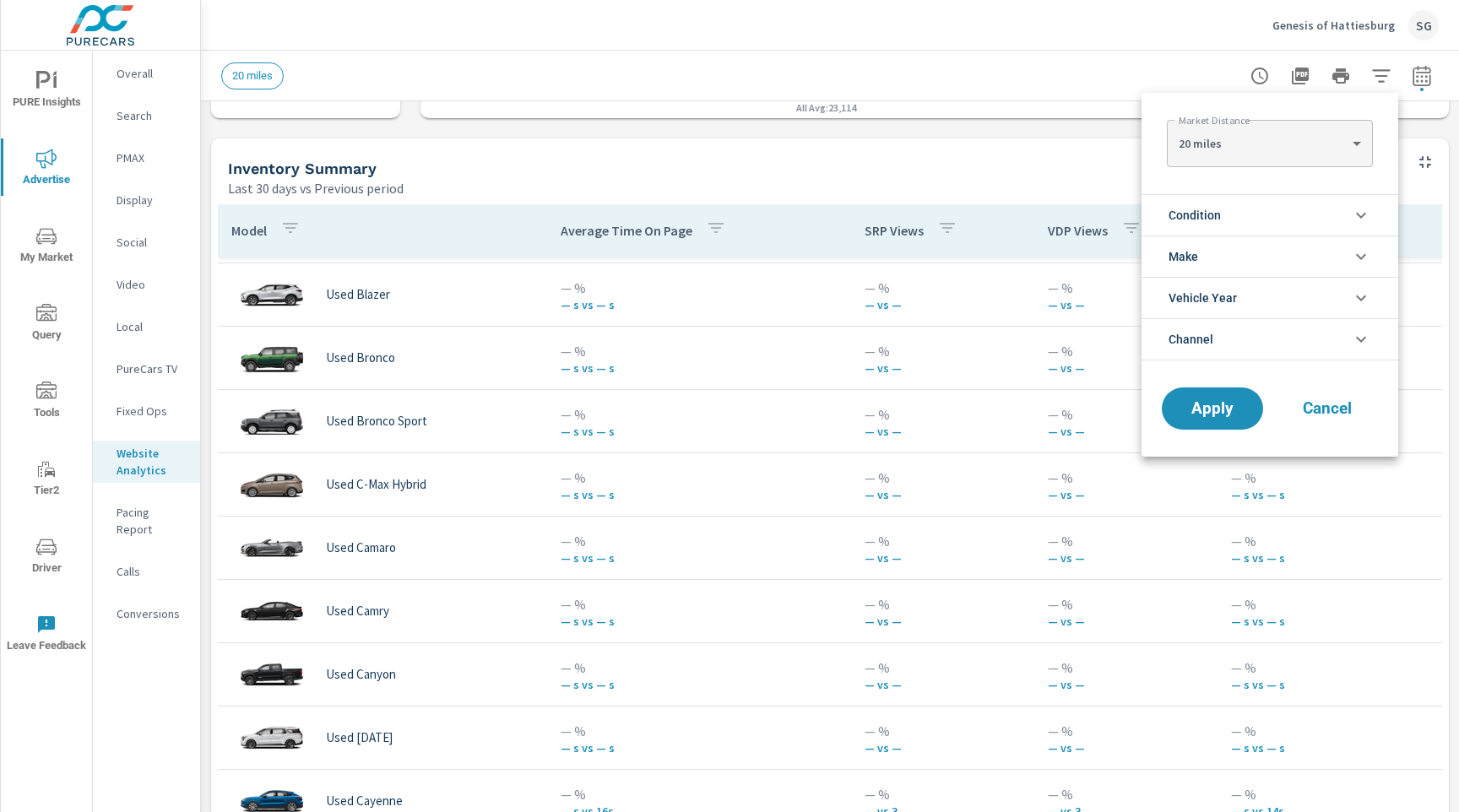
click at [1248, 217] on li "Condition" at bounding box center [1269, 215] width 257 height 41
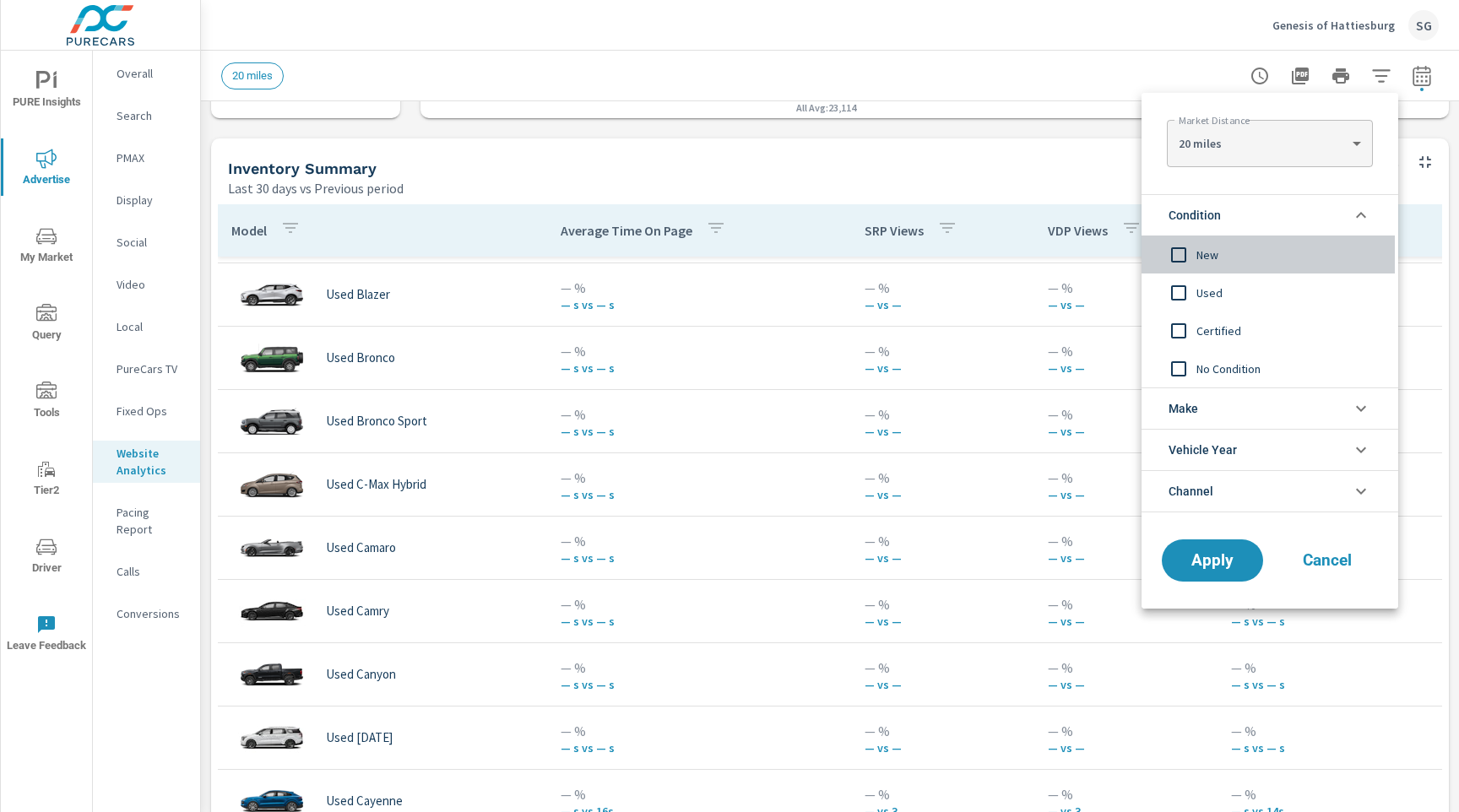
click at [1194, 261] on input "filter options" at bounding box center [1179, 256] width 36 height 36
click at [1219, 555] on span "Apply" at bounding box center [1212, 560] width 69 height 16
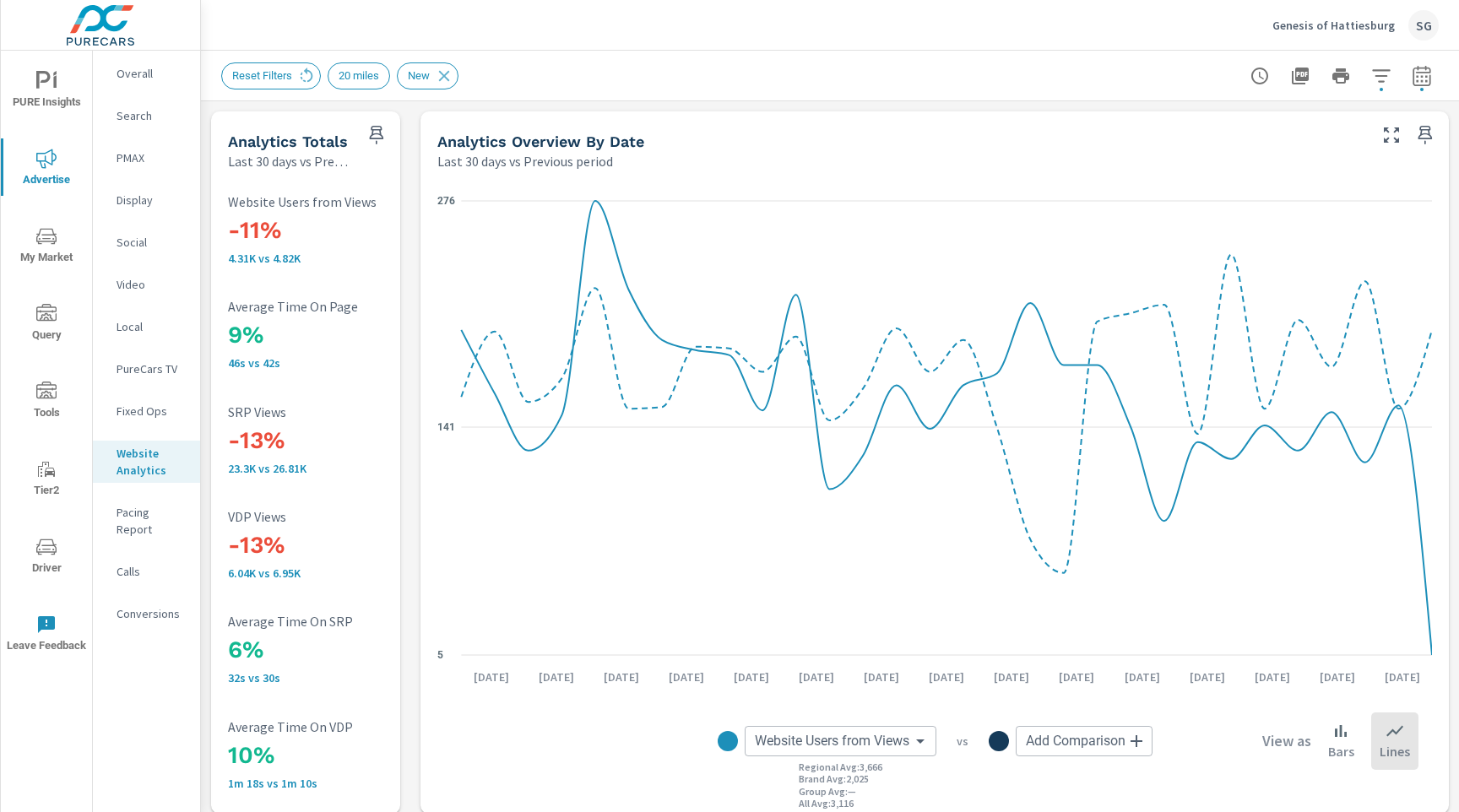
click at [423, 439] on div "5 141 276 Sep 10th Sep 12th Sep 14th Sep 16th Sep 18th Sep 20th Sep 22nd Sep 24…" at bounding box center [935, 492] width 1028 height 643
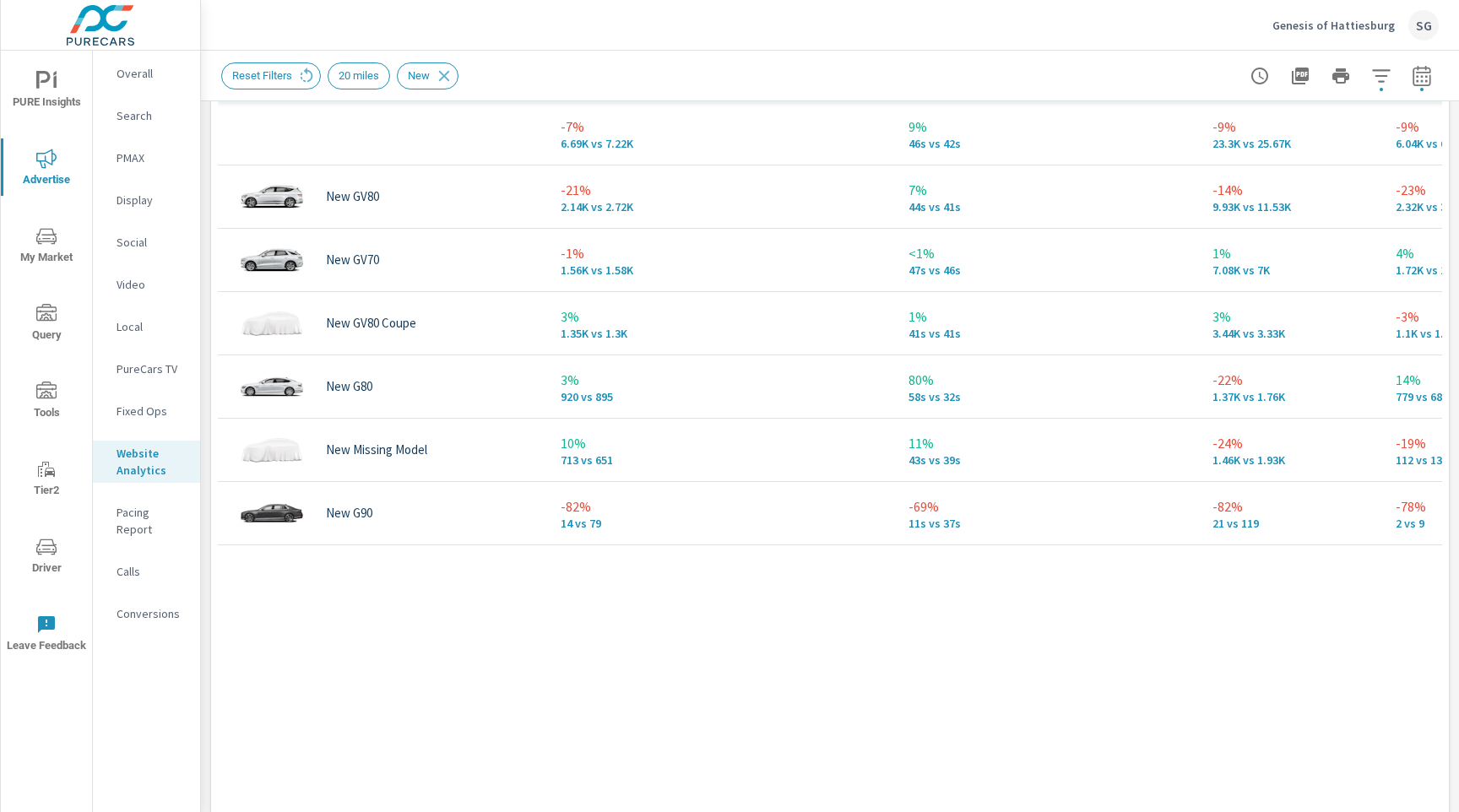
scroll to position [851, 0]
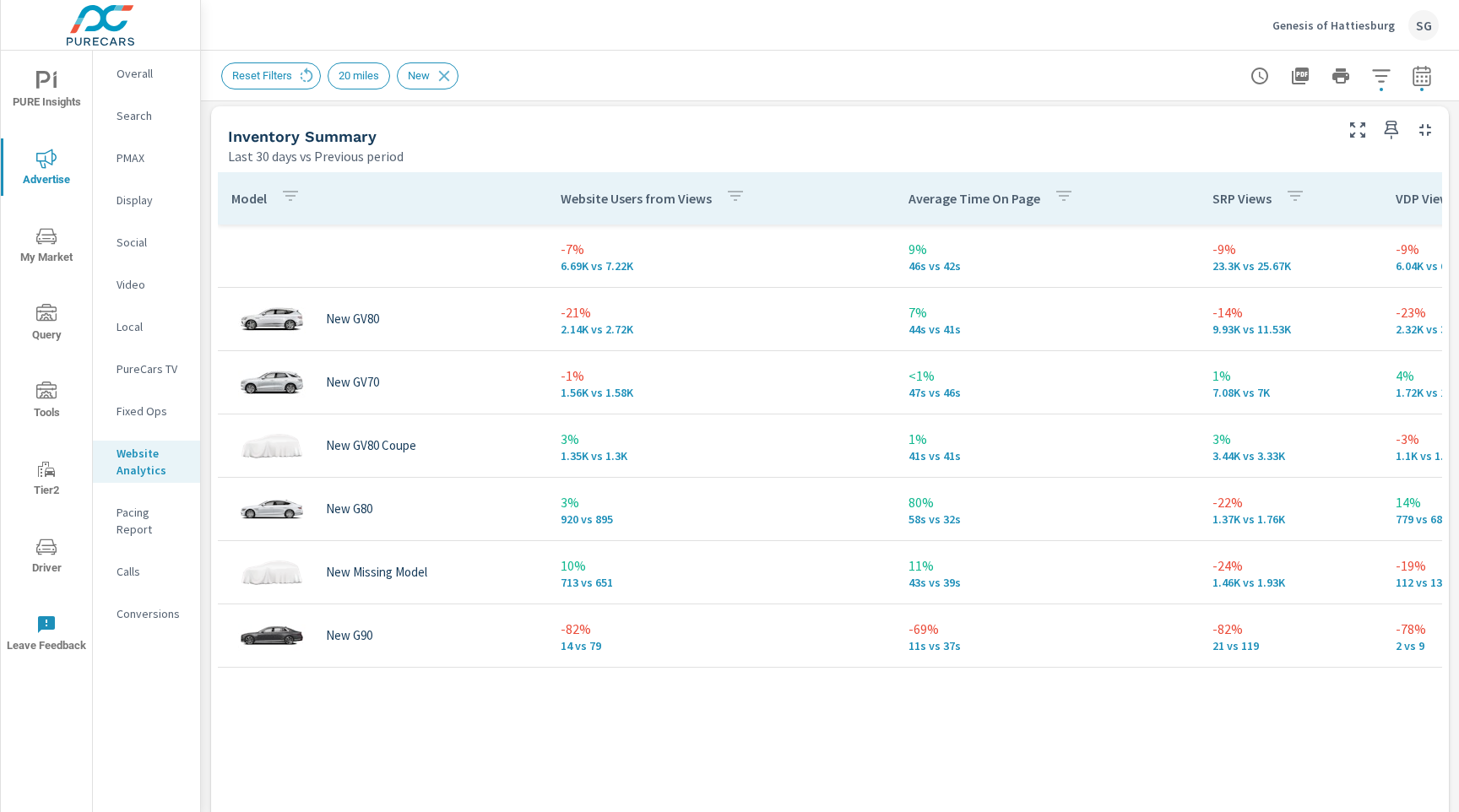
click at [157, 114] on p "Search" at bounding box center [152, 116] width 70 height 17
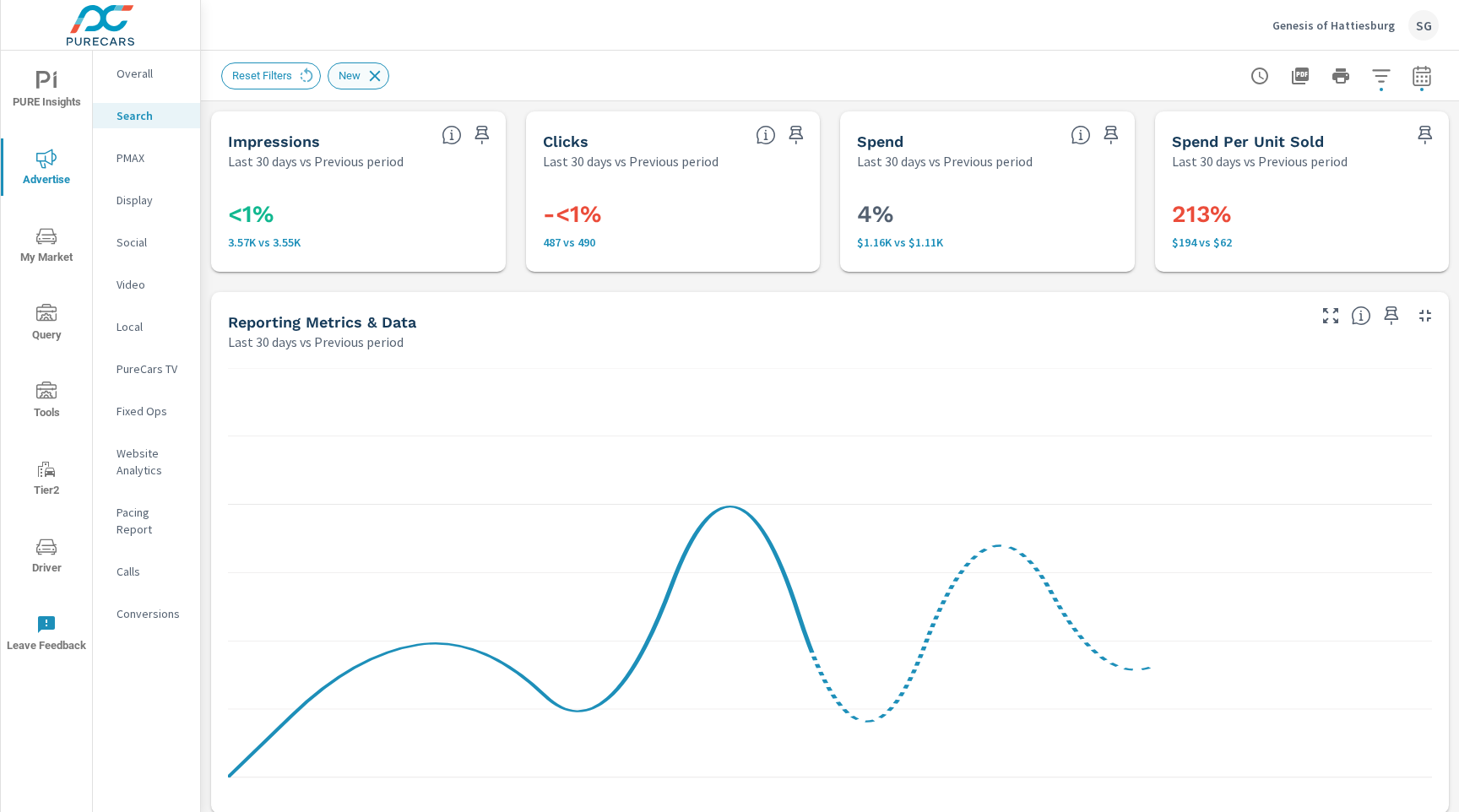
click at [382, 75] on icon at bounding box center [375, 76] width 19 height 19
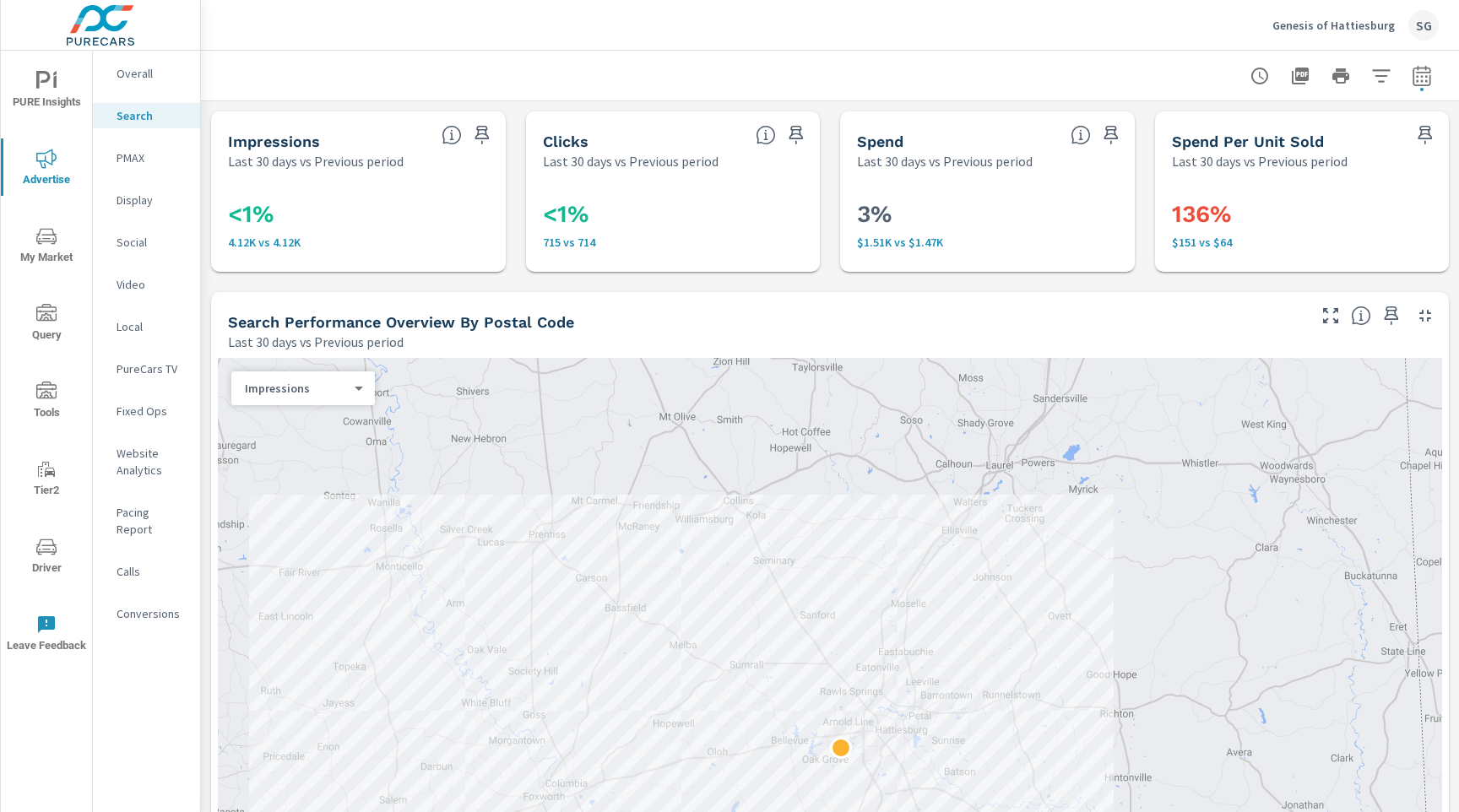
click at [1300, 82] on icon "button" at bounding box center [1300, 75] width 20 height 20
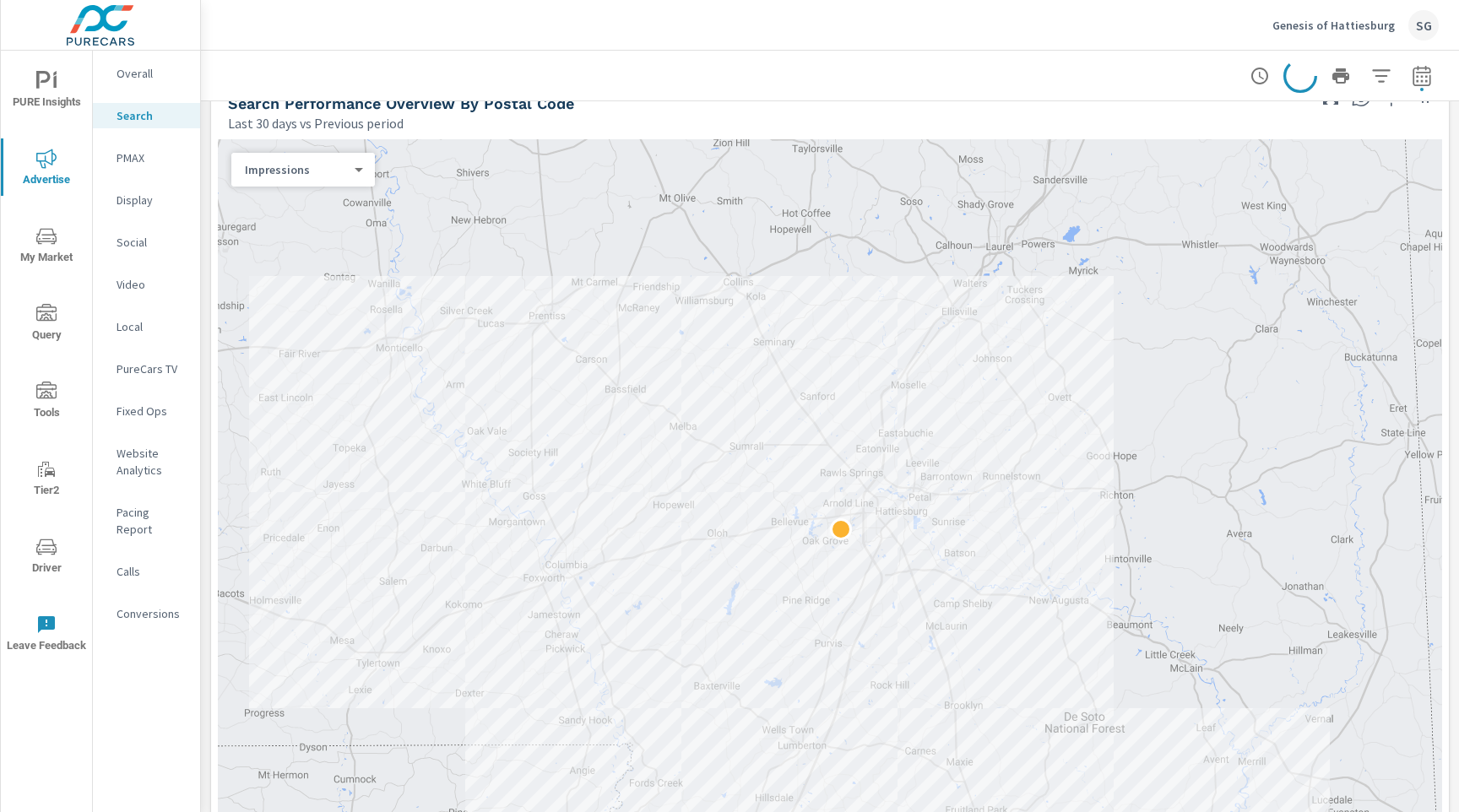
scroll to position [235, 0]
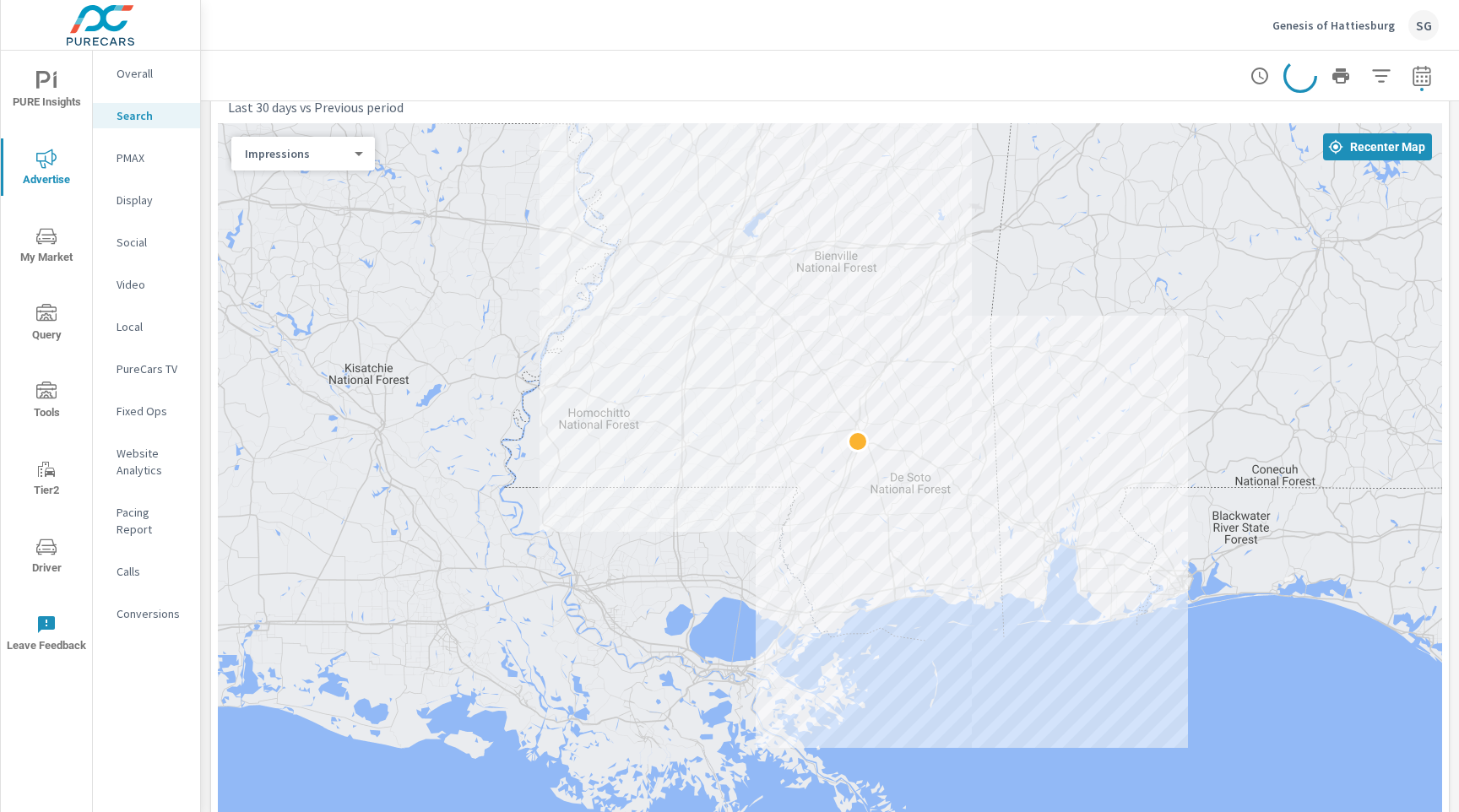
drag, startPoint x: 752, startPoint y: 274, endPoint x: 771, endPoint y: 374, distance: 101.8
click at [771, 374] on div at bounding box center [830, 503] width 1224 height 758
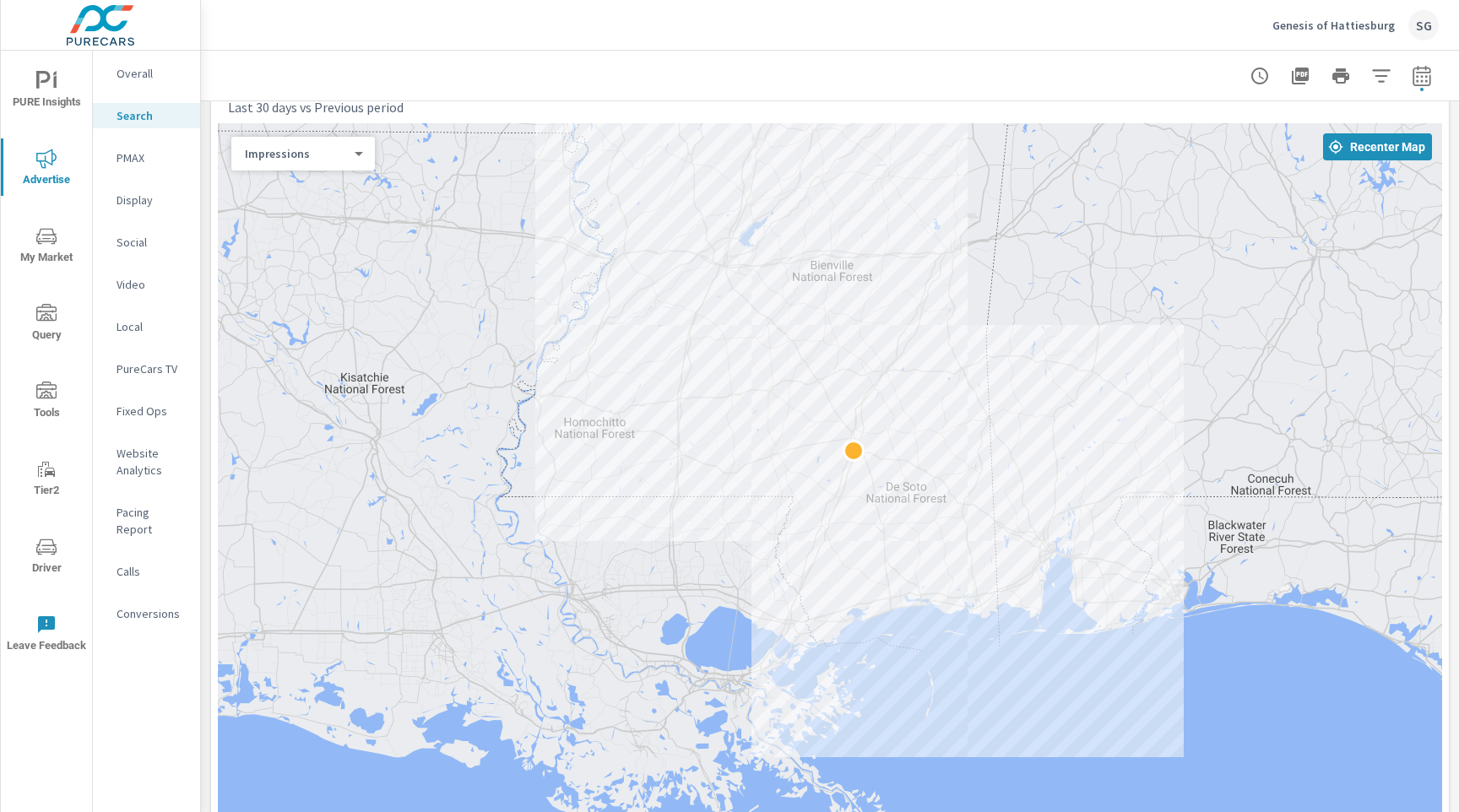
click at [356, 165] on div "Impressions 0 ​" at bounding box center [303, 154] width 143 height 34
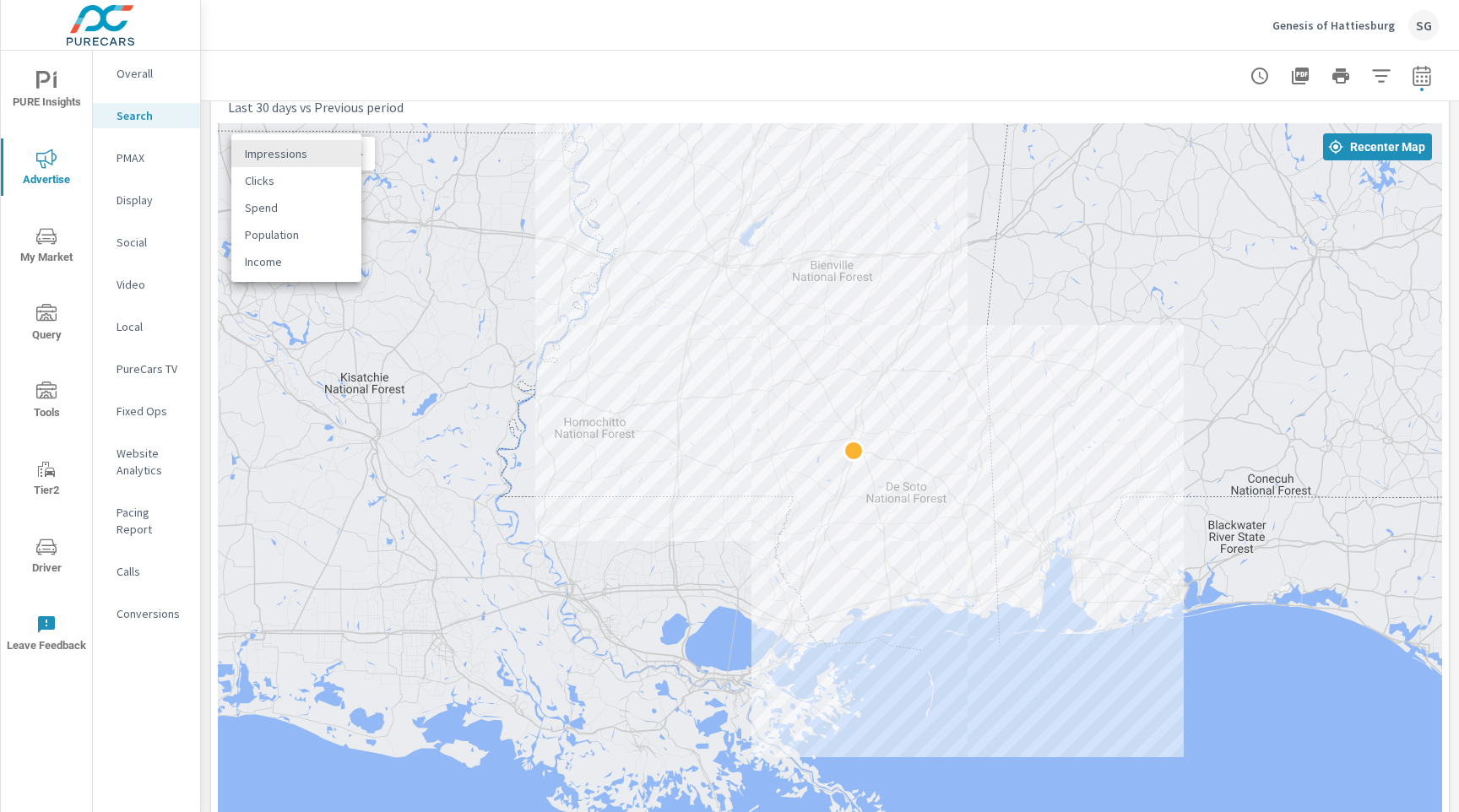
click at [357, 152] on body "PURE Insights Advertise My Market Query Tools Tier2 Driver Leave Feedback Overa…" at bounding box center [729, 406] width 1459 height 812
click at [309, 210] on li "Spend" at bounding box center [296, 207] width 130 height 27
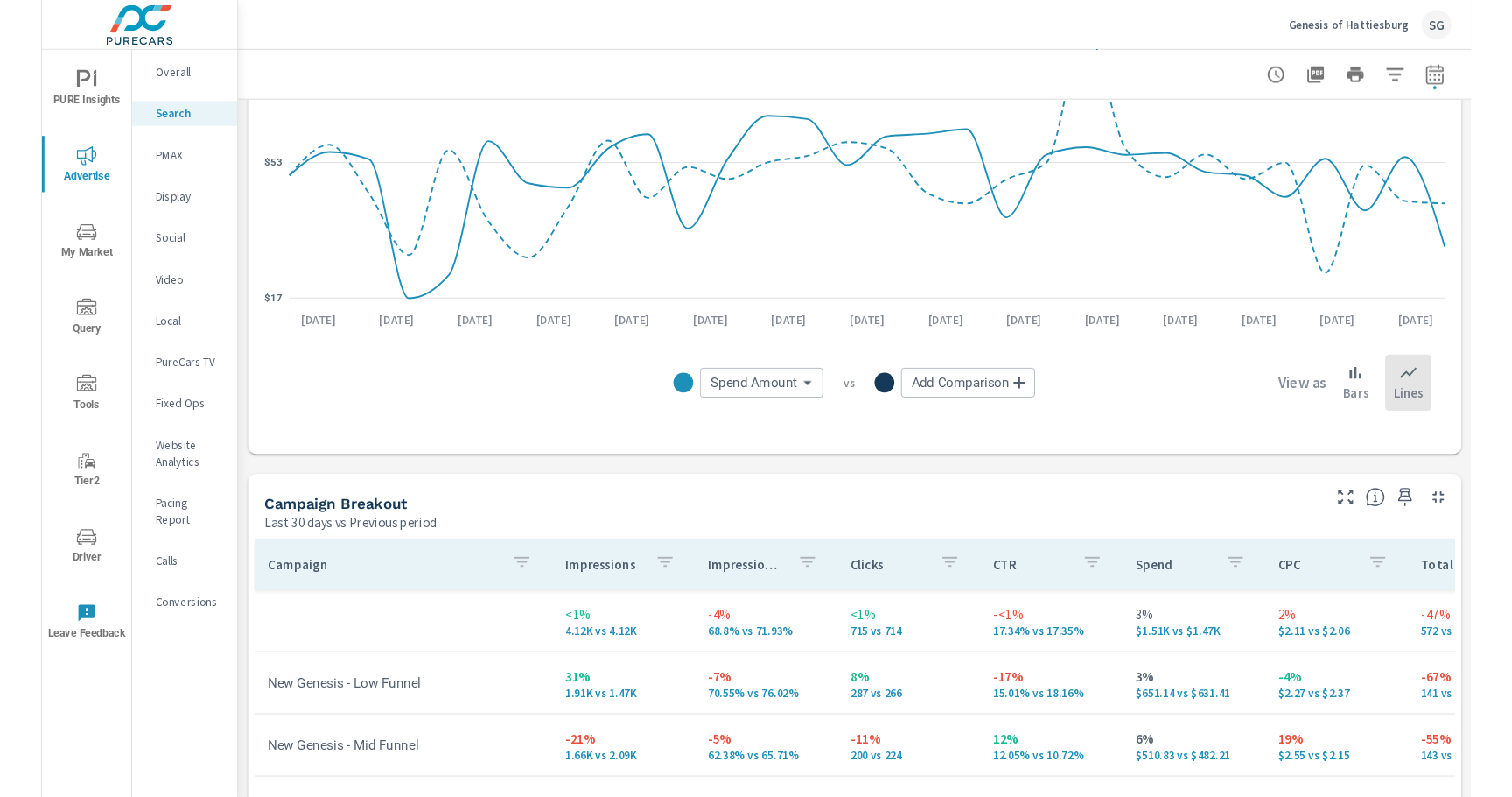
scroll to position [1462, 0]
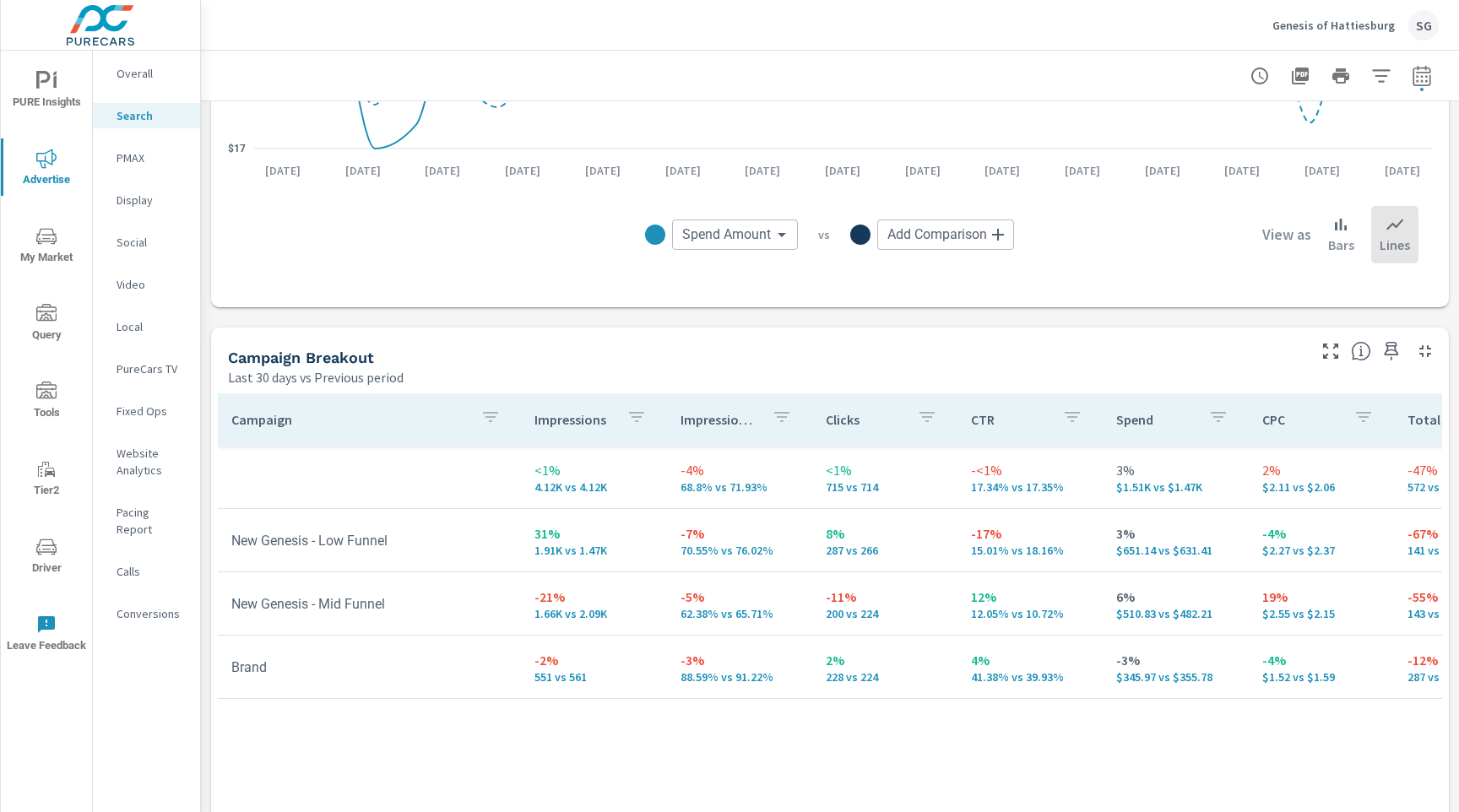
click at [139, 173] on nav "Overall Search PMAX Display Social Video Local PureCars TV Fixed Ops Website An…" at bounding box center [146, 350] width 108 height 599
click at [138, 165] on p "PMAX" at bounding box center [152, 157] width 70 height 17
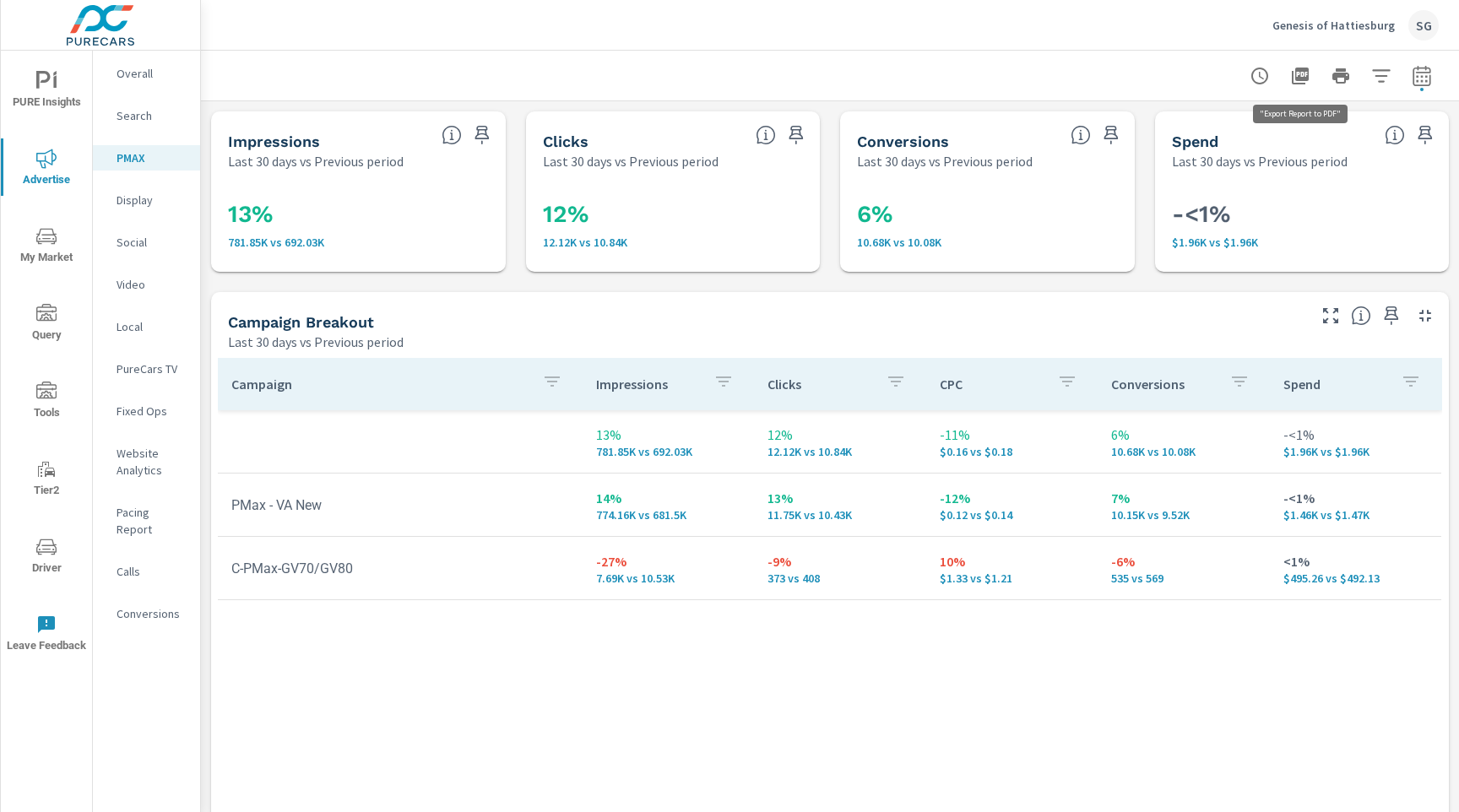
click at [1300, 85] on icon "button" at bounding box center [1300, 75] width 20 height 20
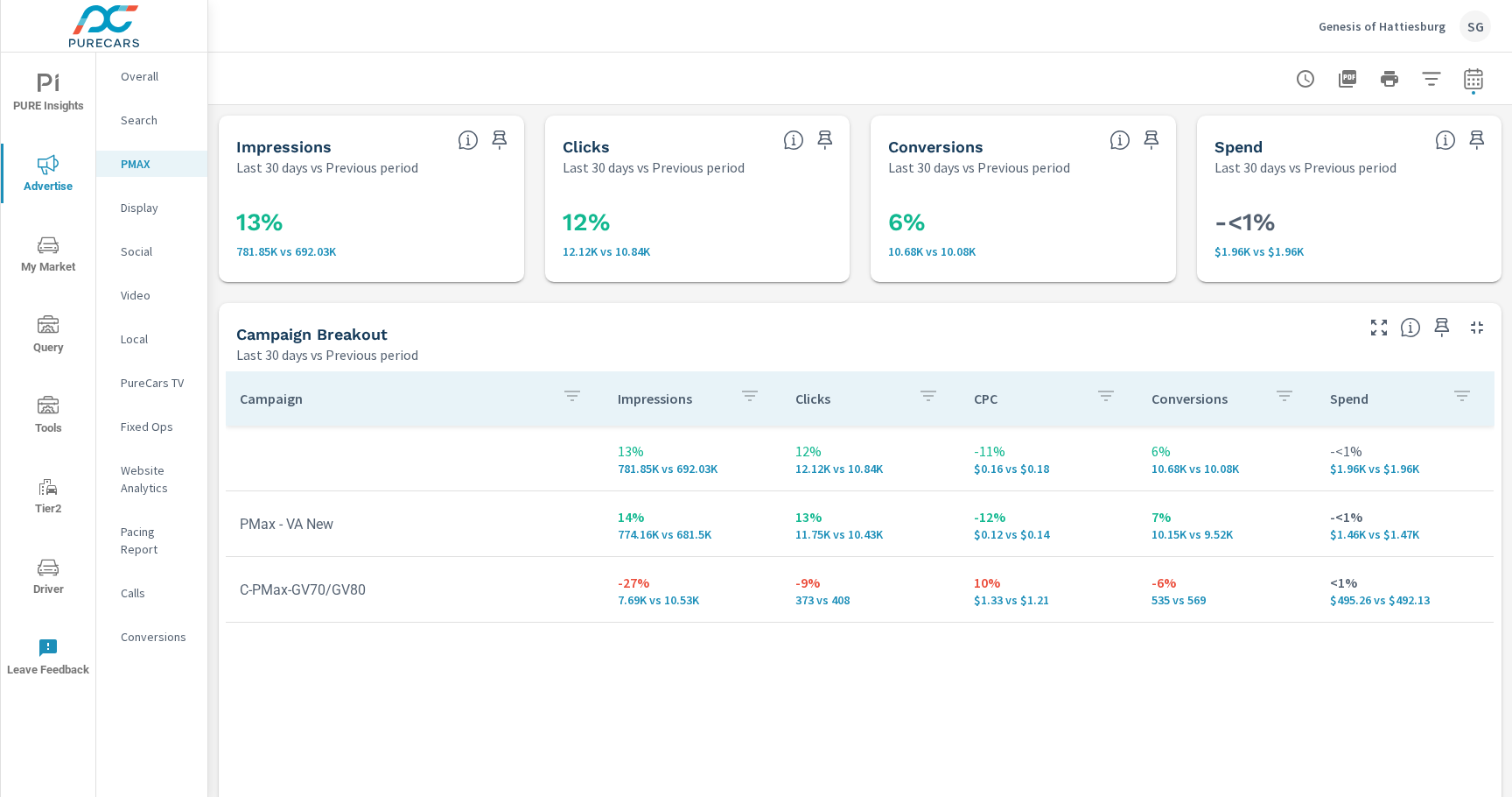
click at [143, 117] on p "Search" at bounding box center [157, 120] width 72 height 18
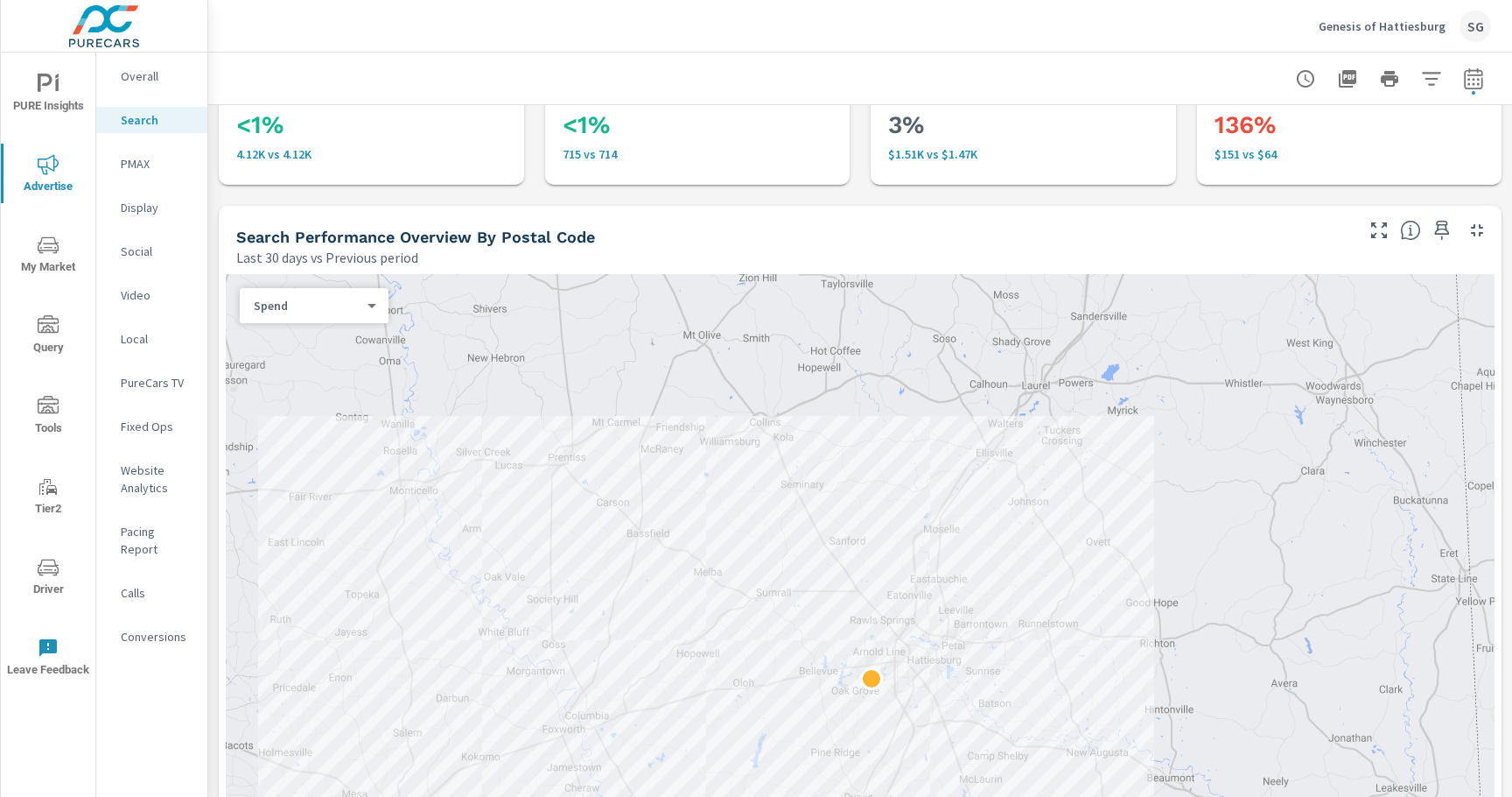
scroll to position [93, 0]
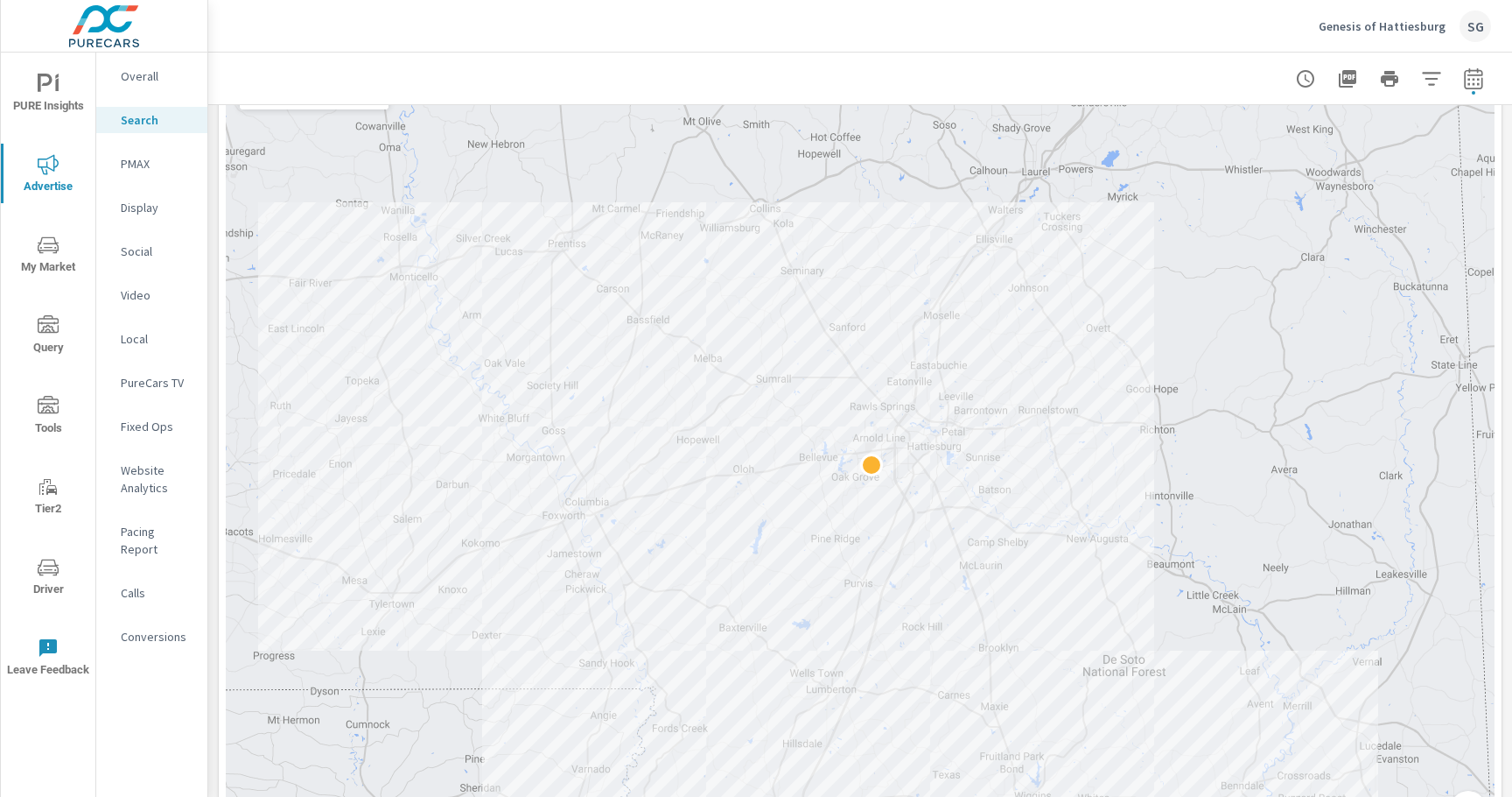
scroll to position [323, 0]
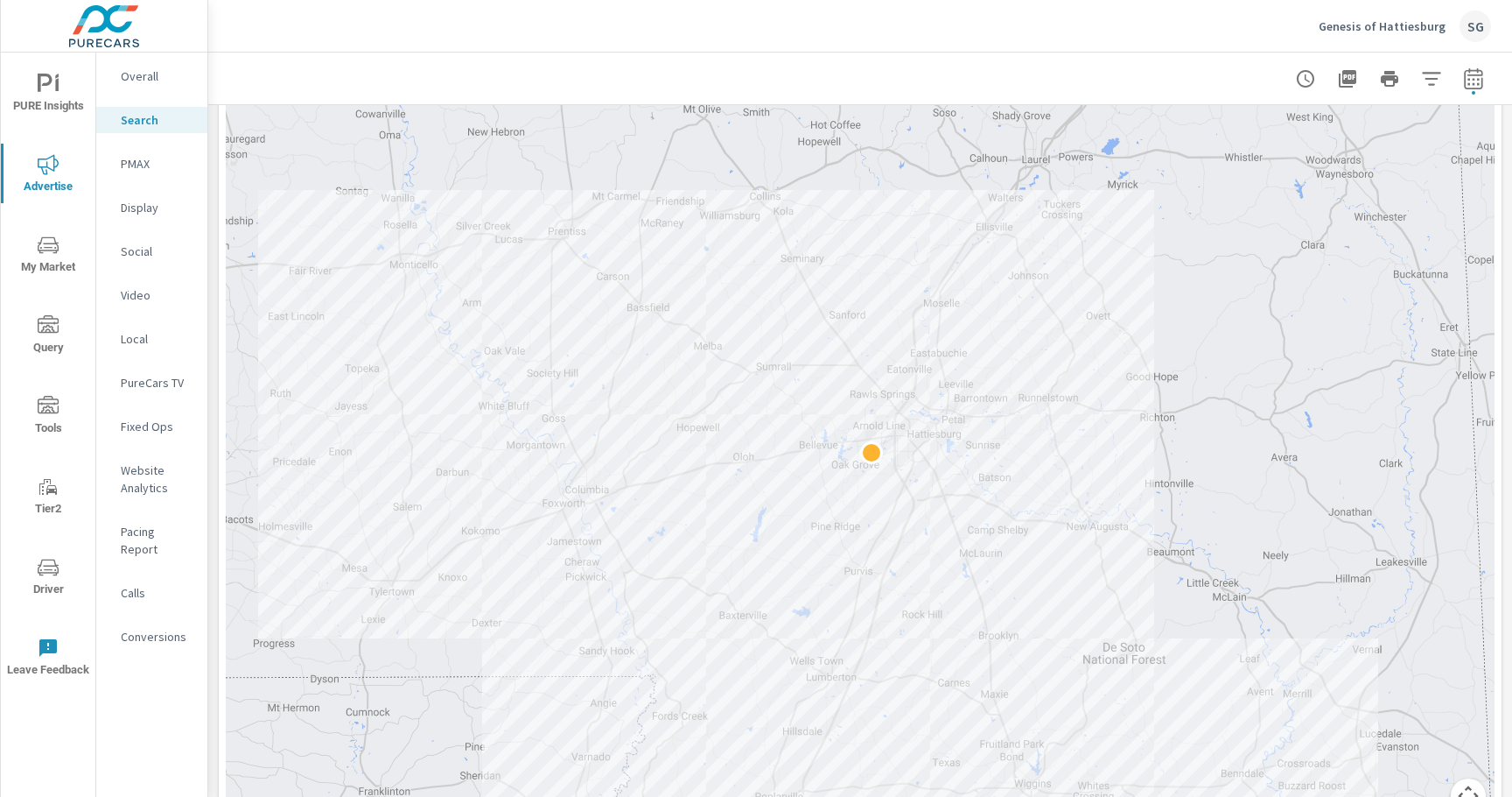
click at [798, 72] on div at bounding box center [860, 78] width 1262 height 52
click at [931, 315] on div at bounding box center [860, 441] width 1269 height 786
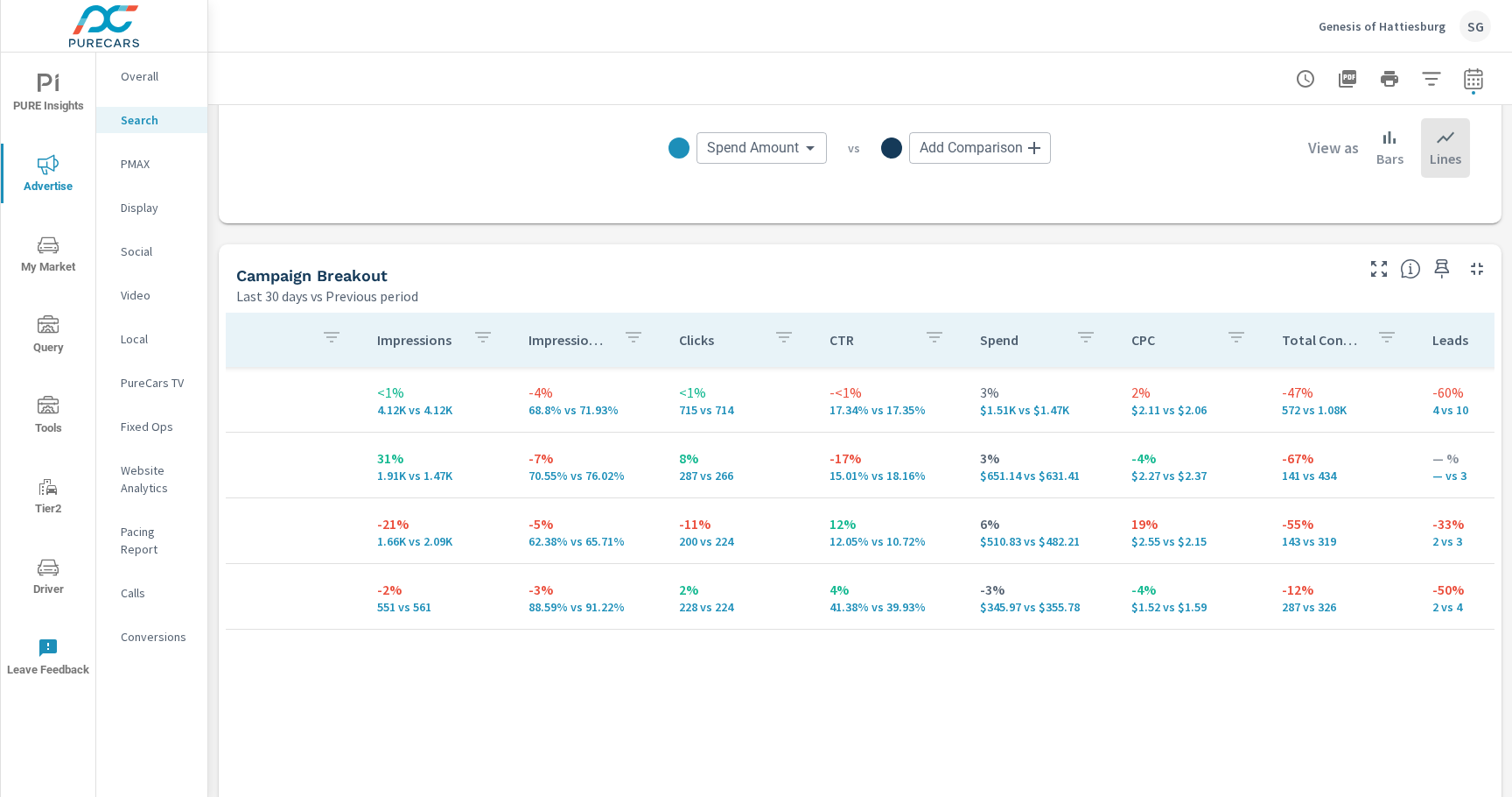
scroll to position [0, 0]
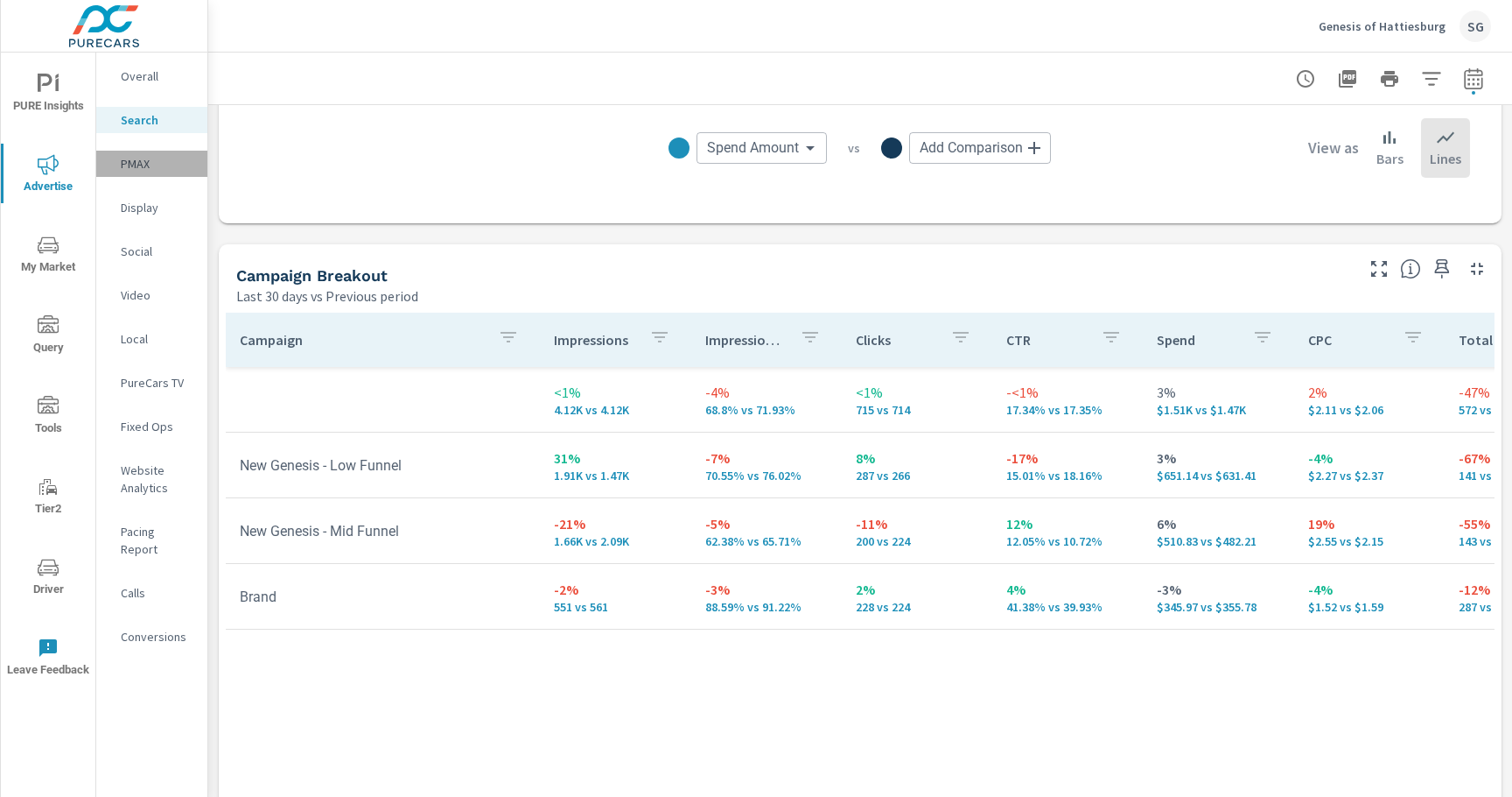
click at [145, 171] on p "PMAX" at bounding box center [157, 163] width 72 height 18
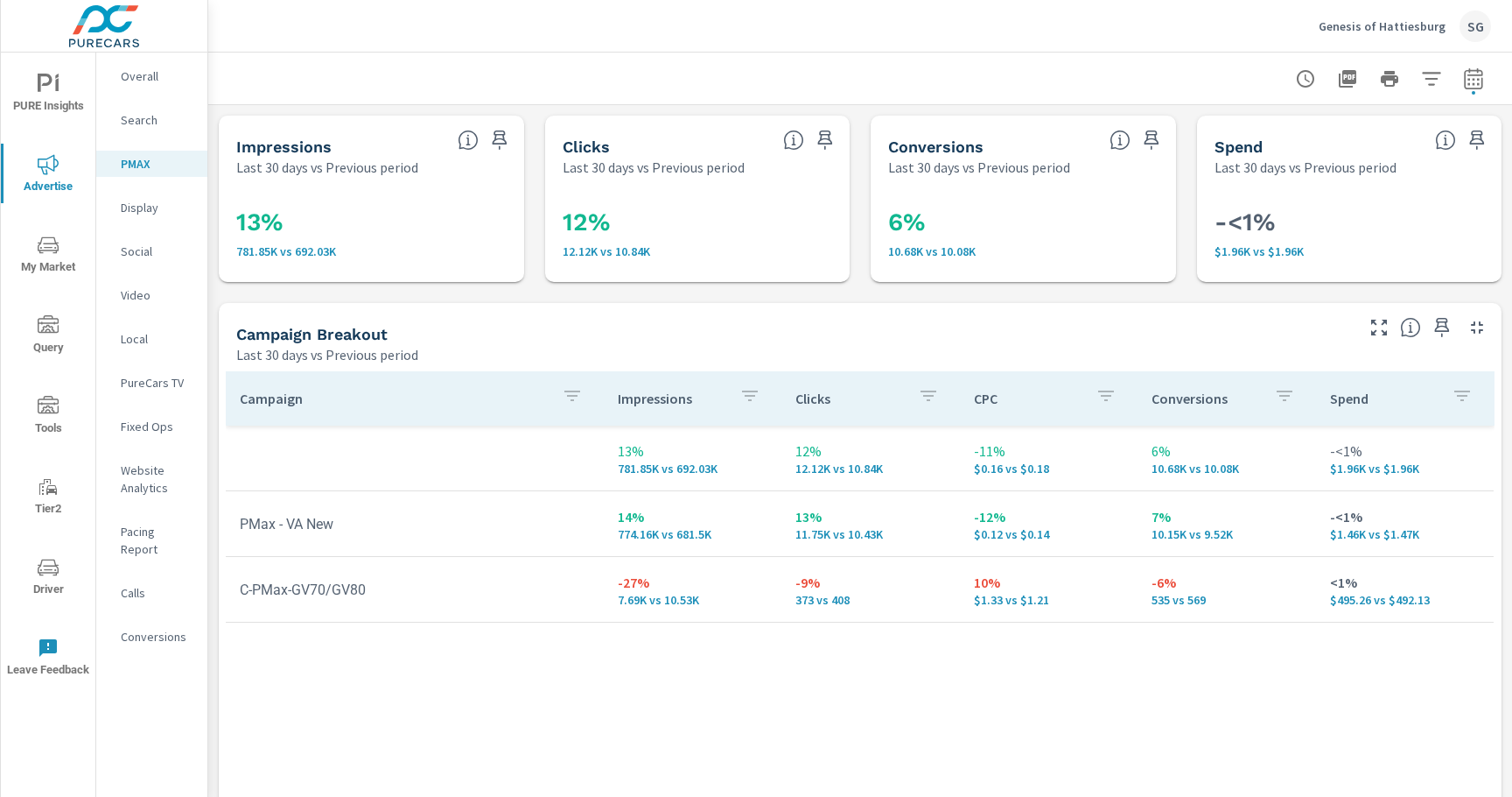
click at [221, 296] on div "Impressions Last 30 days vs Previous period 13% 781.85K vs 692.03K Clicks Last …" at bounding box center [860, 573] width 1304 height 937
click at [135, 475] on p "Website Analytics" at bounding box center [157, 479] width 72 height 35
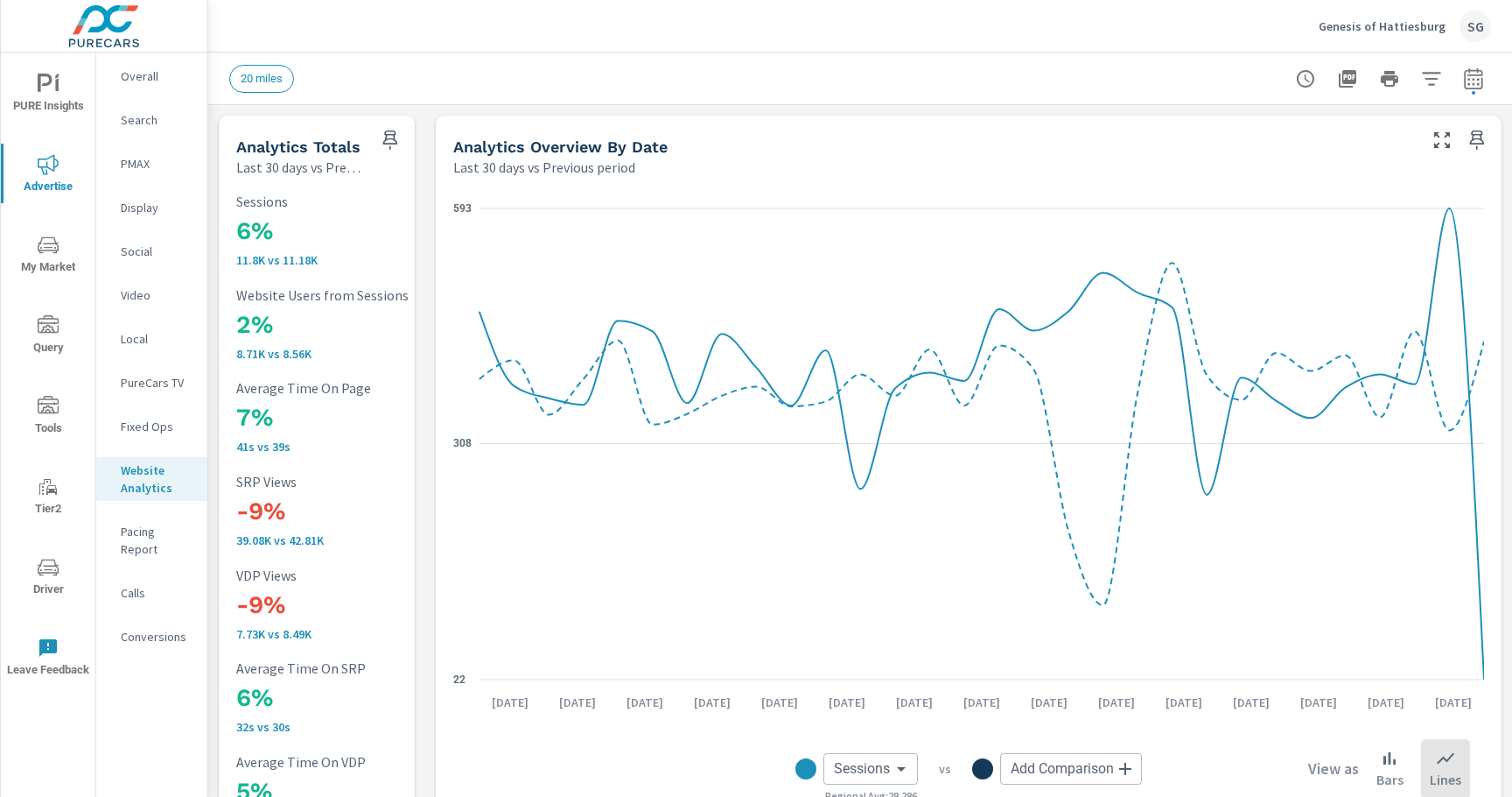
scroll to position [1, 0]
click at [1347, 82] on icon "button" at bounding box center [1347, 79] width 18 height 18
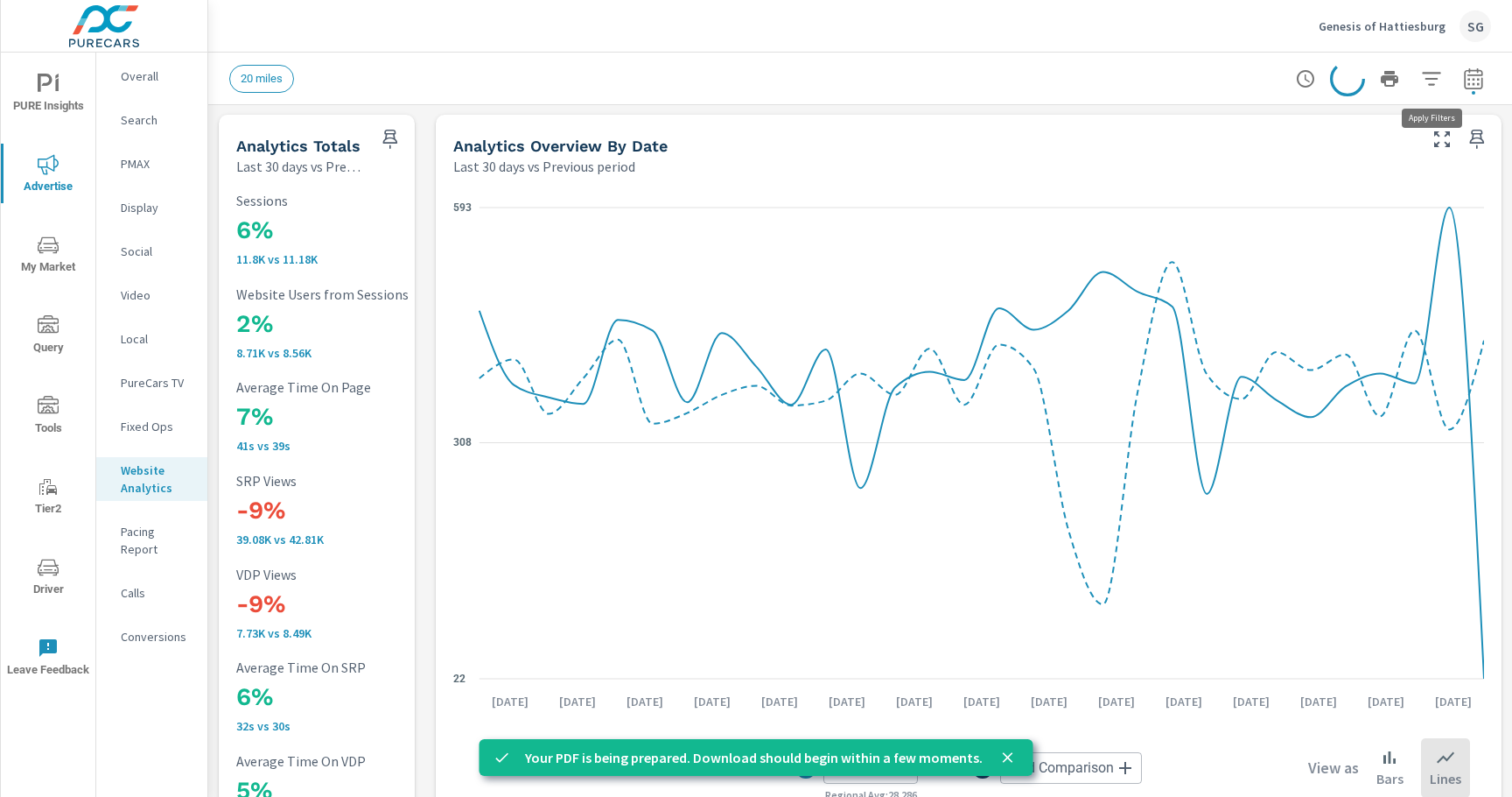
click at [1437, 83] on icon "button" at bounding box center [1431, 78] width 21 height 21
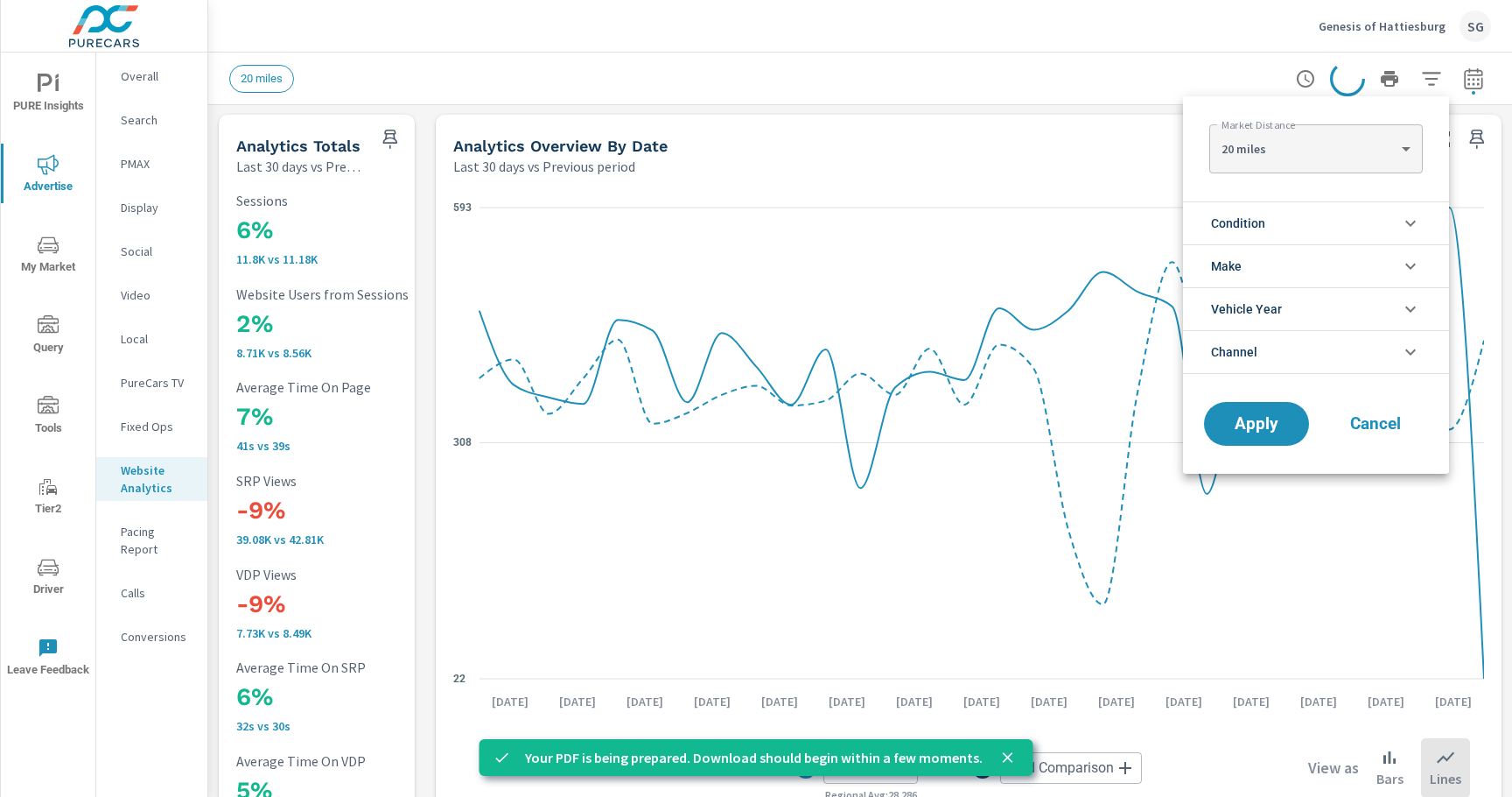
click at [1285, 226] on li "Condition" at bounding box center [1316, 223] width 266 height 43
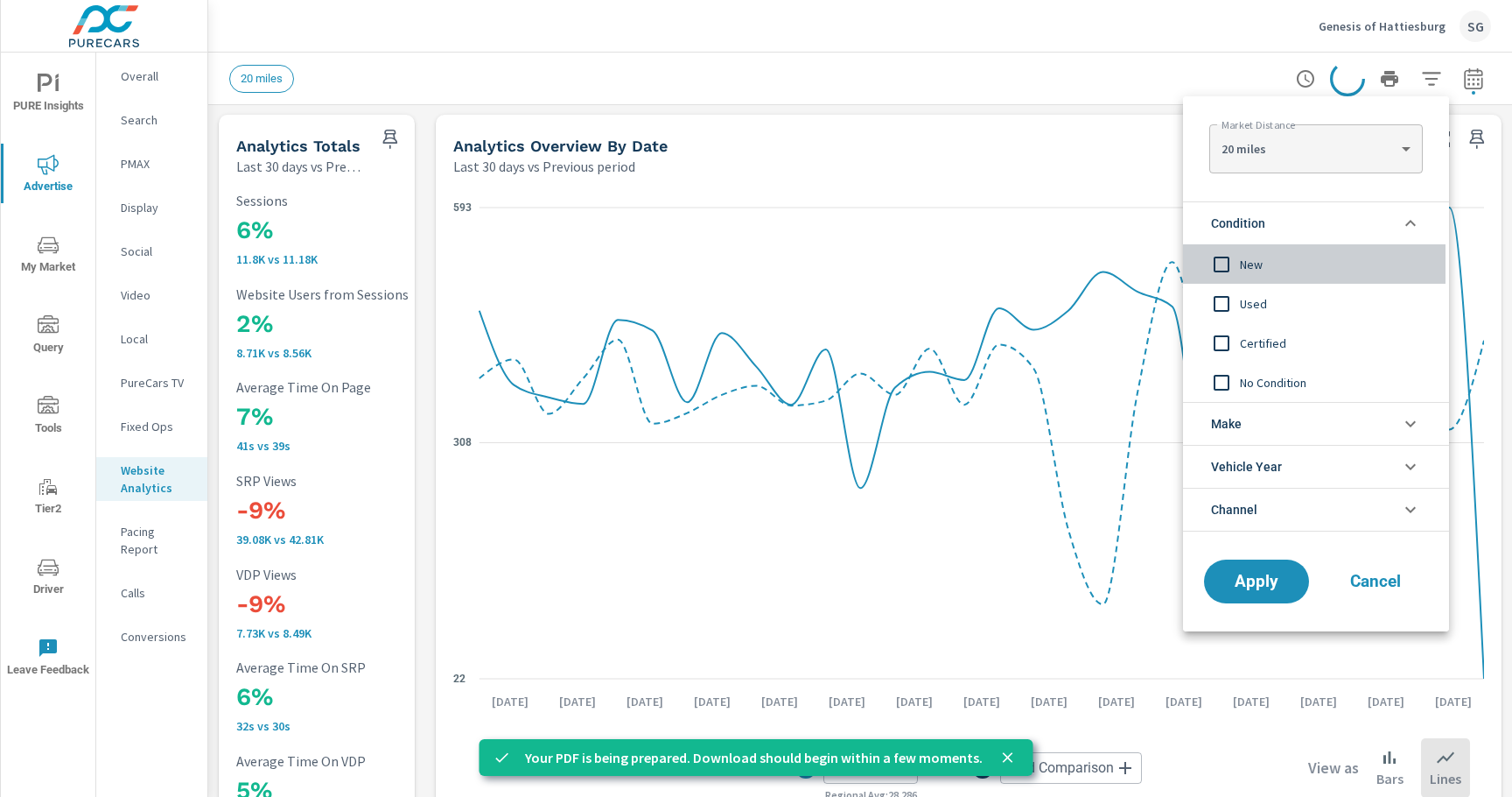
click at [1246, 271] on span "New" at bounding box center [1335, 264] width 192 height 21
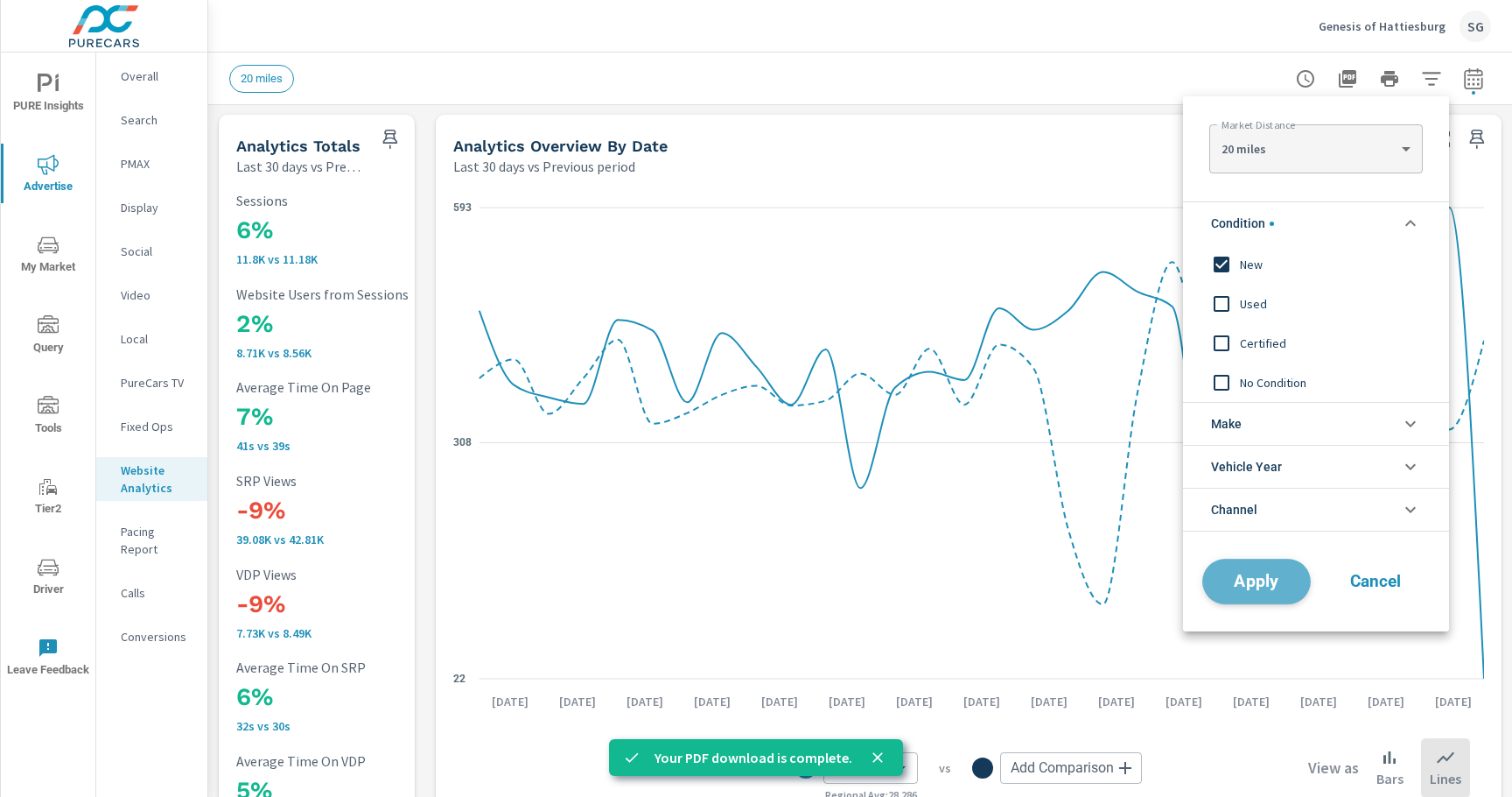
click at [1253, 593] on button "Apply" at bounding box center [1256, 581] width 108 height 46
